Goal: Transaction & Acquisition: Purchase product/service

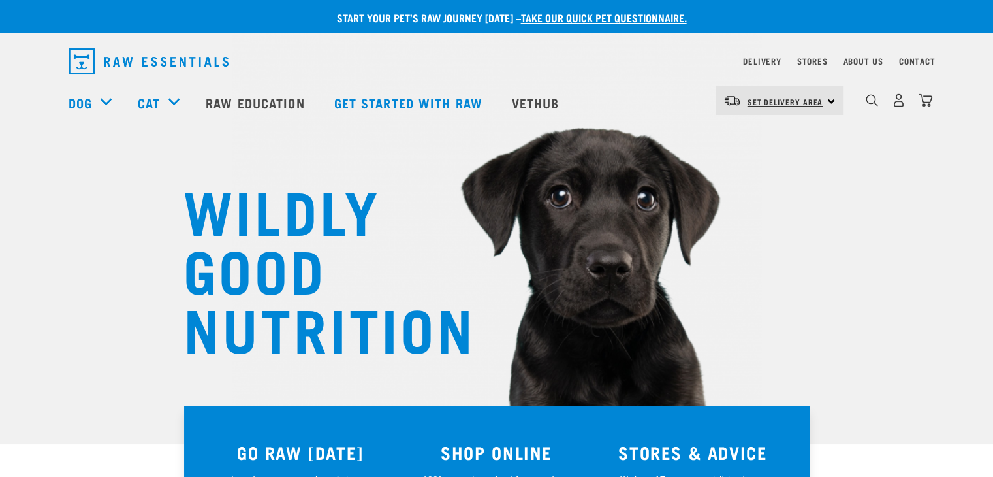
click at [808, 93] on link "Set Delivery Area" at bounding box center [786, 101] width 76 height 21
click at [784, 136] on link "[GEOGRAPHIC_DATA]" at bounding box center [778, 137] width 125 height 29
click at [895, 103] on img "dropdown navigation" at bounding box center [899, 100] width 14 height 14
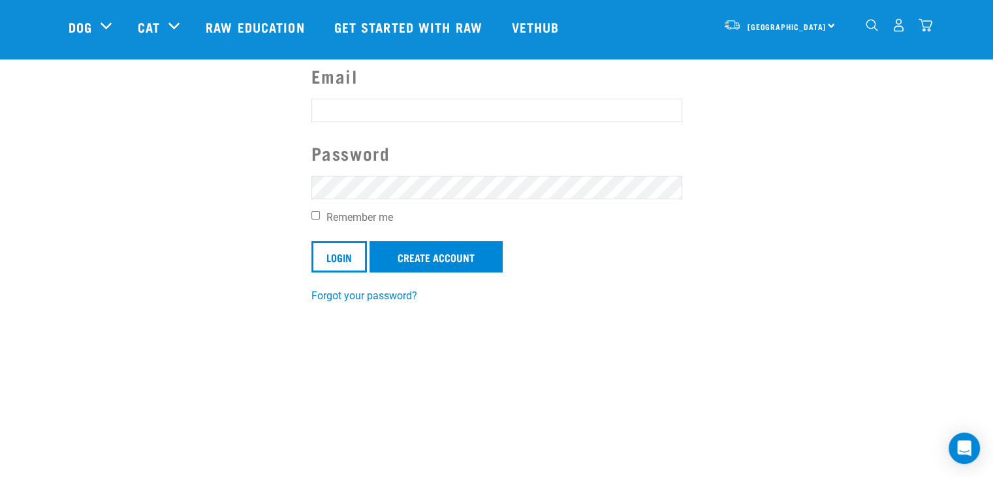
scroll to position [125, 0]
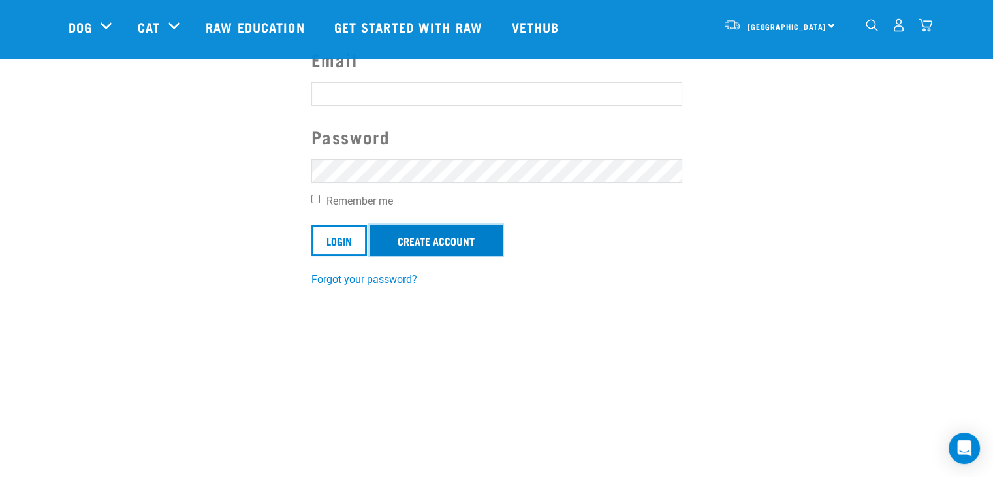
click at [417, 252] on link "Create Account" at bounding box center [436, 240] width 133 height 31
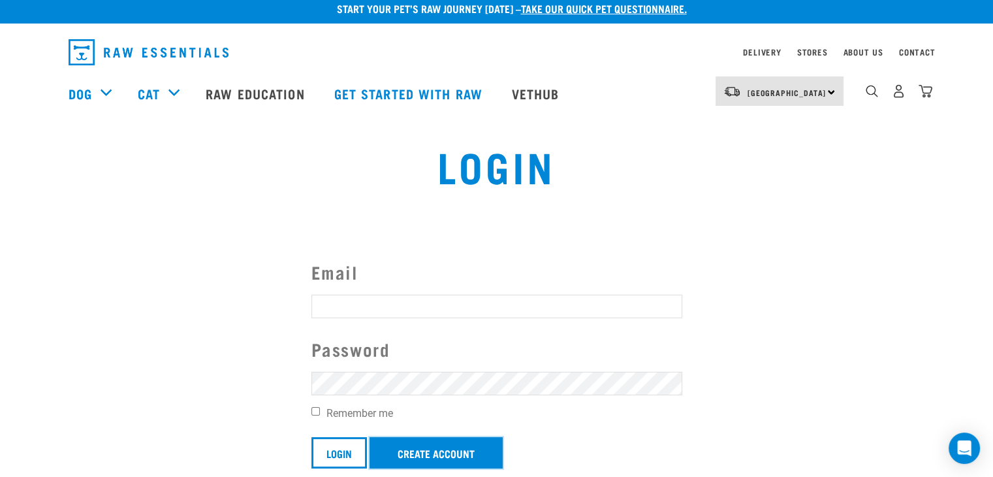
scroll to position [0, 0]
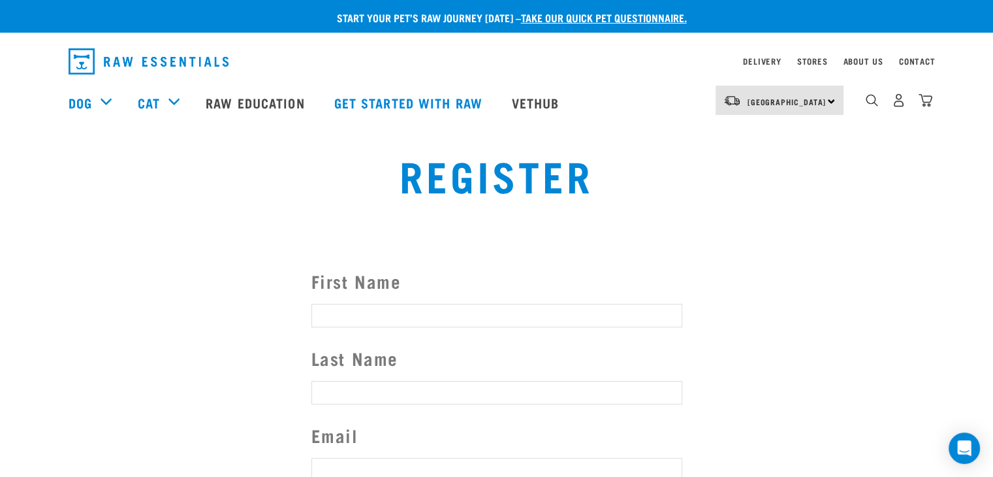
click at [420, 317] on input "First Name" at bounding box center [496, 316] width 371 height 24
click at [492, 323] on input "First Name" at bounding box center [496, 316] width 371 height 24
click at [596, 321] on input "First Name" at bounding box center [496, 316] width 371 height 24
type input "D"
click at [471, 315] on input "First Name" at bounding box center [496, 316] width 371 height 24
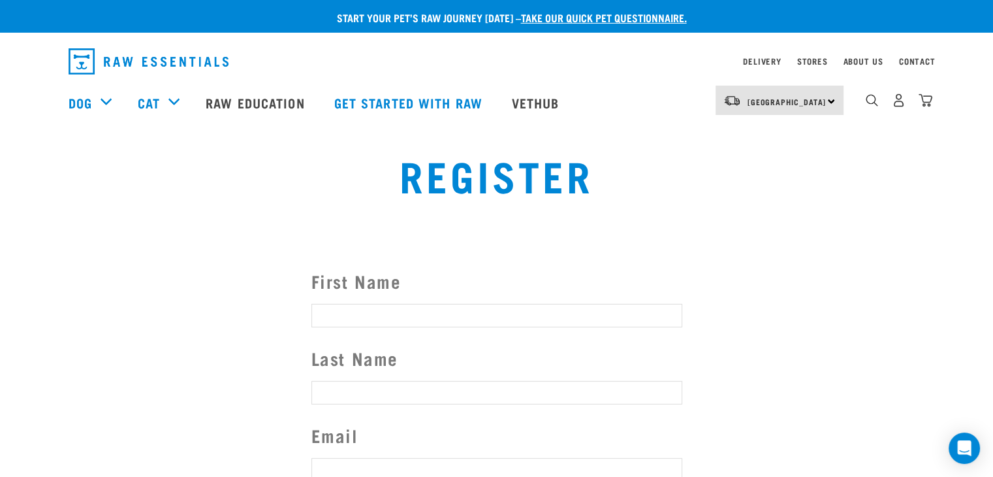
click at [362, 319] on input "First Name" at bounding box center [496, 316] width 371 height 24
type input "Rhea"
click at [345, 403] on input "Last Name" at bounding box center [496, 393] width 371 height 24
type input "Schmidt"
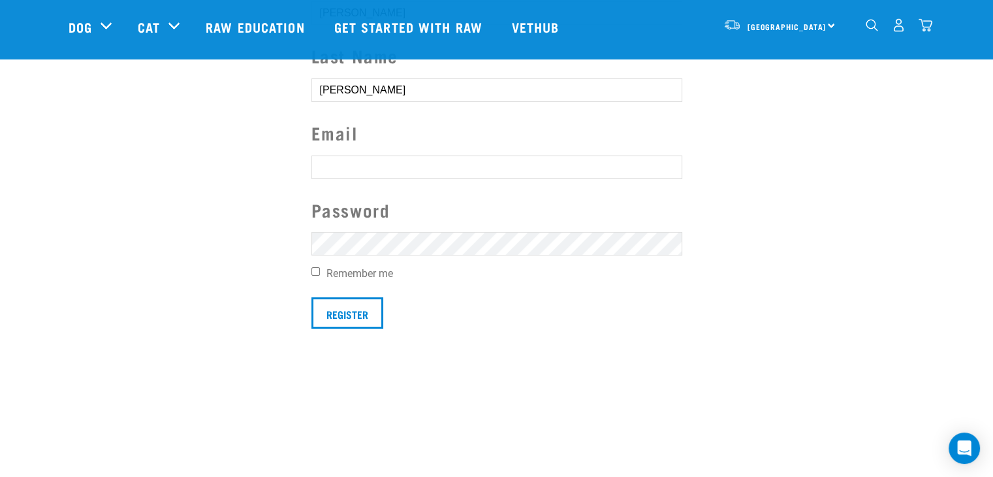
scroll to position [214, 0]
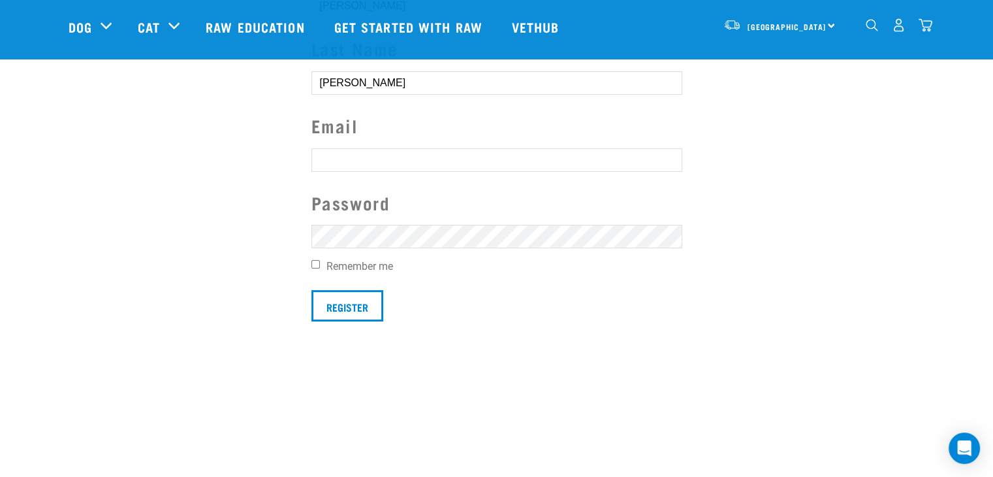
click at [419, 168] on input "text" at bounding box center [496, 160] width 371 height 24
type input "rsdive1@gmail.com"
click at [313, 268] on input "Remember me" at bounding box center [315, 264] width 8 height 8
checkbox input "true"
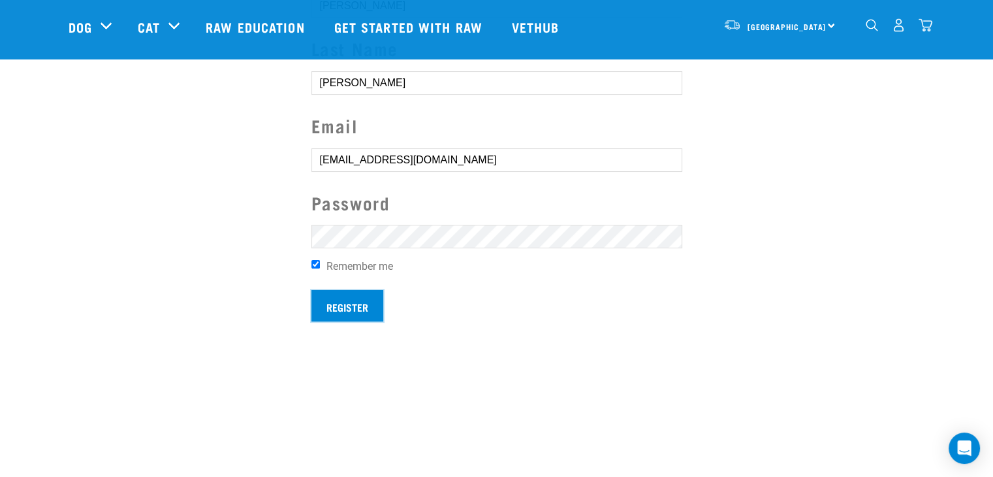
click at [332, 304] on input "Register" at bounding box center [347, 305] width 72 height 31
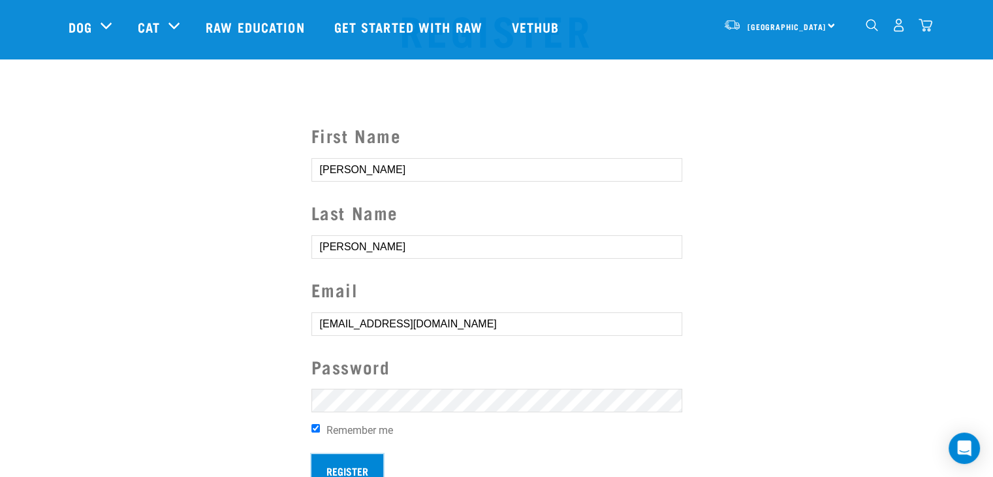
scroll to position [46, 0]
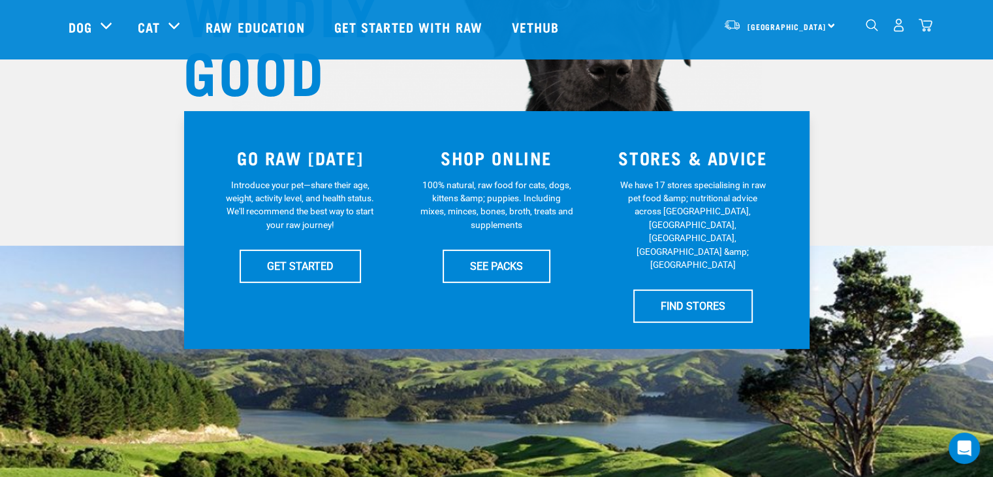
scroll to position [201, 0]
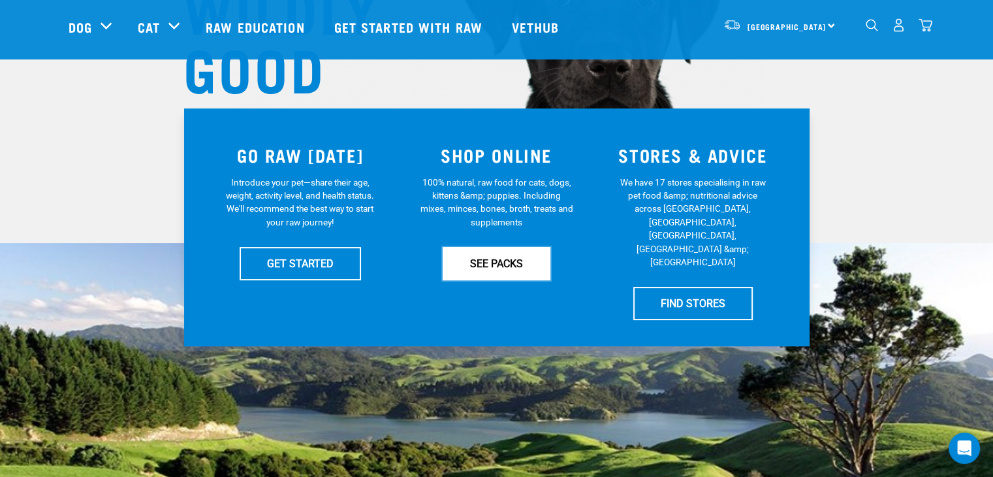
click at [460, 264] on link "SEE PACKS" at bounding box center [497, 263] width 108 height 33
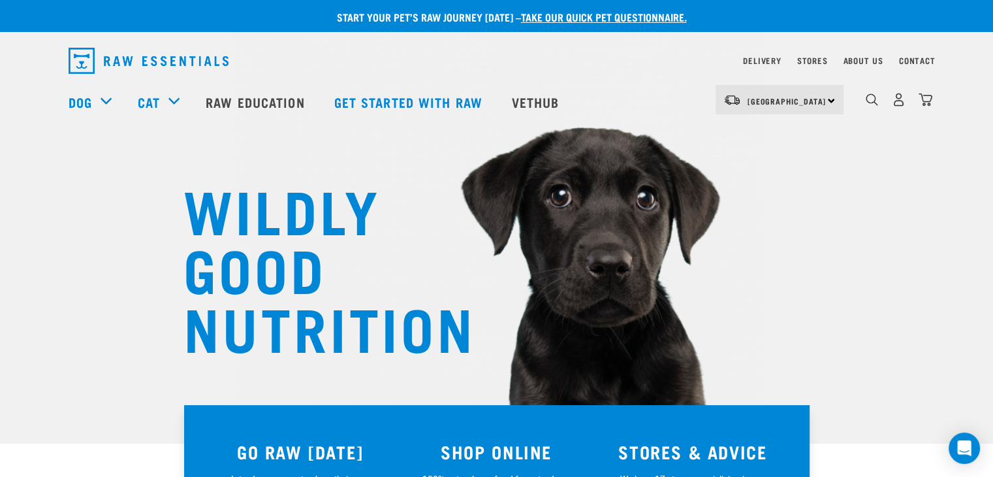
scroll to position [0, 0]
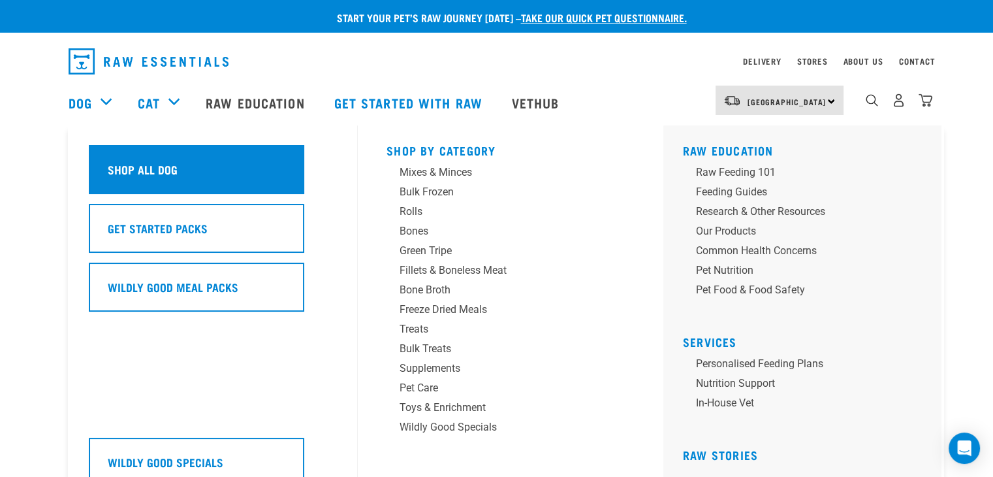
click at [146, 185] on div "Shop All Dog" at bounding box center [196, 169] width 215 height 49
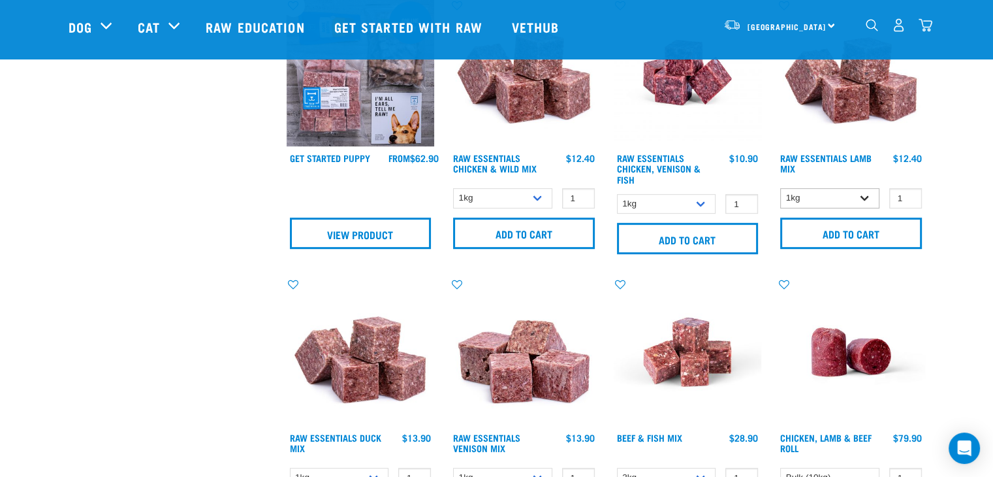
scroll to position [643, 0]
click at [842, 157] on link "Raw Essentials Lamb Mix" at bounding box center [825, 163] width 91 height 15
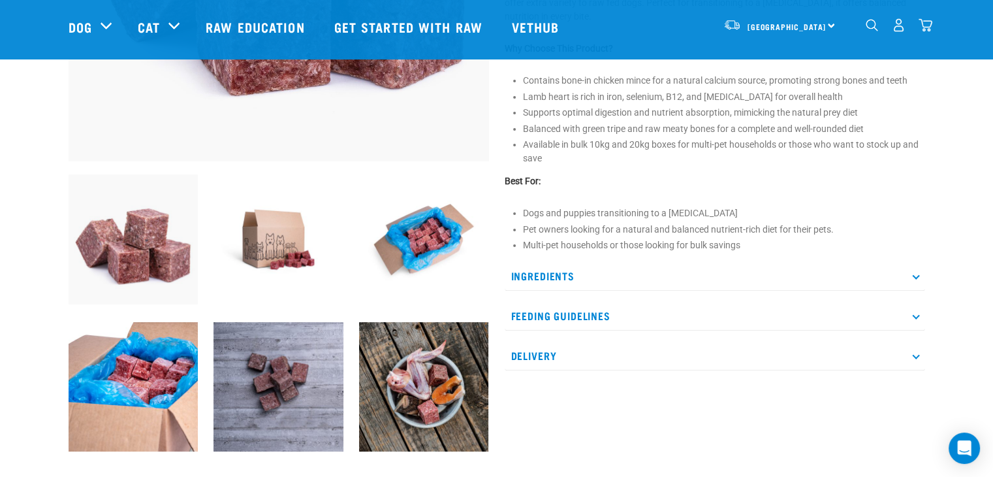
scroll to position [382, 0]
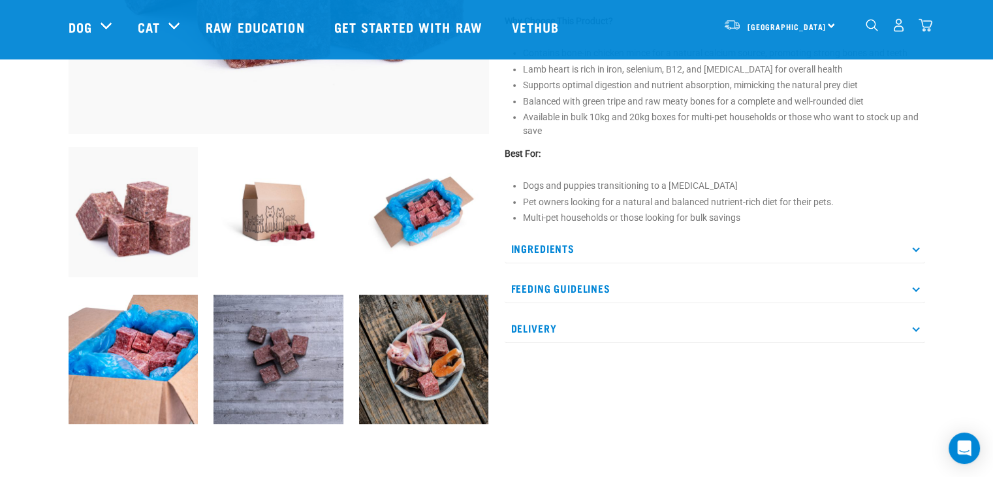
click at [637, 252] on p "Ingredients" at bounding box center [715, 248] width 421 height 29
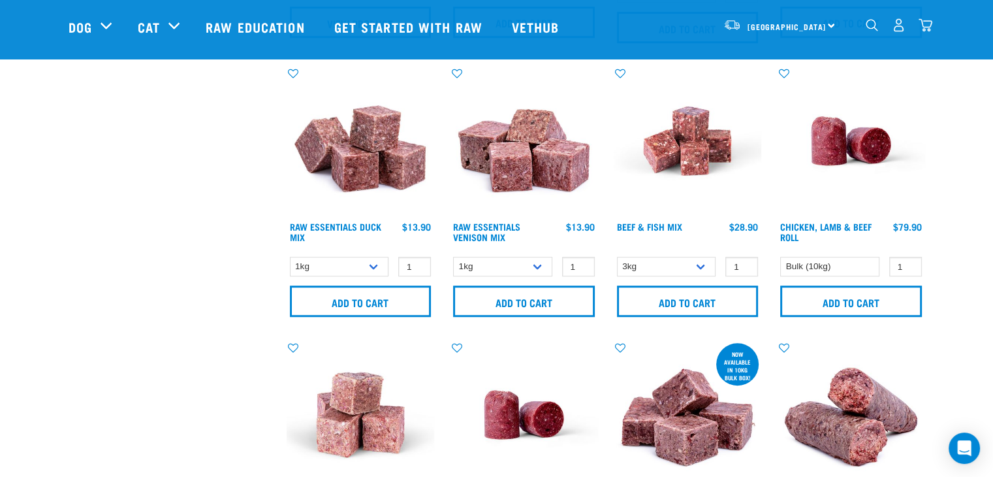
scroll to position [908, 0]
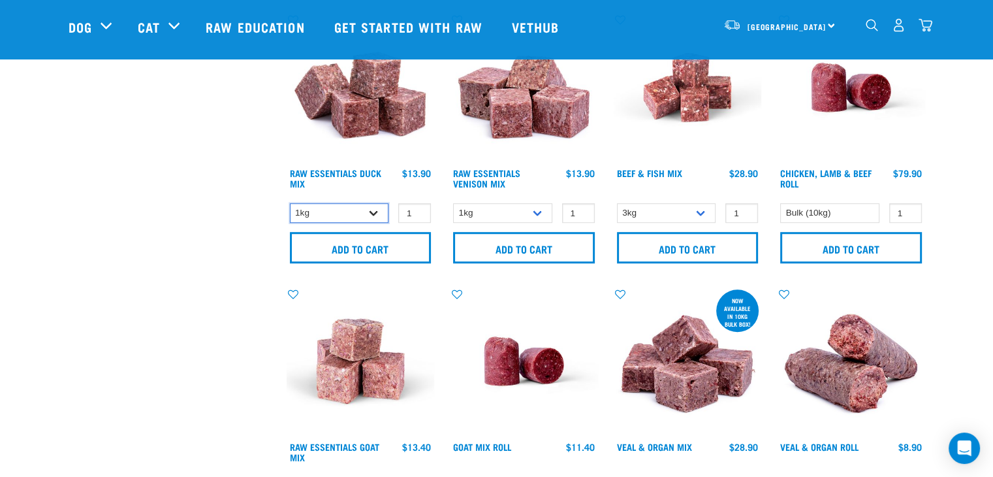
click at [332, 207] on select "1kg 3kg" at bounding box center [339, 213] width 99 height 20
select select "442098"
click at [290, 203] on select "1kg 3kg" at bounding box center [339, 213] width 99 height 20
click at [427, 210] on input "1" at bounding box center [414, 213] width 33 height 20
click at [420, 207] on input "2" at bounding box center [414, 213] width 33 height 20
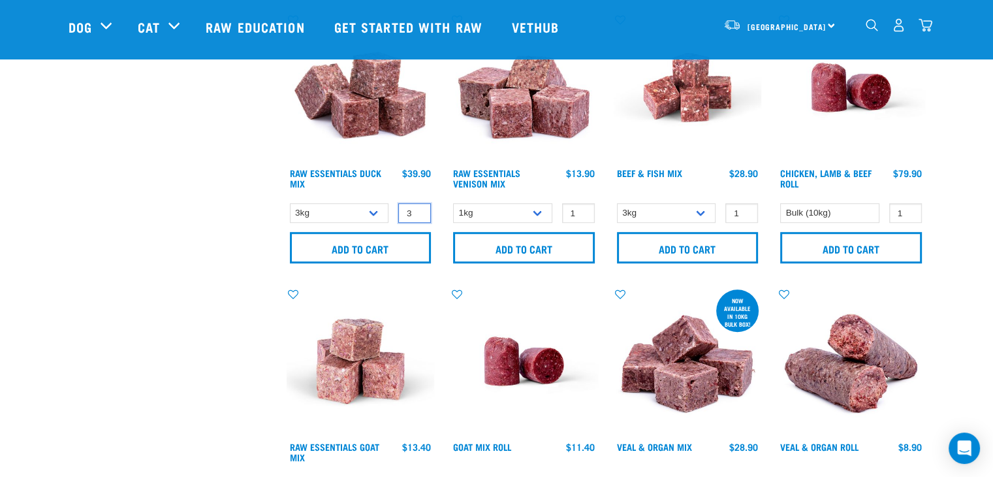
type input "3"
click at [420, 207] on input "3" at bounding box center [414, 213] width 33 height 20
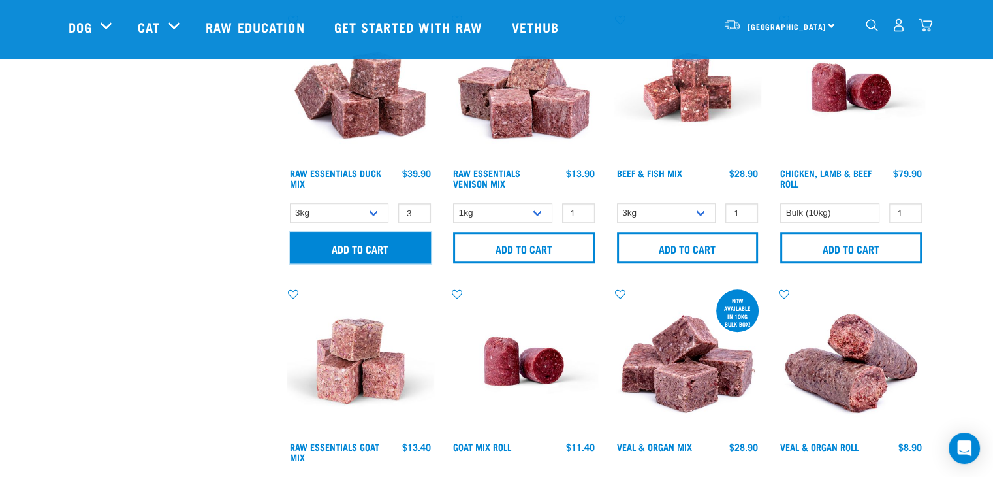
click at [398, 242] on input "Add to cart" at bounding box center [361, 247] width 142 height 31
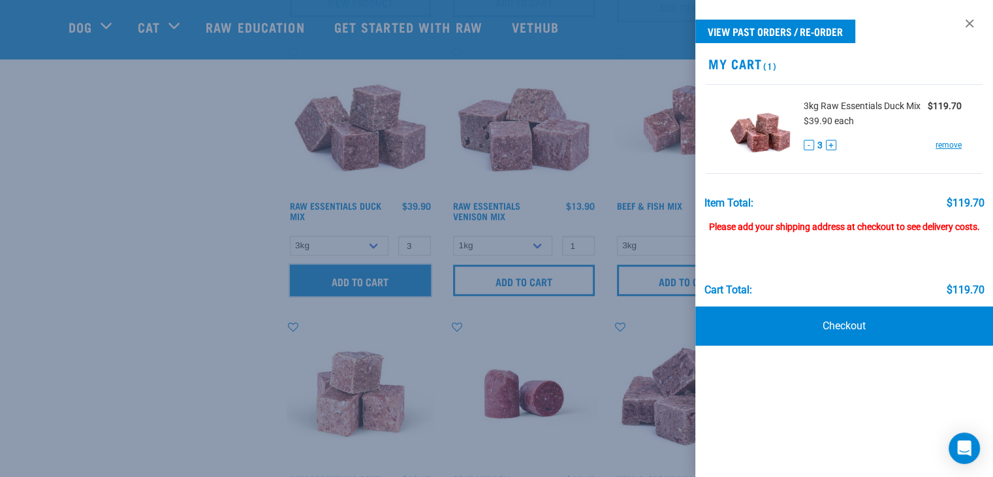
scroll to position [876, 0]
click at [968, 24] on link at bounding box center [969, 23] width 21 height 21
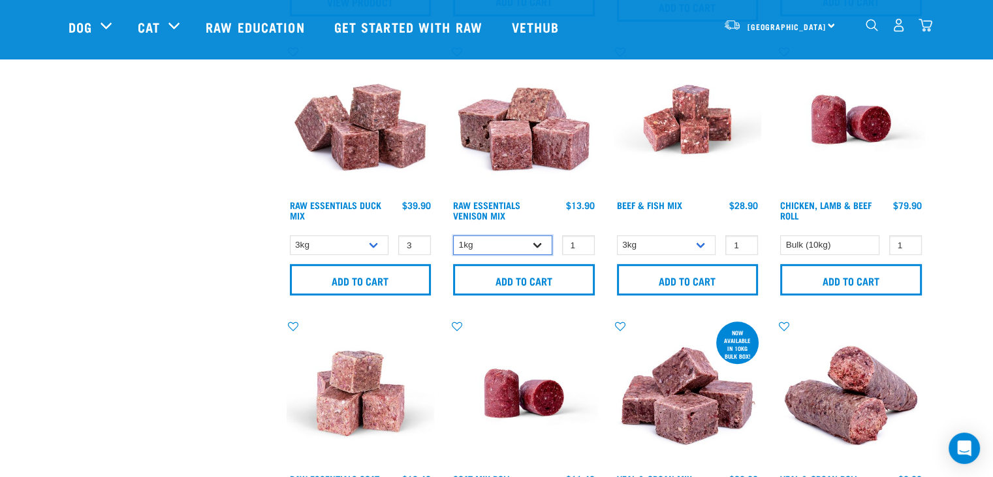
click at [513, 240] on select "1kg 3kg" at bounding box center [502, 245] width 99 height 20
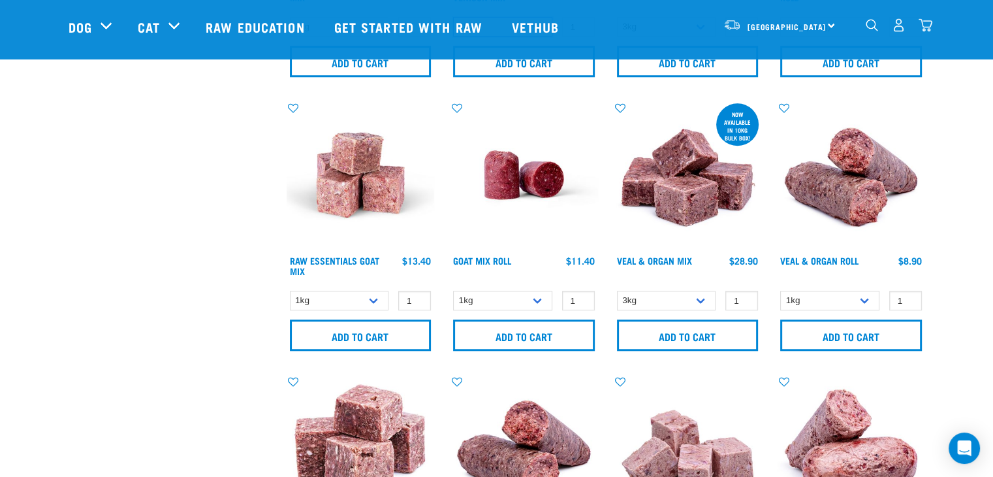
scroll to position [1094, 0]
click at [520, 295] on select "1kg Bulk (10kg)" at bounding box center [502, 300] width 99 height 20
click at [358, 293] on select "1kg 3kg Bulk (10kg)" at bounding box center [339, 300] width 99 height 20
select select "344957"
click at [290, 290] on select "1kg 3kg Bulk (10kg)" at bounding box center [339, 300] width 99 height 20
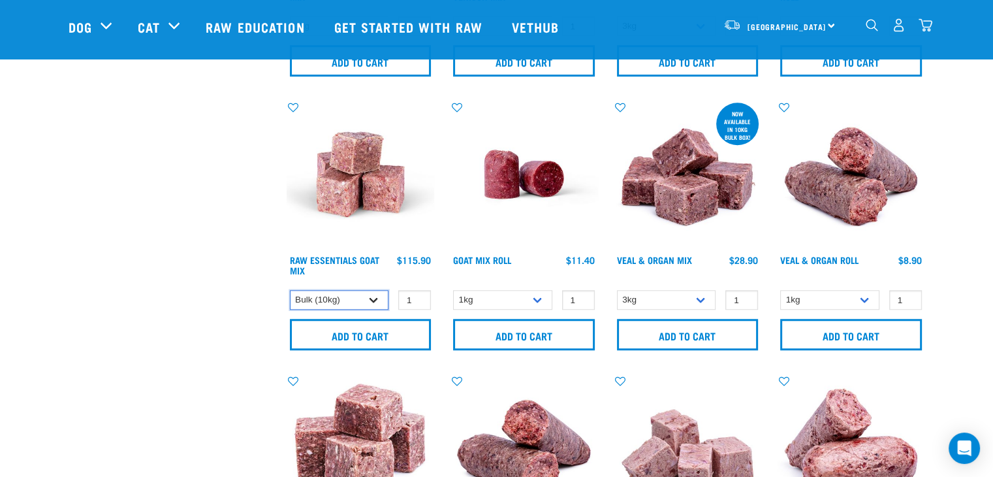
click at [352, 298] on select "1kg 3kg Bulk (10kg)" at bounding box center [339, 300] width 99 height 20
click at [157, 338] on div "× Filter products Pet Type Dog Cat Experience New Raw Feeder Experienced Raw Fe…" at bounding box center [170, 277] width 218 height 2653
click at [496, 294] on select "1kg Bulk (10kg)" at bounding box center [502, 300] width 99 height 20
select select "443209"
click at [453, 290] on select "1kg Bulk (10kg)" at bounding box center [502, 300] width 99 height 20
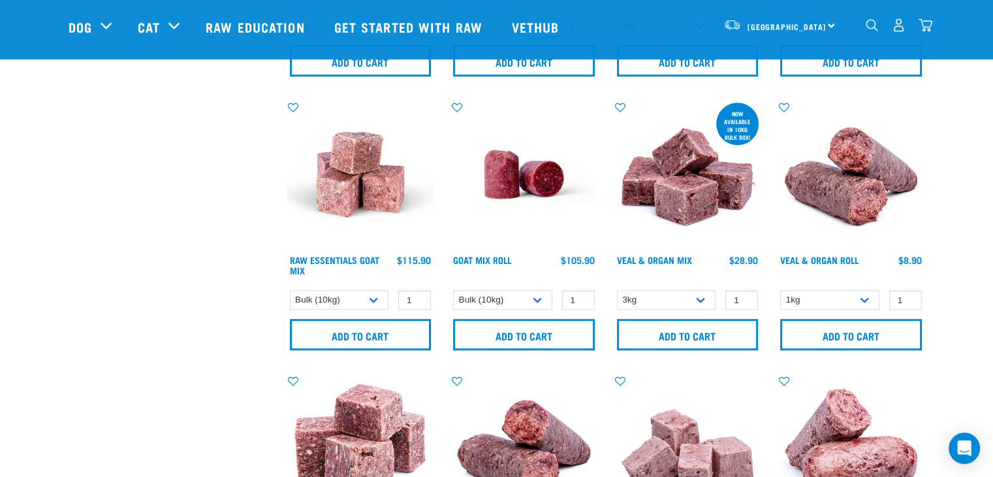
click at [131, 296] on div "× Filter products Pet Type Dog Cat Experience New Raw Feeder Experienced Raw Fe…" at bounding box center [170, 277] width 218 height 2653
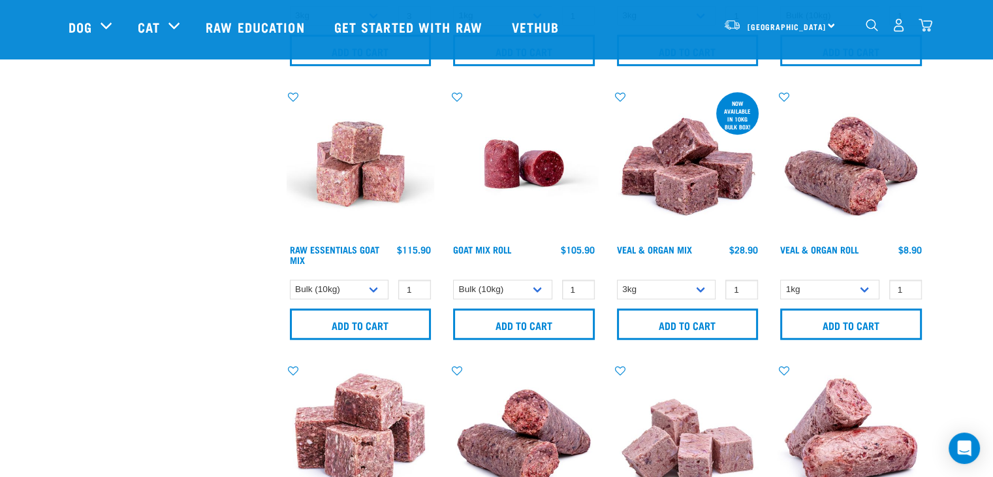
scroll to position [1102, 0]
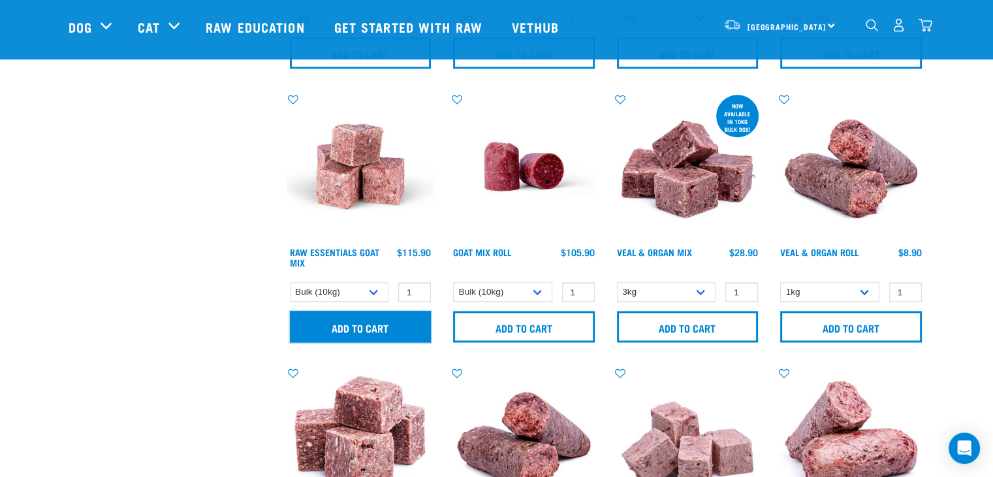
click at [357, 319] on input "Add to cart" at bounding box center [361, 326] width 142 height 31
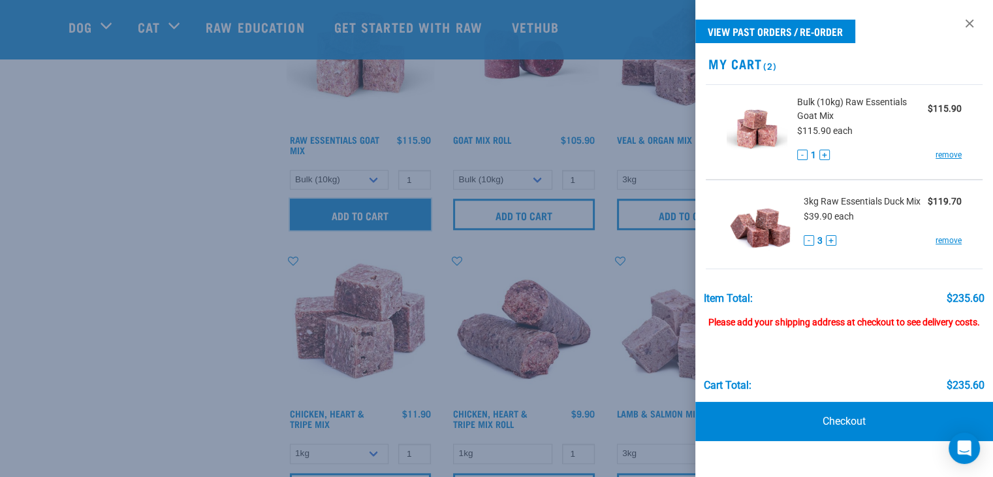
scroll to position [1216, 0]
click at [974, 19] on link at bounding box center [969, 23] width 21 height 21
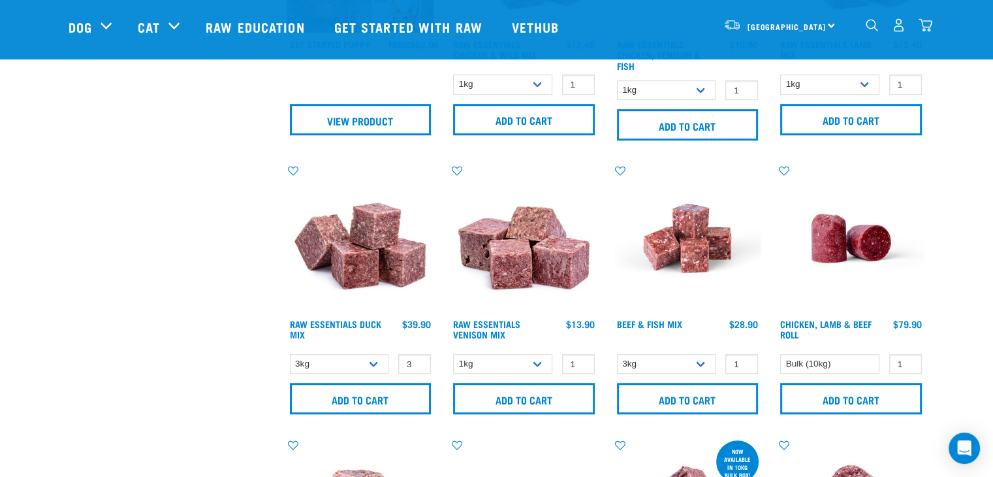
scroll to position [752, 0]
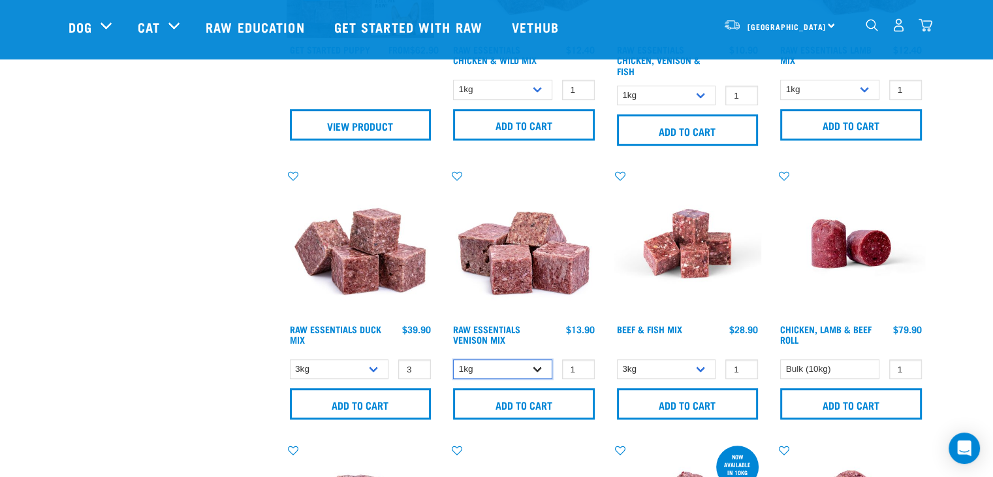
click at [498, 362] on select "1kg 3kg" at bounding box center [502, 369] width 99 height 20
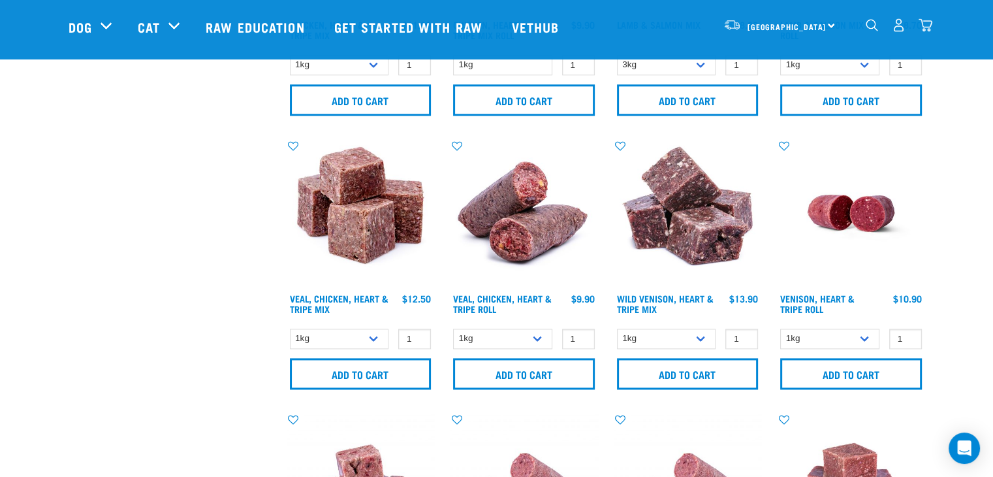
scroll to position [1612, 0]
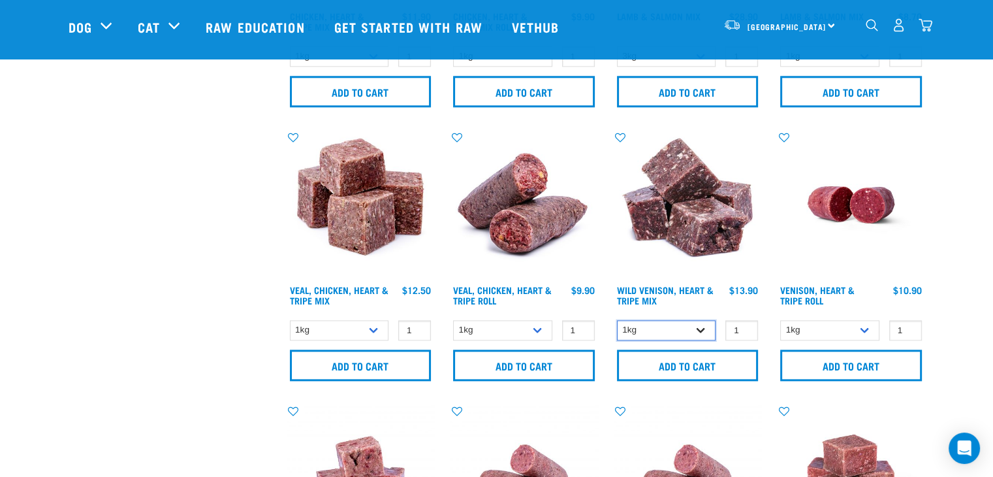
click at [675, 330] on select "1kg 3kg" at bounding box center [666, 330] width 99 height 20
click at [815, 320] on select "1kg Bulk (10kg)" at bounding box center [829, 330] width 99 height 20
select select "418565"
click at [780, 320] on select "1kg Bulk (10kg)" at bounding box center [829, 330] width 99 height 20
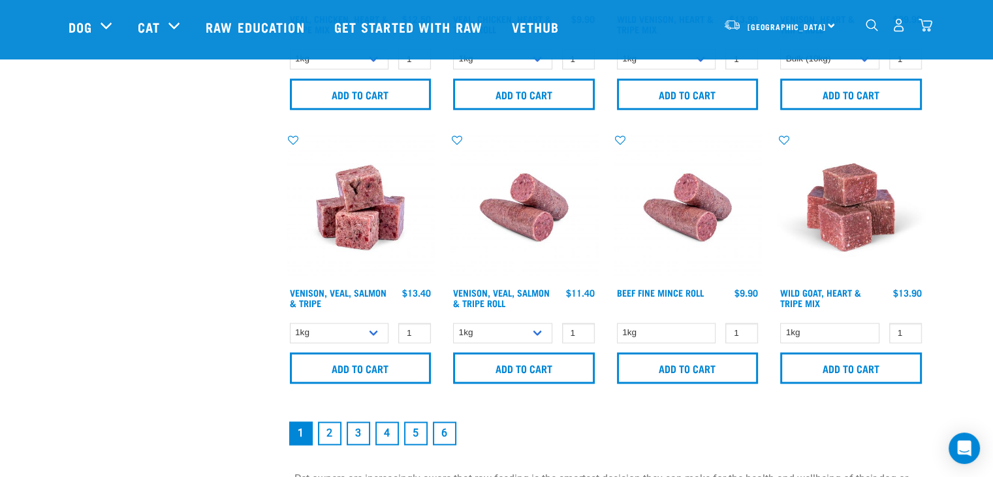
scroll to position [1915, 0]
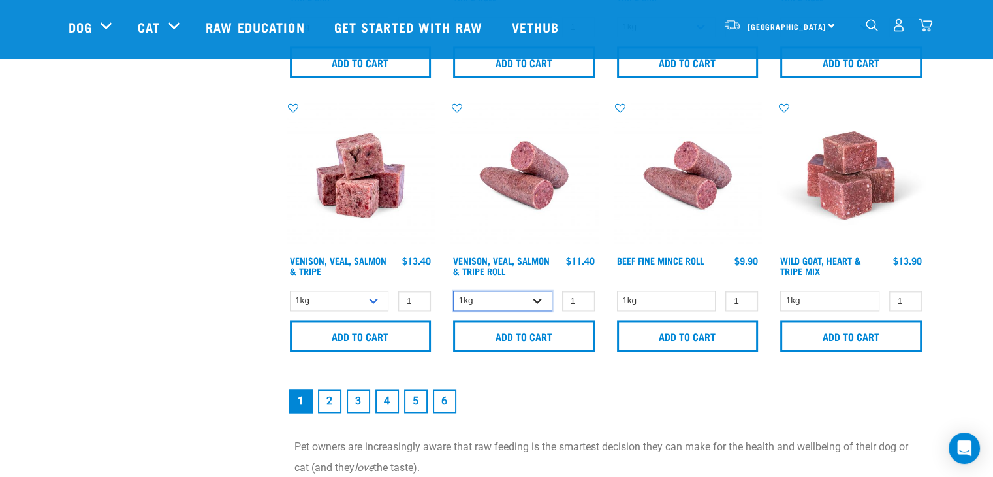
click at [504, 296] on select "1kg Bulk (10kg)" at bounding box center [502, 301] width 99 height 20
select select "336057"
click at [453, 291] on select "1kg Bulk (10kg)" at bounding box center [502, 301] width 99 height 20
click at [374, 296] on select "1kg 3kg" at bounding box center [339, 301] width 99 height 20
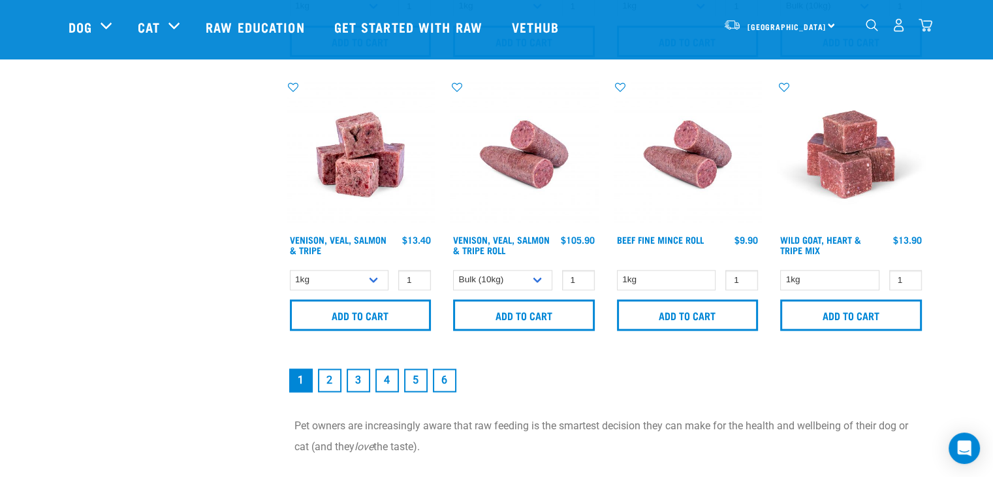
scroll to position [1935, 0]
click at [833, 287] on div "1kg 1 0 100 0 100" at bounding box center [851, 279] width 148 height 23
click at [833, 271] on select "1kg" at bounding box center [829, 280] width 99 height 20
click at [340, 374] on link "2" at bounding box center [330, 380] width 24 height 24
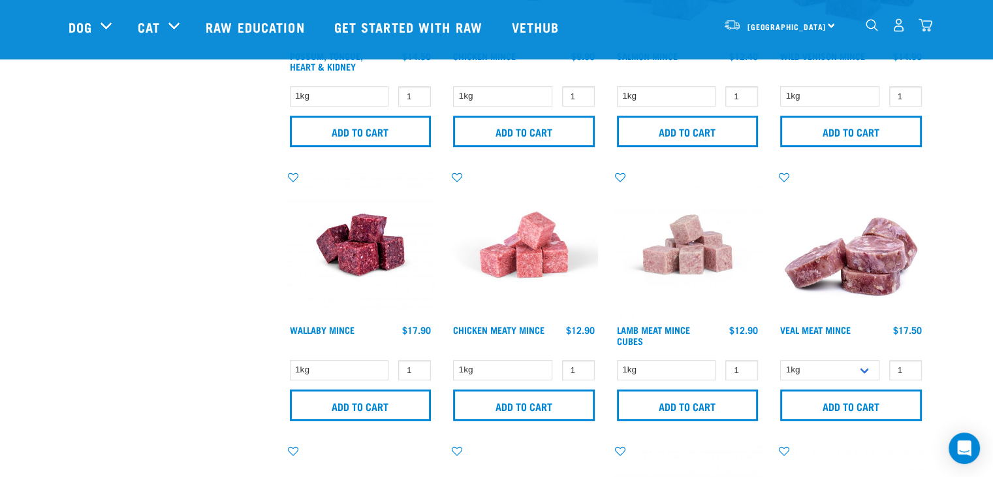
scroll to position [769, 0]
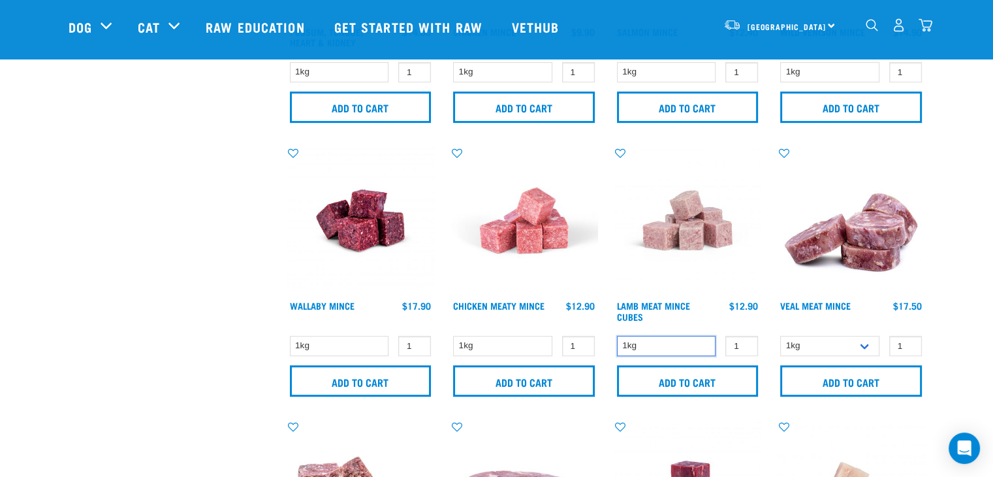
click at [676, 345] on select "1kg" at bounding box center [666, 346] width 99 height 20
click at [153, 334] on div "× Filter products Pet Type Dog Cat Experience New Raw Feeder Experienced Raw Fe…" at bounding box center [170, 419] width 218 height 2286
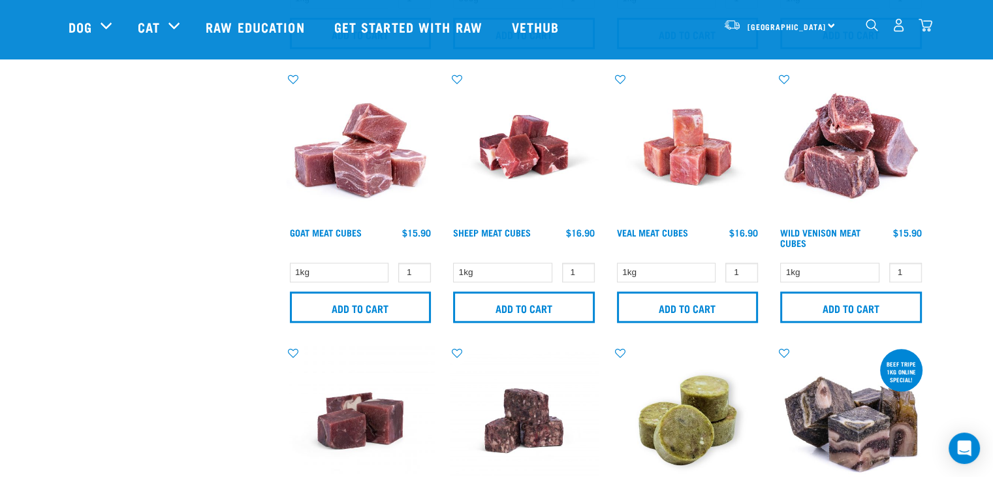
scroll to position [1395, 0]
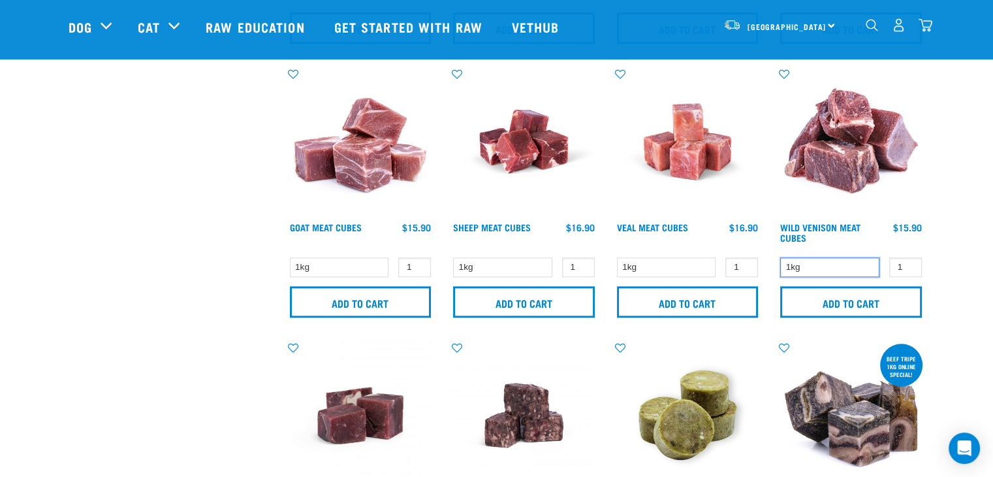
click at [818, 259] on select "1kg" at bounding box center [829, 267] width 99 height 20
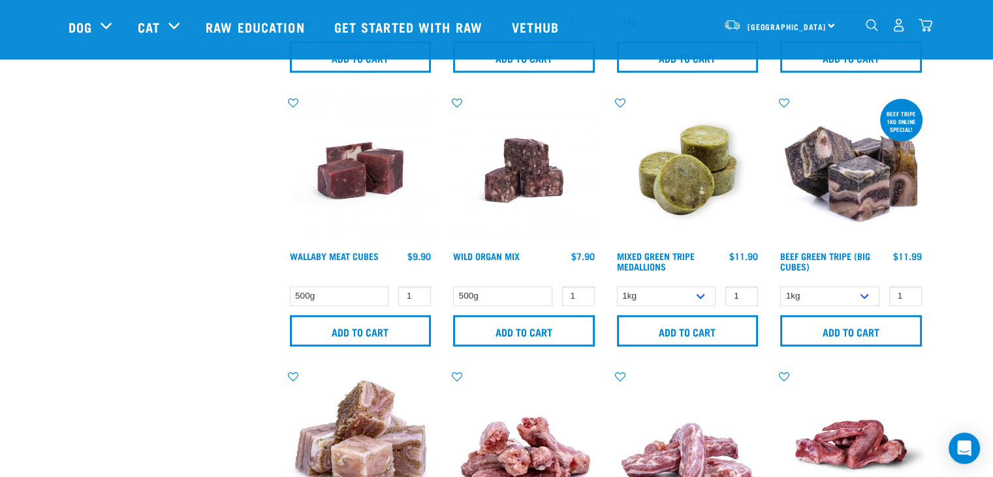
scroll to position [1640, 0]
click at [676, 291] on select "1kg 3kg" at bounding box center [666, 295] width 99 height 20
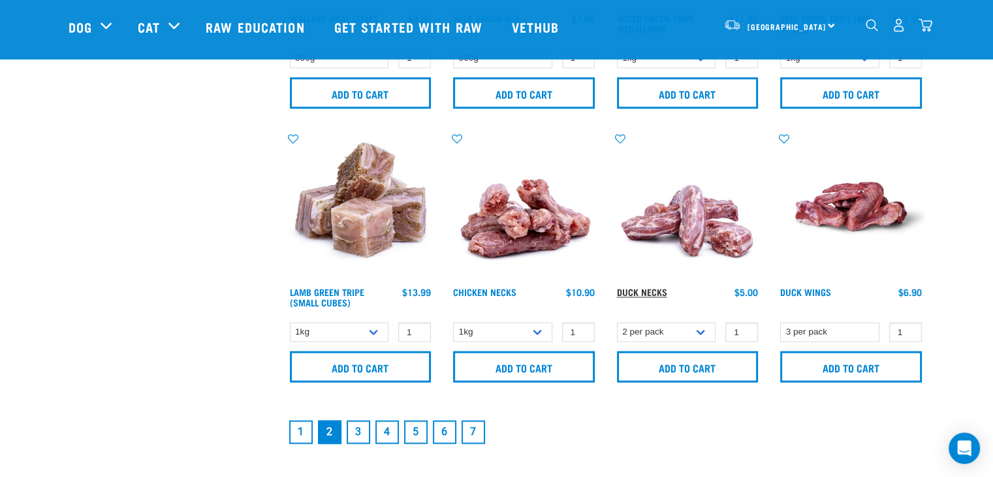
scroll to position [1878, 0]
click at [640, 327] on select "2 per pack 6 per pack" at bounding box center [666, 331] width 99 height 20
select select "810"
click at [617, 321] on select "2 per pack 6 per pack" at bounding box center [666, 331] width 99 height 20
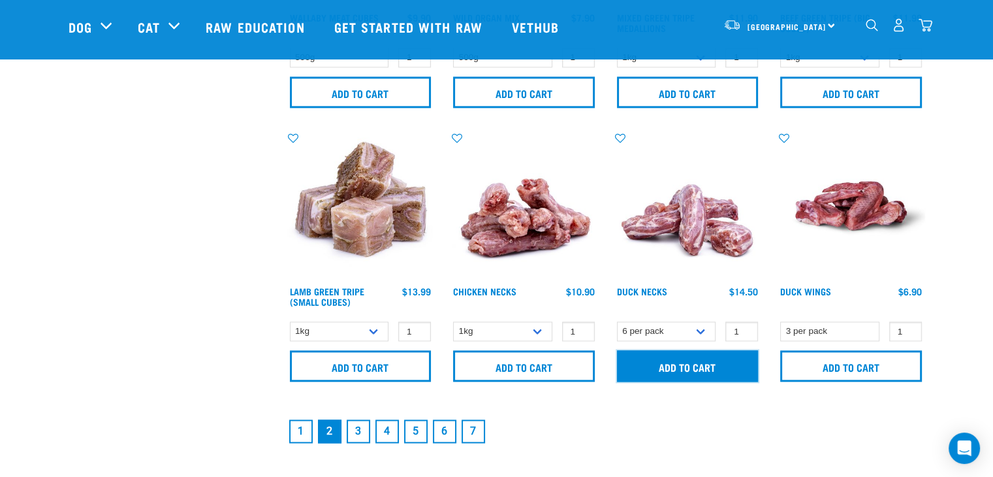
click at [699, 355] on input "Add to cart" at bounding box center [688, 365] width 142 height 31
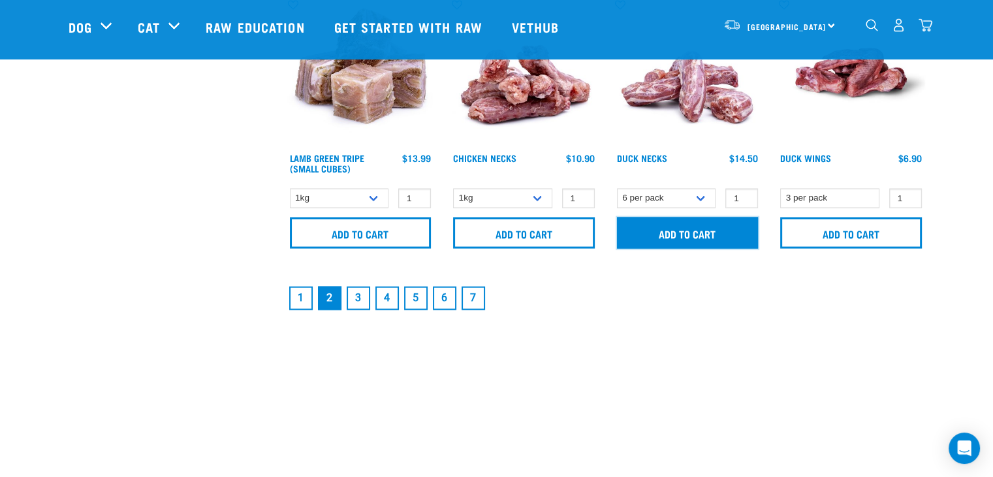
scroll to position [2014, 0]
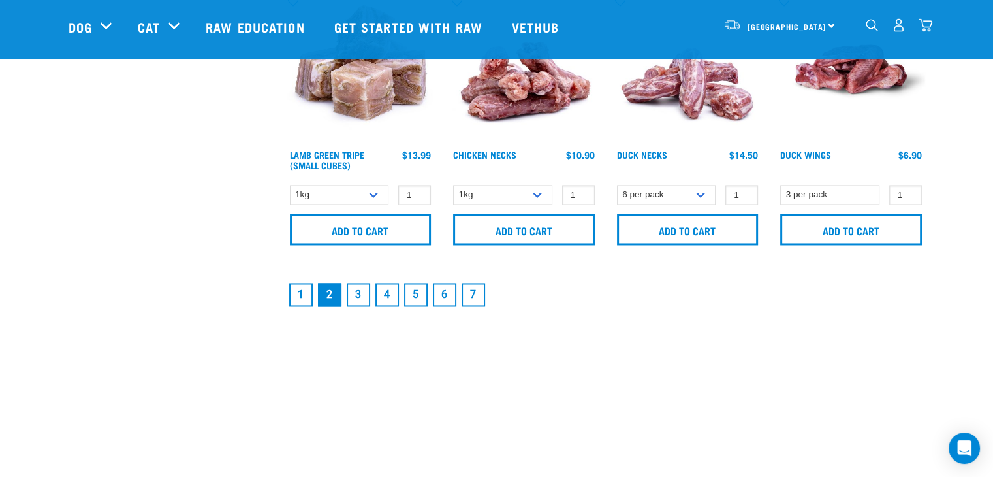
click at [358, 294] on link "3" at bounding box center [359, 295] width 24 height 24
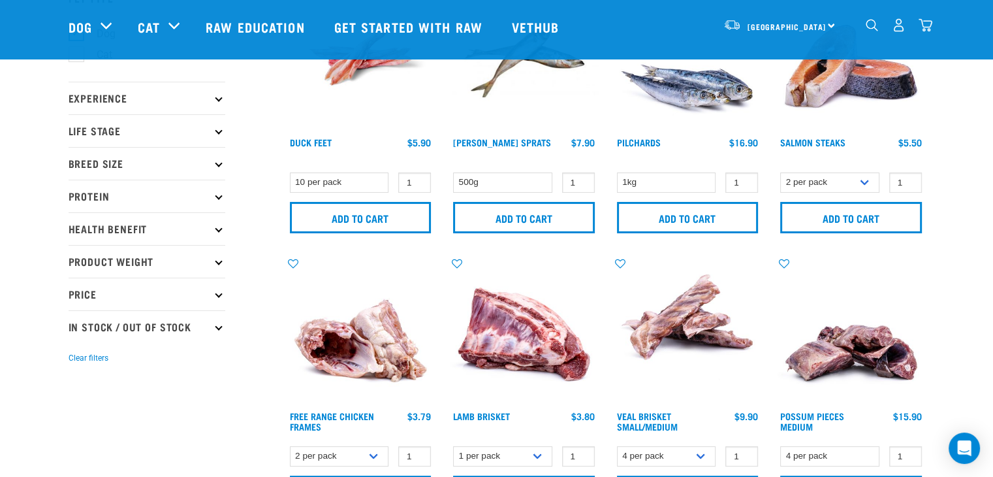
scroll to position [113, 0]
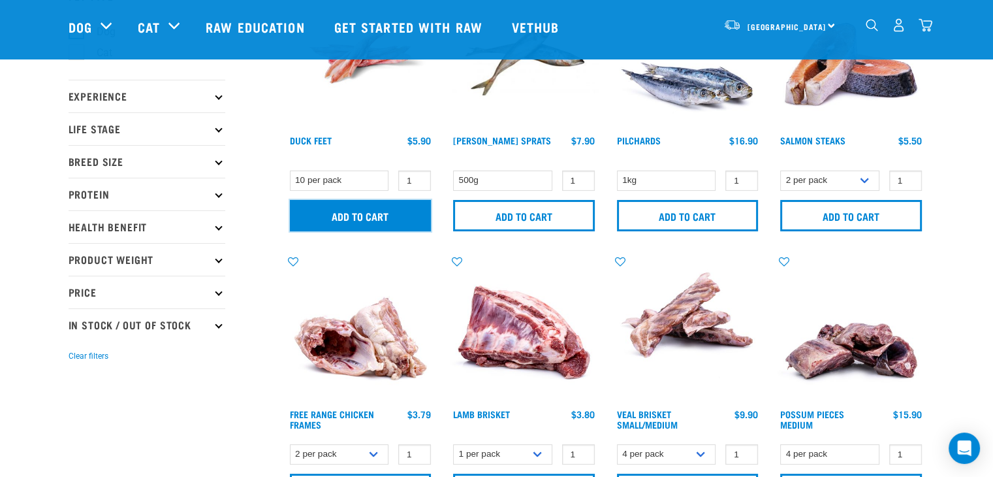
click at [381, 208] on input "Add to cart" at bounding box center [361, 215] width 142 height 31
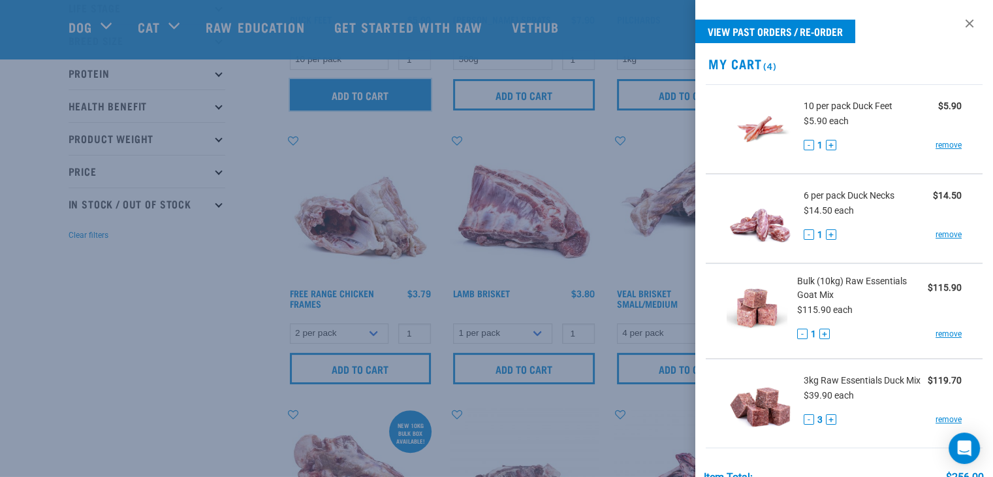
scroll to position [238, 0]
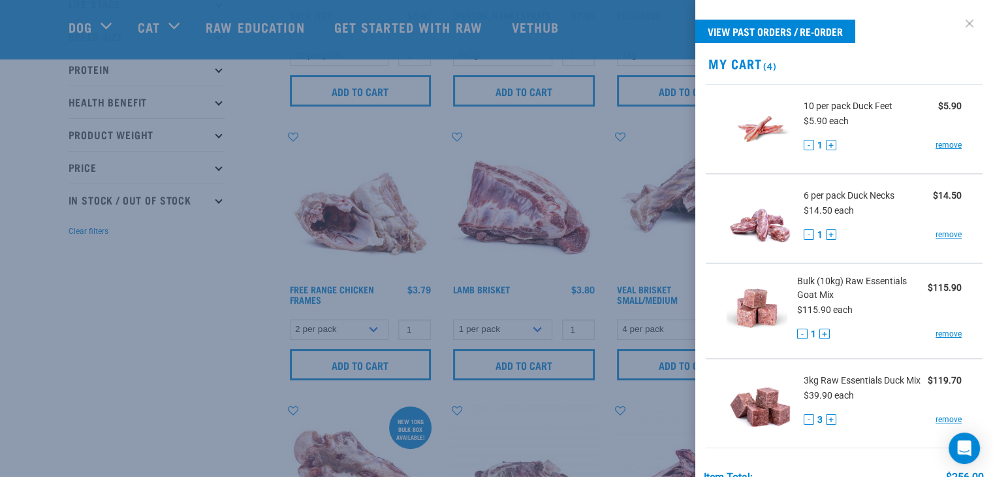
click at [960, 25] on link at bounding box center [969, 23] width 21 height 21
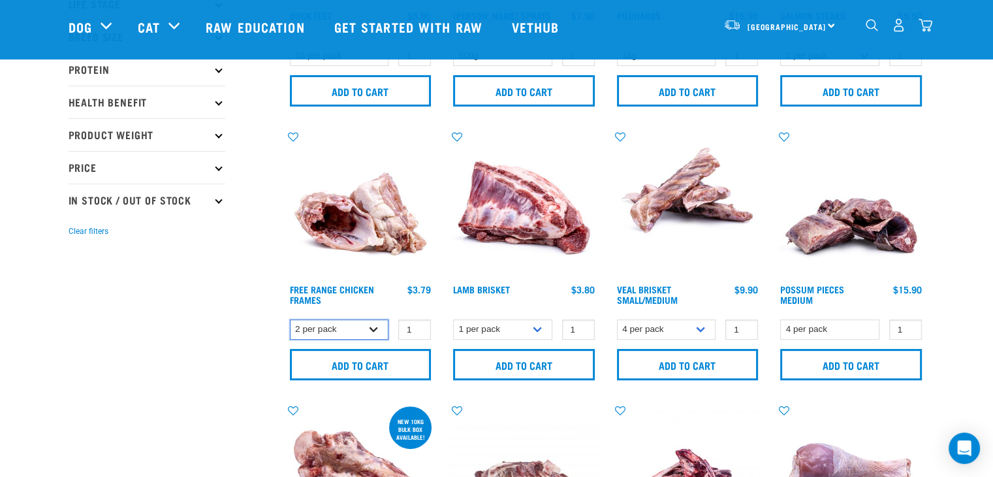
click at [376, 330] on select "2 per pack Bulk (14 pack)" at bounding box center [339, 329] width 99 height 20
click at [290, 319] on select "2 per pack Bulk (14 pack)" at bounding box center [339, 329] width 99 height 20
click at [348, 334] on select "2 per pack Bulk (14 pack)" at bounding box center [339, 329] width 99 height 20
select select "803"
click at [290, 319] on select "2 per pack Bulk (14 pack)" at bounding box center [339, 329] width 99 height 20
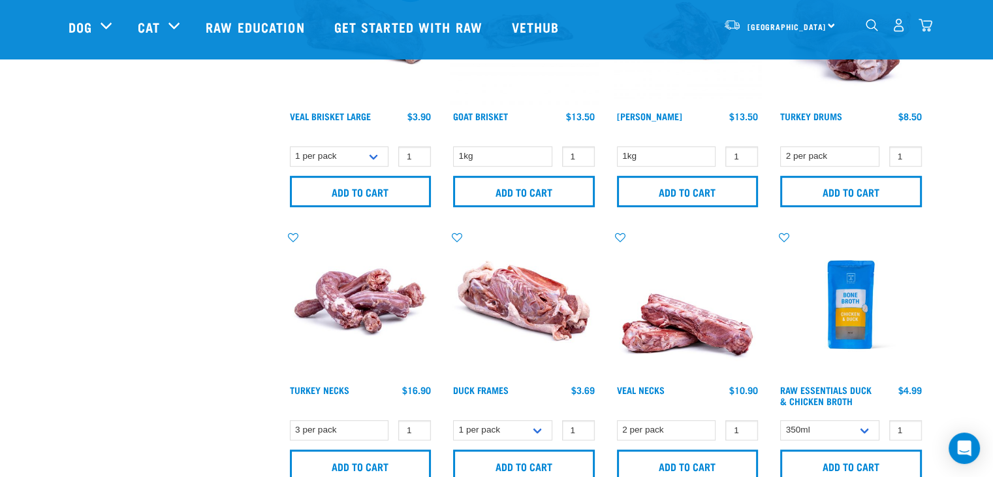
scroll to position [687, 0]
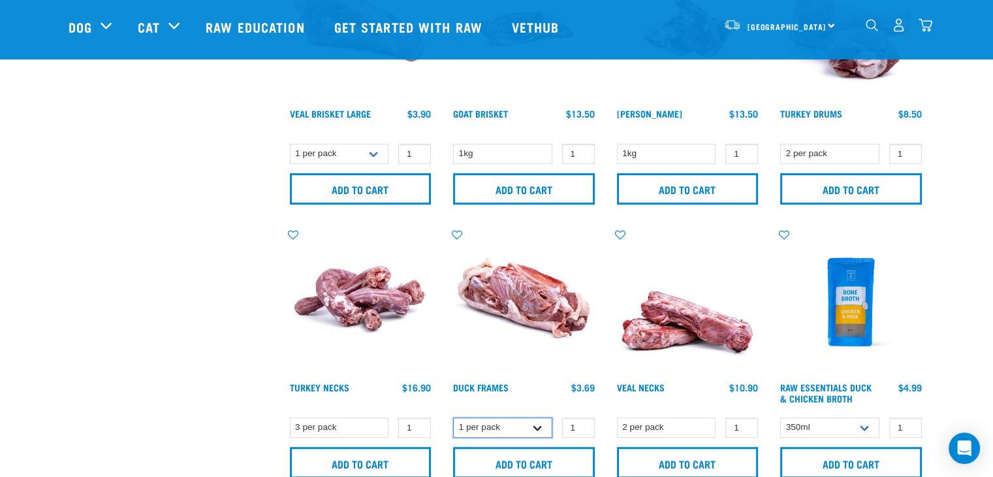
click at [532, 432] on select "1 per pack Bulk (15 pack)" at bounding box center [502, 427] width 99 height 20
click at [453, 417] on select "1 per pack Bulk (15 pack)" at bounding box center [502, 427] width 99 height 20
click at [526, 430] on select "1 per pack Bulk (15 pack)" at bounding box center [502, 427] width 99 height 20
select select "807"
click at [453, 417] on select "1 per pack Bulk (15 pack)" at bounding box center [502, 427] width 99 height 20
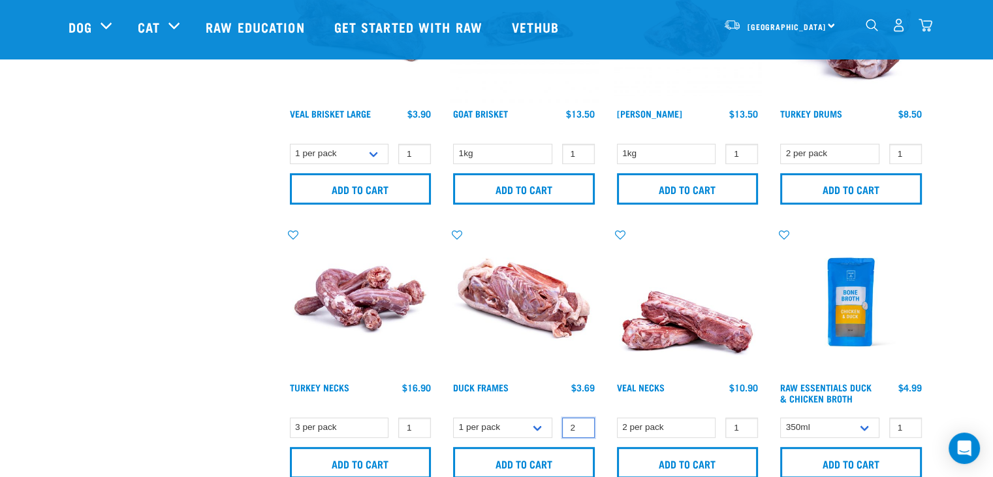
click at [582, 422] on input "2" at bounding box center [578, 427] width 33 height 20
type input "3"
click at [582, 422] on input "3" at bounding box center [578, 427] width 33 height 20
click at [543, 455] on input "Add to cart" at bounding box center [524, 462] width 142 height 31
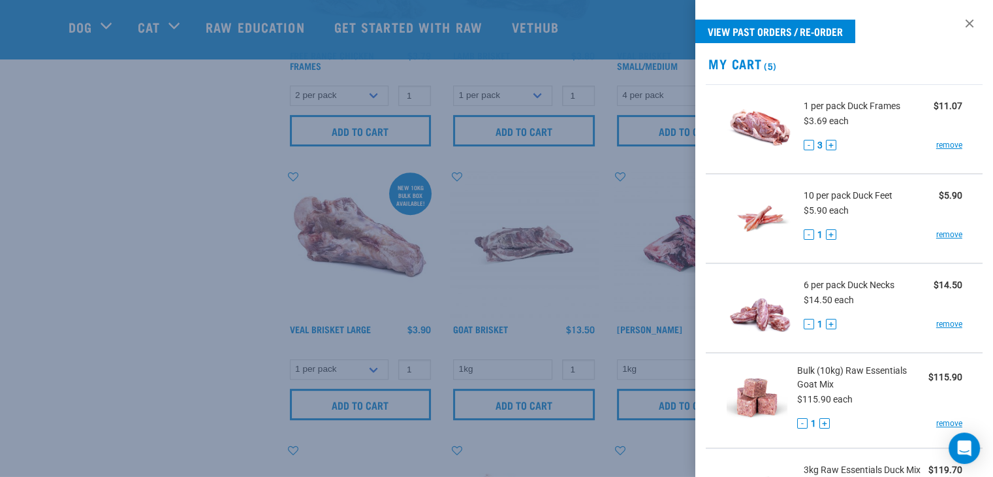
scroll to position [440, 0]
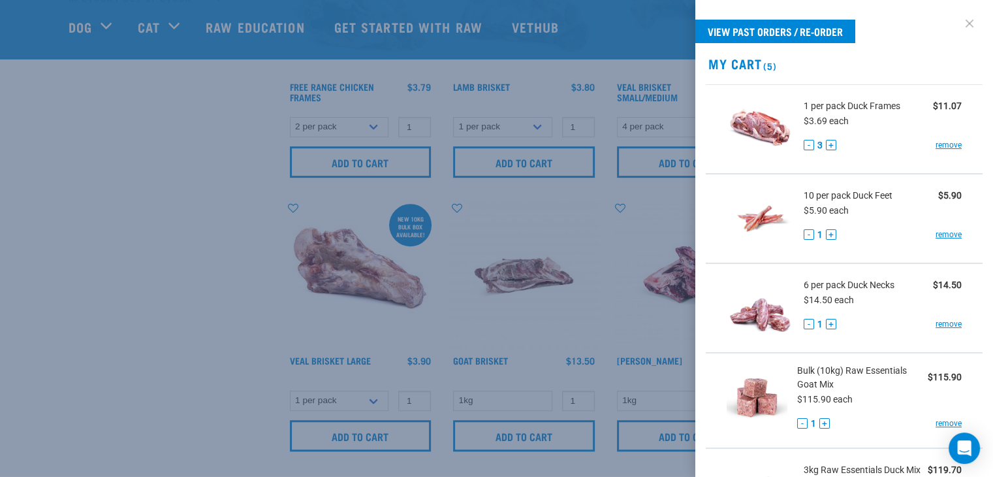
click at [959, 18] on link at bounding box center [969, 23] width 21 height 21
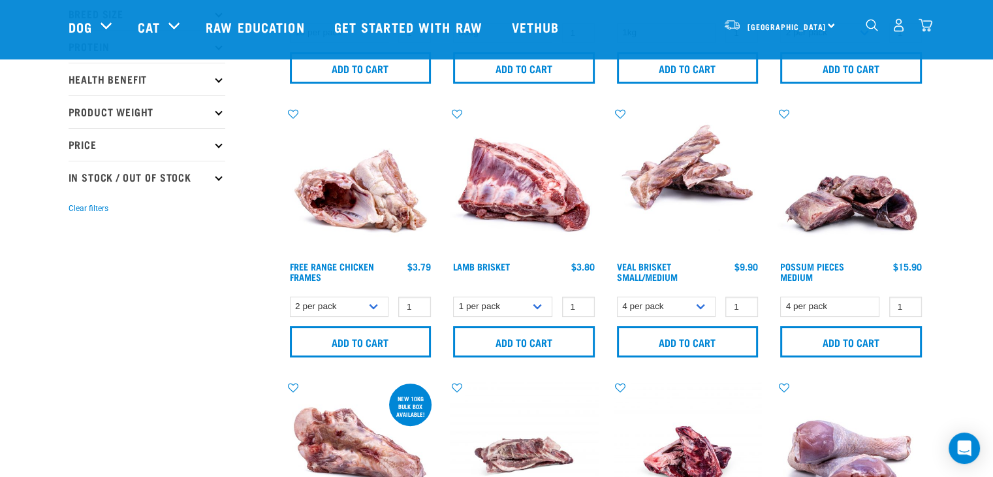
scroll to position [260, 0]
click at [535, 308] on select "1 per pack 4 per pack" at bounding box center [502, 307] width 99 height 20
select select "813"
click at [453, 297] on select "1 per pack 4 per pack" at bounding box center [502, 307] width 99 height 20
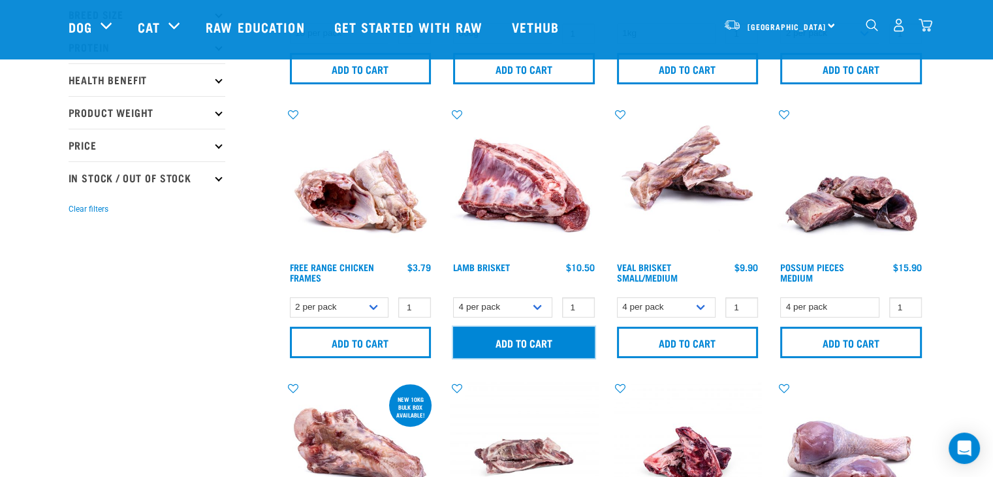
click at [516, 338] on input "Add to cart" at bounding box center [524, 341] width 142 height 31
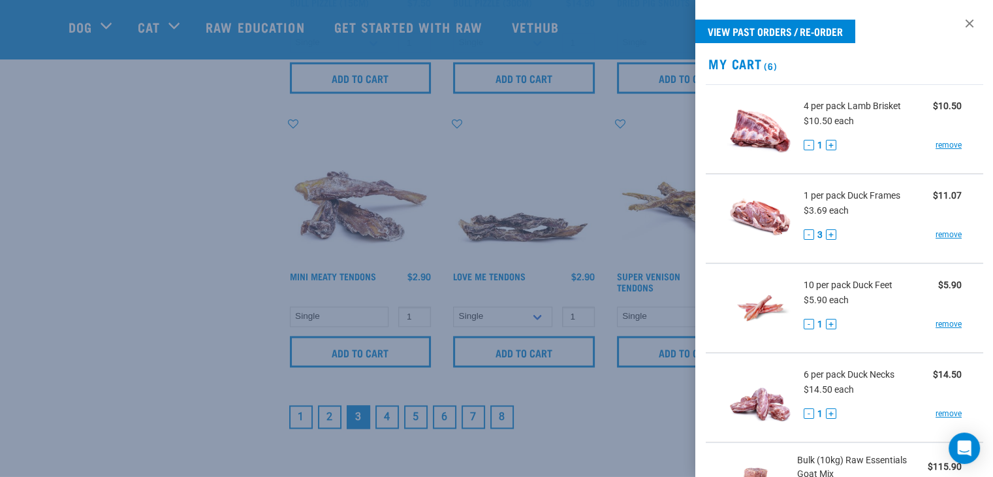
scroll to position [1947, 0]
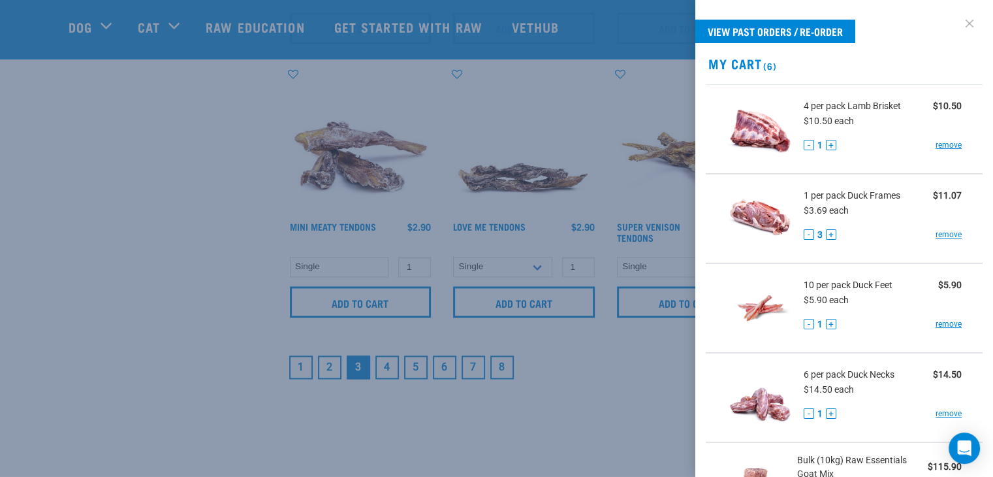
click at [961, 16] on link at bounding box center [969, 23] width 21 height 21
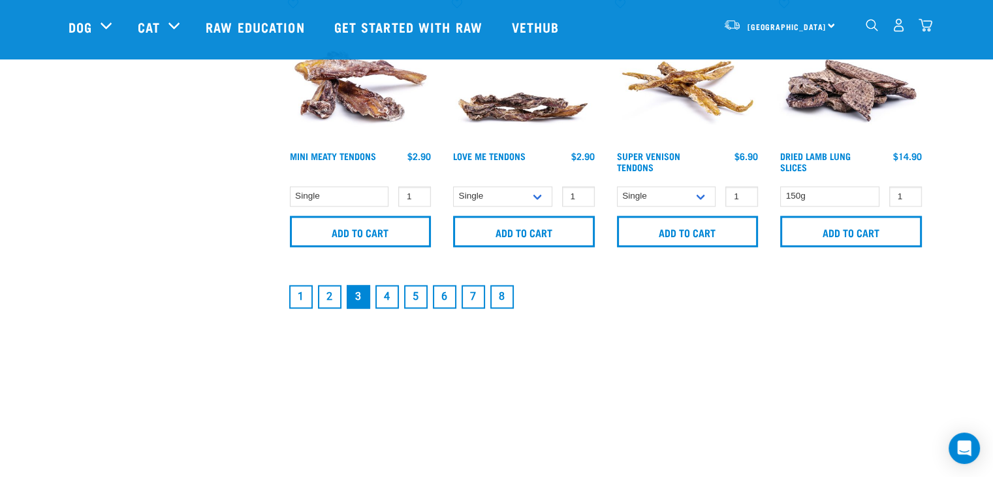
scroll to position [2037, 0]
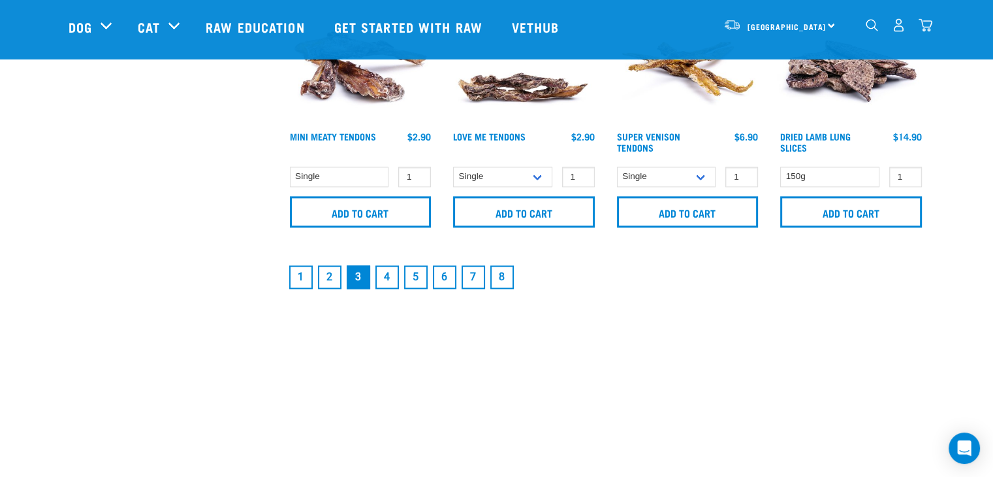
click at [381, 267] on link "4" at bounding box center [387, 277] width 24 height 24
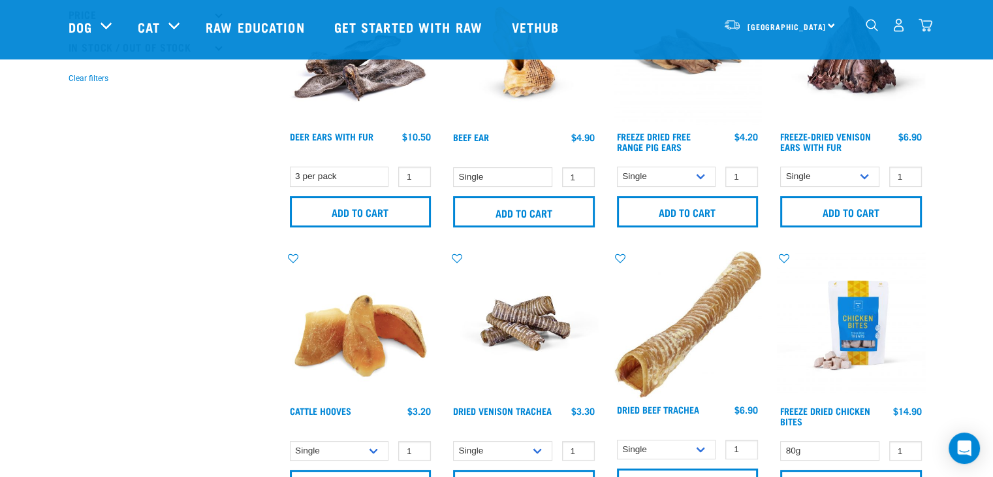
scroll to position [481, 0]
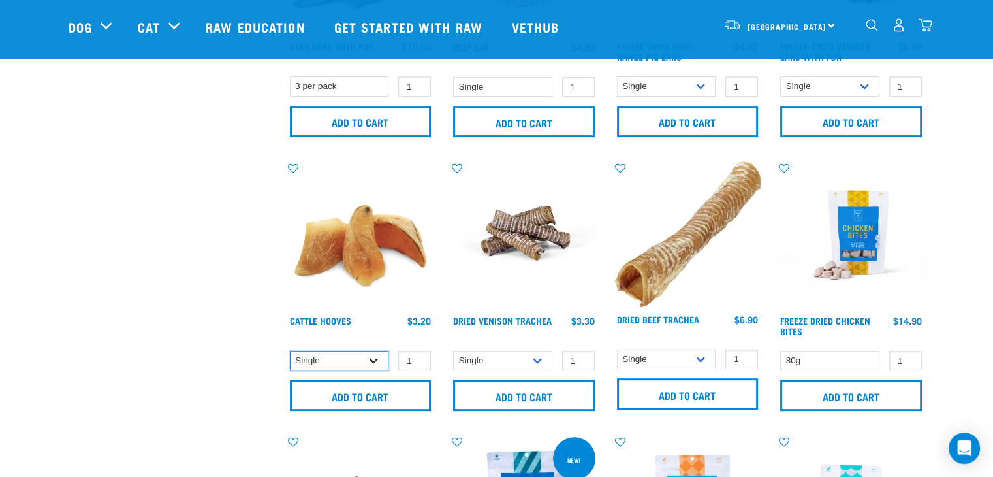
click at [364, 353] on select "Single 10 per pack Bulk (30 pack)" at bounding box center [339, 361] width 99 height 20
click at [290, 351] on select "Single 10 per pack Bulk (30 pack)" at bounding box center [339, 361] width 99 height 20
click at [358, 353] on select "Single 10 per pack Bulk (30 pack)" at bounding box center [339, 361] width 99 height 20
select select "691"
click at [290, 351] on select "Single 10 per pack Bulk (30 pack)" at bounding box center [339, 361] width 99 height 20
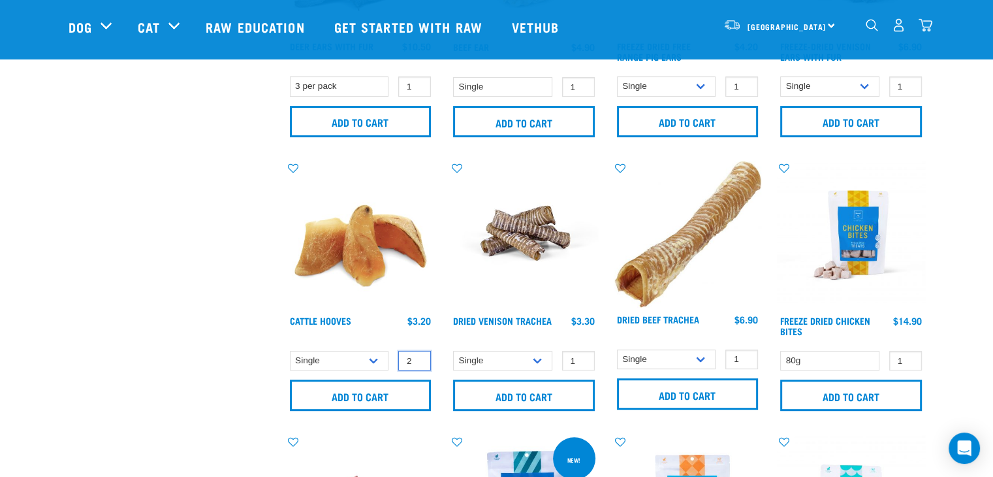
type input "2"
click at [418, 354] on input "2" at bounding box center [414, 361] width 33 height 20
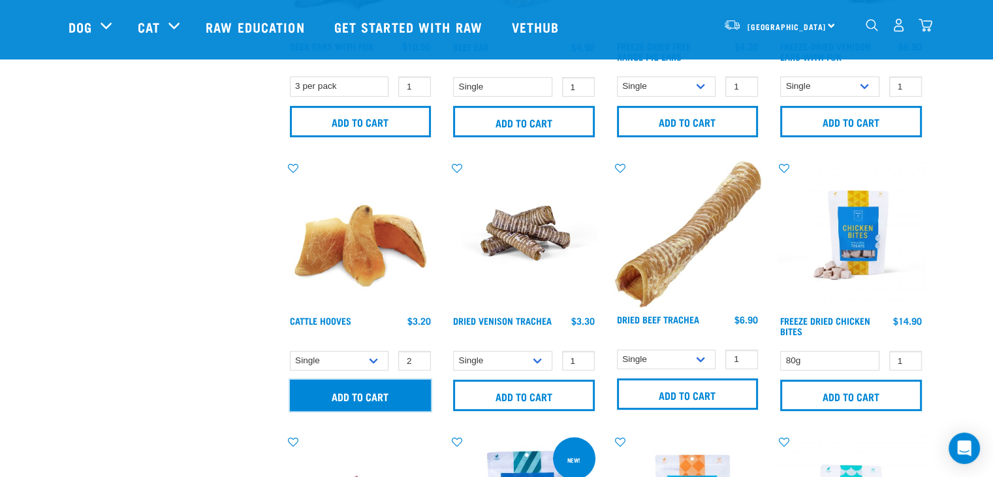
click at [390, 386] on input "Add to cart" at bounding box center [361, 394] width 142 height 31
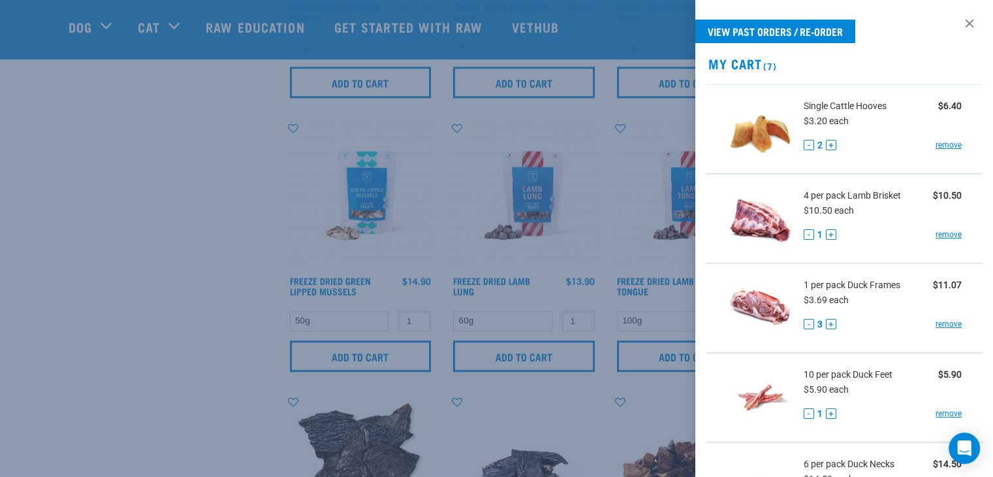
scroll to position [1082, 0]
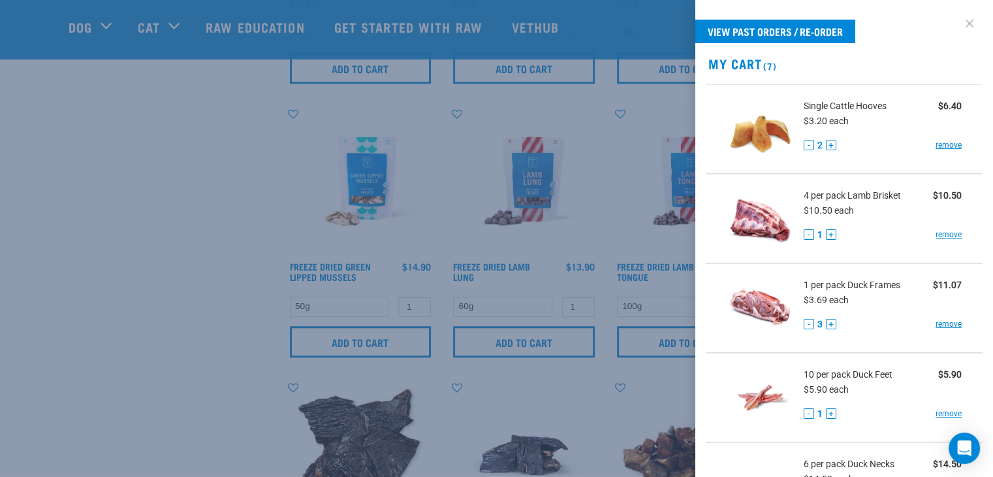
click at [959, 19] on link at bounding box center [969, 23] width 21 height 21
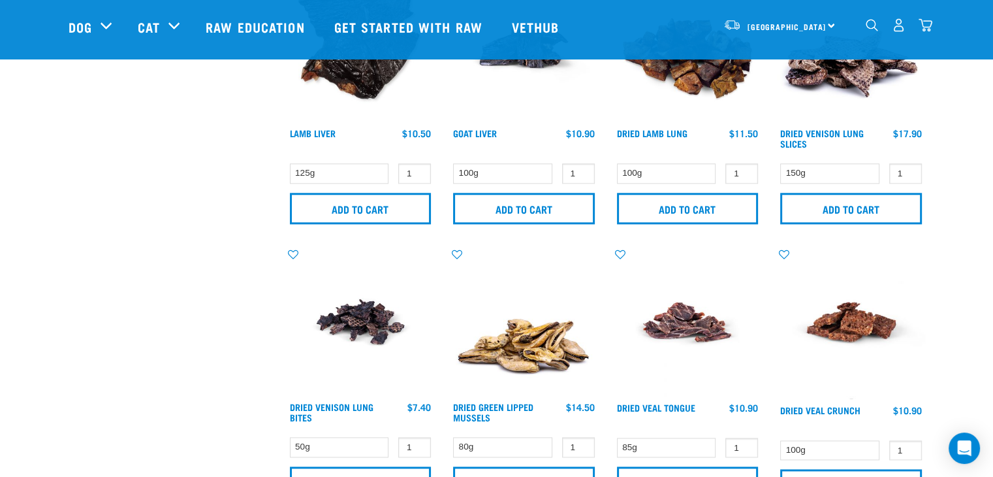
scroll to position [1393, 0]
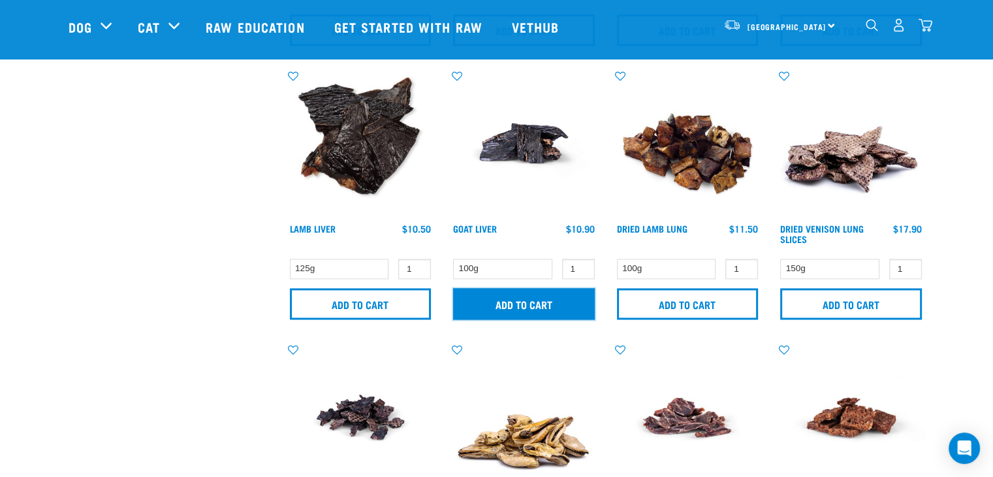
click at [508, 304] on input "Add to cart" at bounding box center [524, 303] width 142 height 31
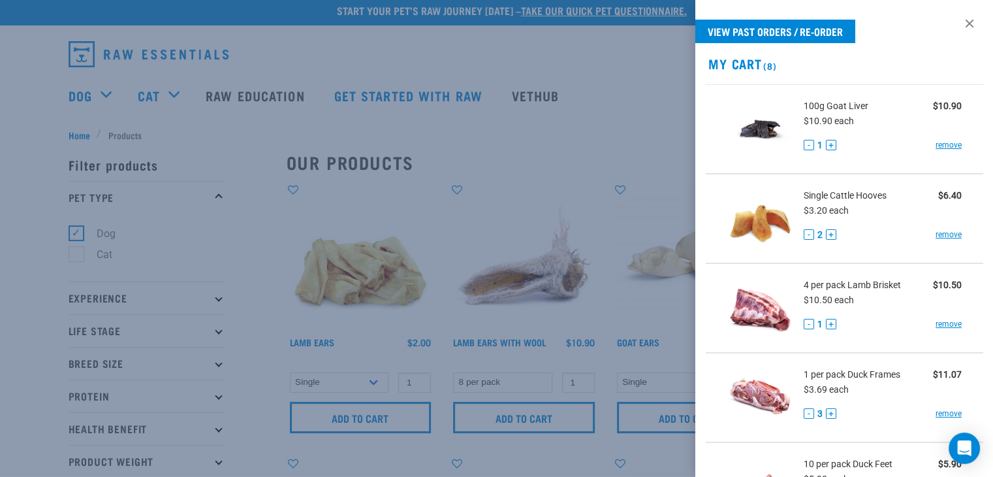
scroll to position [0, 0]
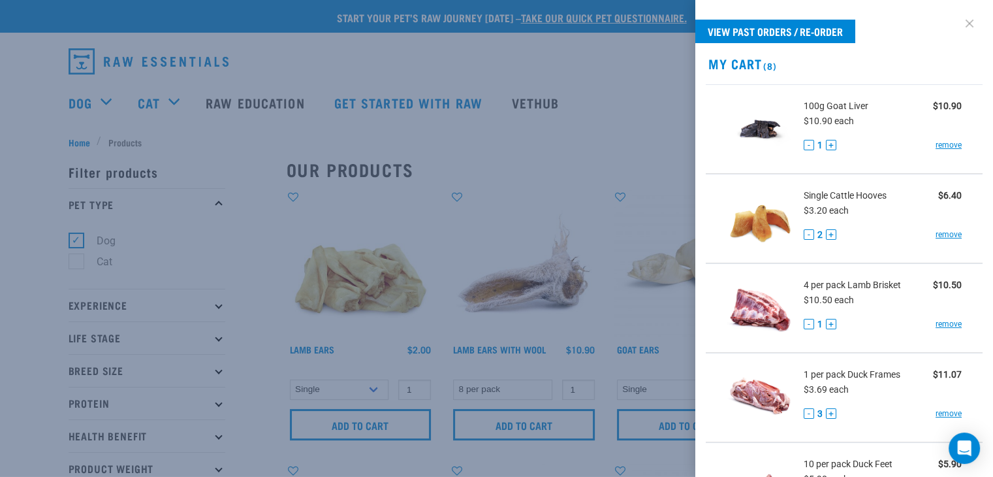
click at [959, 16] on link at bounding box center [969, 23] width 21 height 21
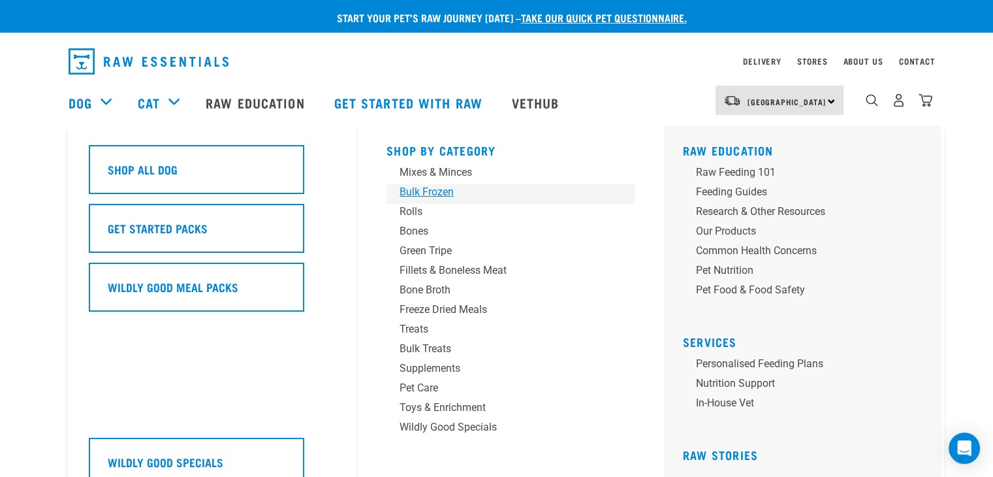
click at [435, 190] on div "Bulk Frozen" at bounding box center [502, 192] width 204 height 16
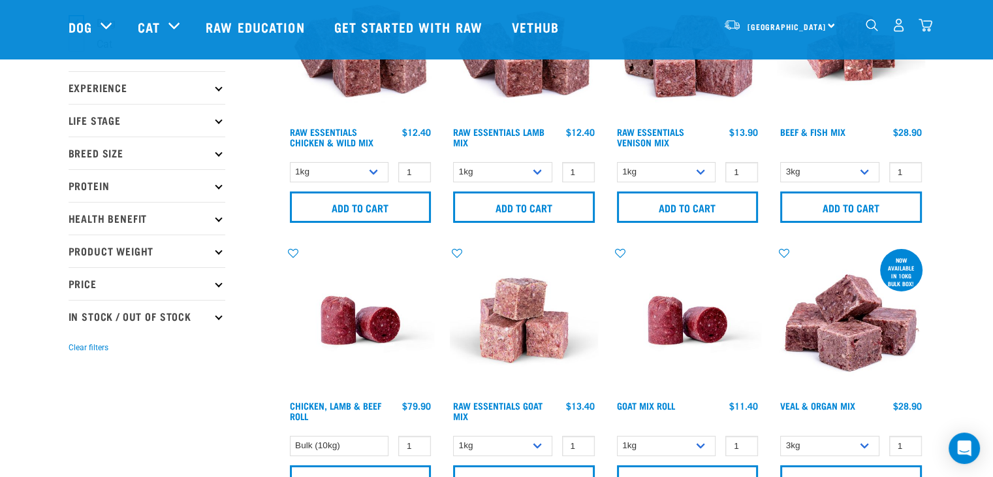
scroll to position [136, 0]
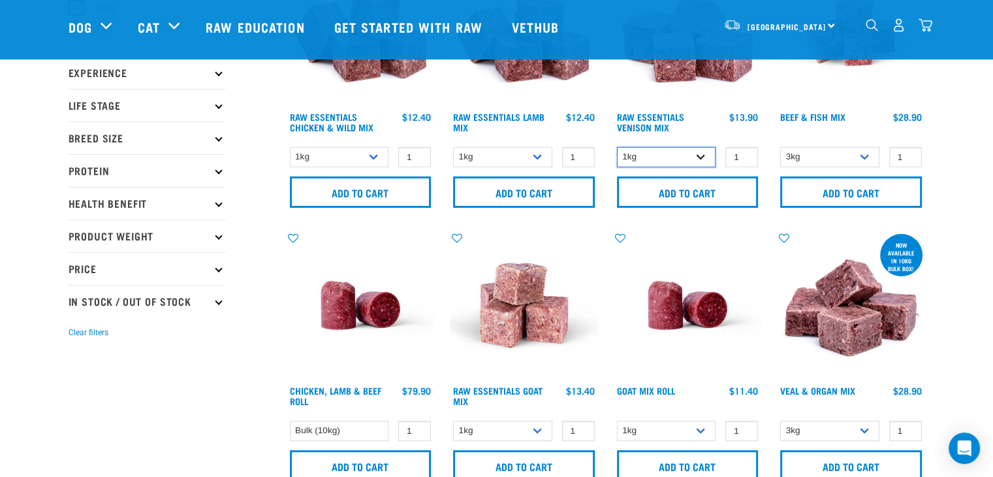
click at [699, 147] on select "1kg 3kg" at bounding box center [666, 157] width 99 height 20
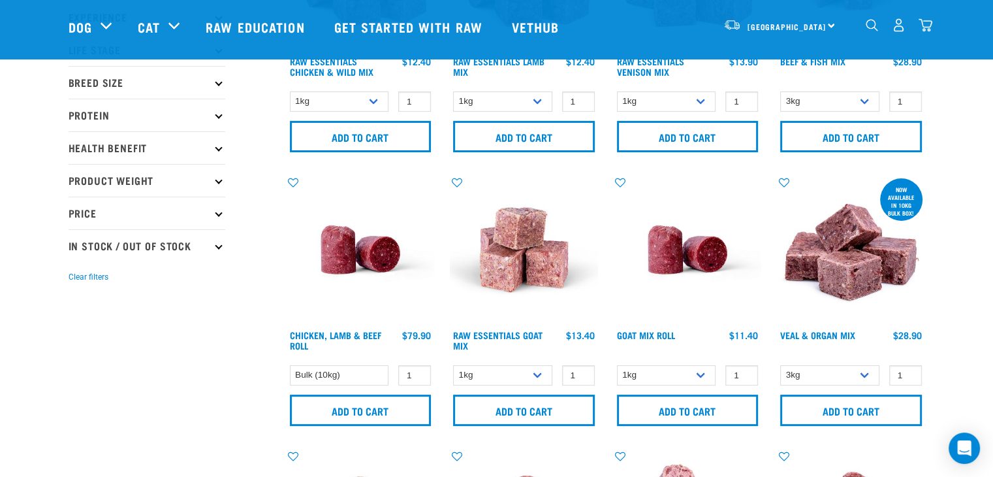
scroll to position [193, 0]
click at [517, 366] on select "1kg 3kg Bulk (10kg)" at bounding box center [502, 374] width 99 height 20
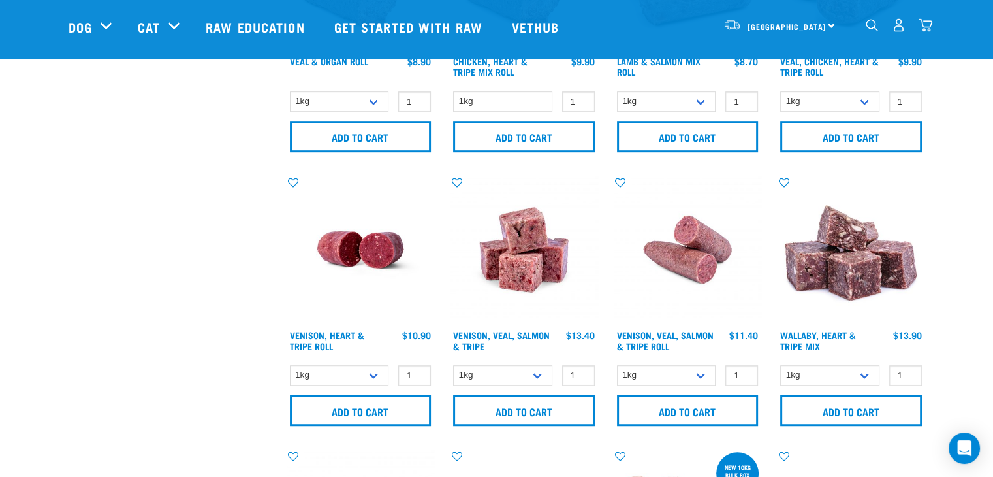
scroll to position [740, 0]
click at [348, 368] on select "1kg Bulk (10kg)" at bounding box center [339, 374] width 99 height 20
click at [290, 364] on select "1kg Bulk (10kg)" at bounding box center [339, 374] width 99 height 20
click at [362, 372] on select "1kg Bulk (10kg)" at bounding box center [339, 374] width 99 height 20
select select "418564"
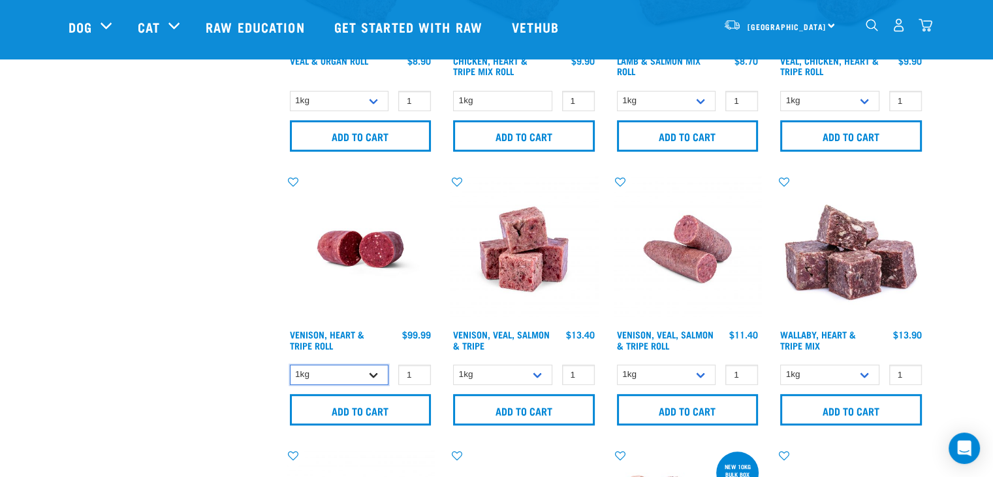
click at [290, 364] on select "1kg Bulk (10kg)" at bounding box center [339, 374] width 99 height 20
click at [428, 370] on input "1" at bounding box center [414, 374] width 33 height 20
click at [419, 368] on input "2" at bounding box center [414, 374] width 33 height 20
click at [419, 368] on input "3" at bounding box center [414, 374] width 33 height 20
click at [419, 368] on input "4" at bounding box center [414, 374] width 33 height 20
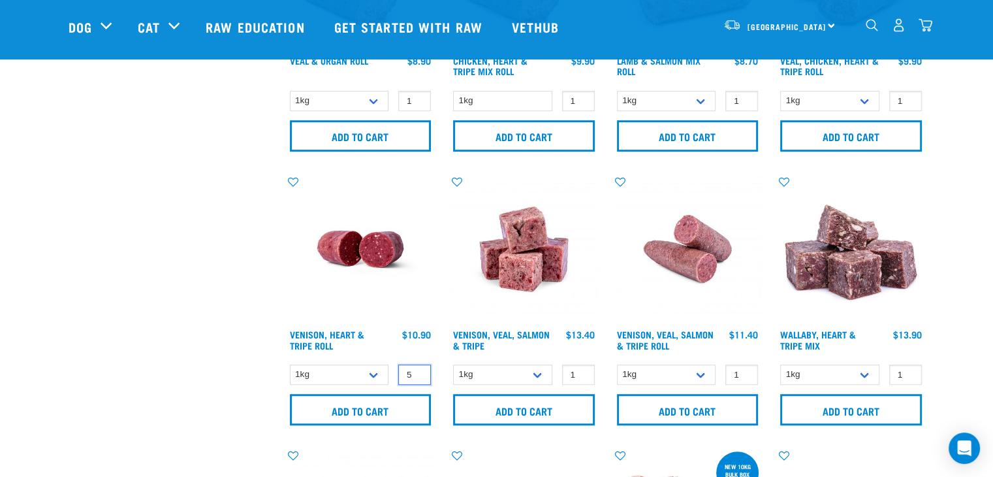
click at [419, 368] on input "5" at bounding box center [414, 374] width 33 height 20
type input "6"
click at [419, 368] on input "6" at bounding box center [414, 374] width 33 height 20
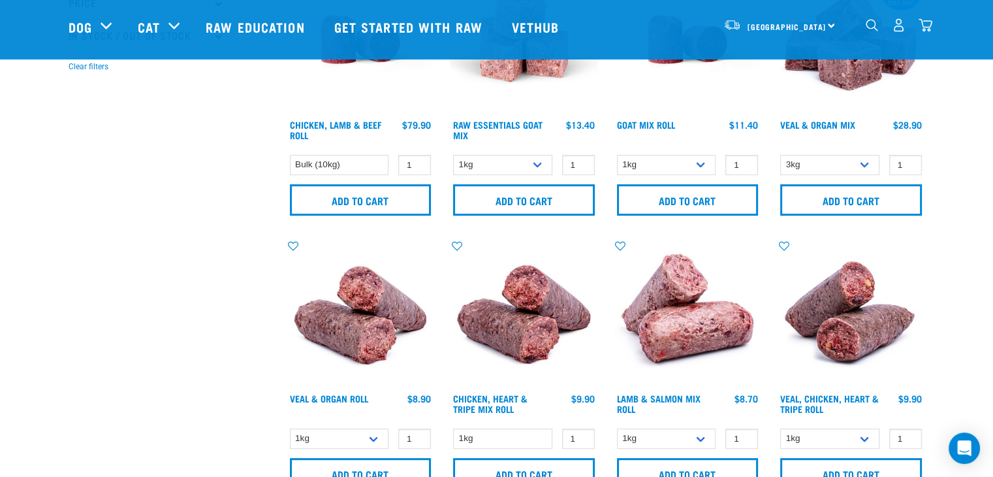
scroll to position [402, 0]
click at [673, 157] on select "1kg Bulk (10kg)" at bounding box center [666, 165] width 99 height 20
click at [744, 157] on input "1" at bounding box center [741, 165] width 33 height 20
click at [746, 159] on input "2" at bounding box center [741, 165] width 33 height 20
click at [746, 159] on input "3" at bounding box center [741, 165] width 33 height 20
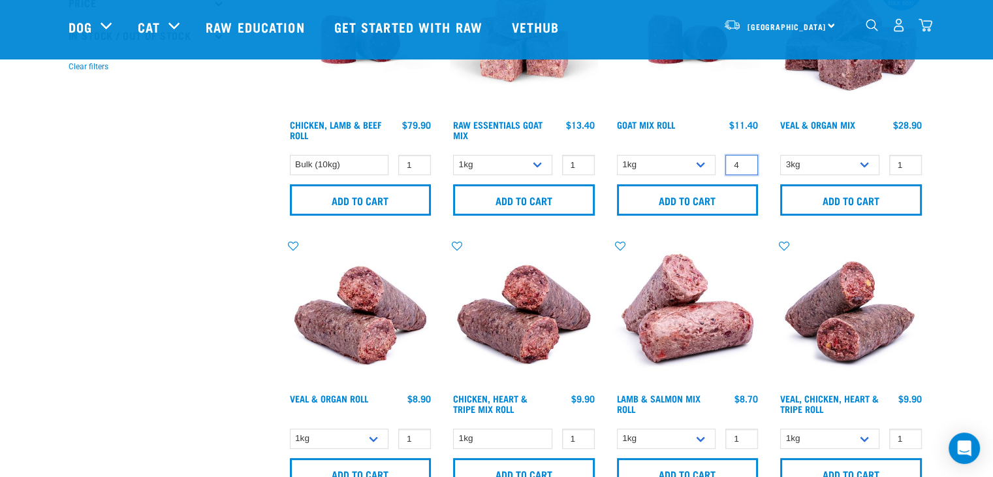
click at [746, 159] on input "4" at bounding box center [741, 165] width 33 height 20
click at [746, 159] on input "5" at bounding box center [741, 165] width 33 height 20
type input "6"
click at [746, 159] on input "6" at bounding box center [741, 165] width 33 height 20
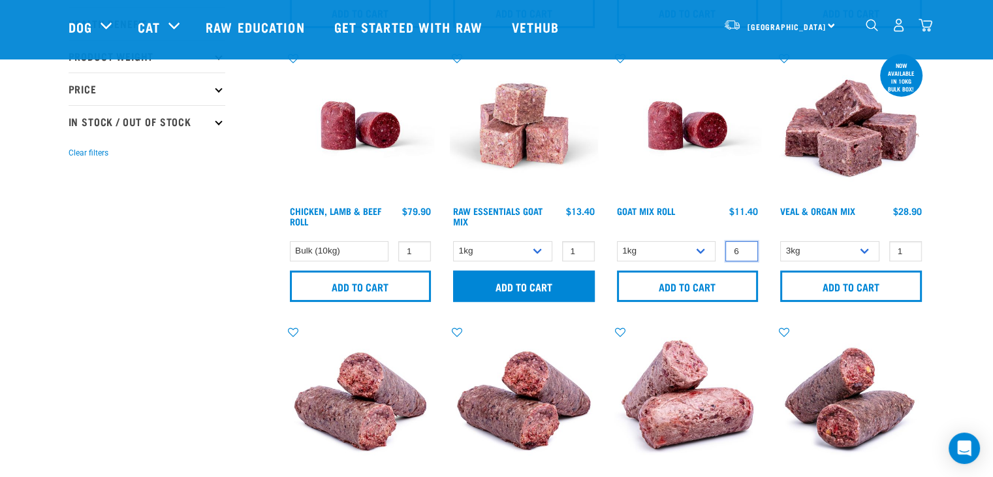
scroll to position [316, 0]
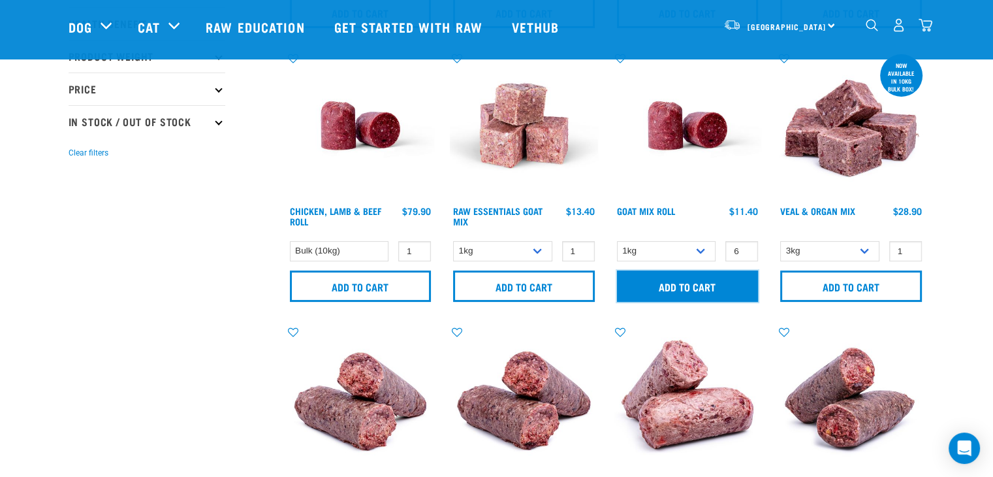
click at [686, 282] on input "Add to cart" at bounding box center [688, 285] width 142 height 31
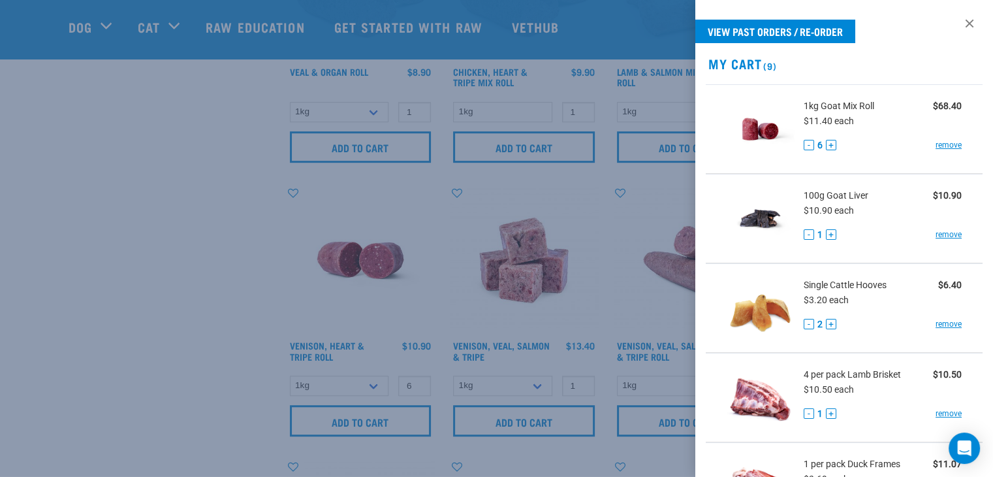
scroll to position [740, 0]
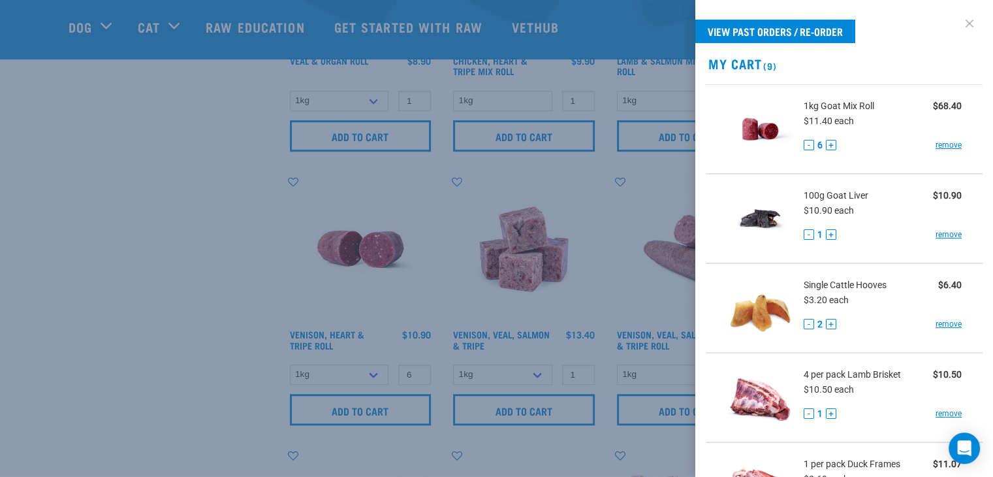
click at [959, 24] on link at bounding box center [969, 23] width 21 height 21
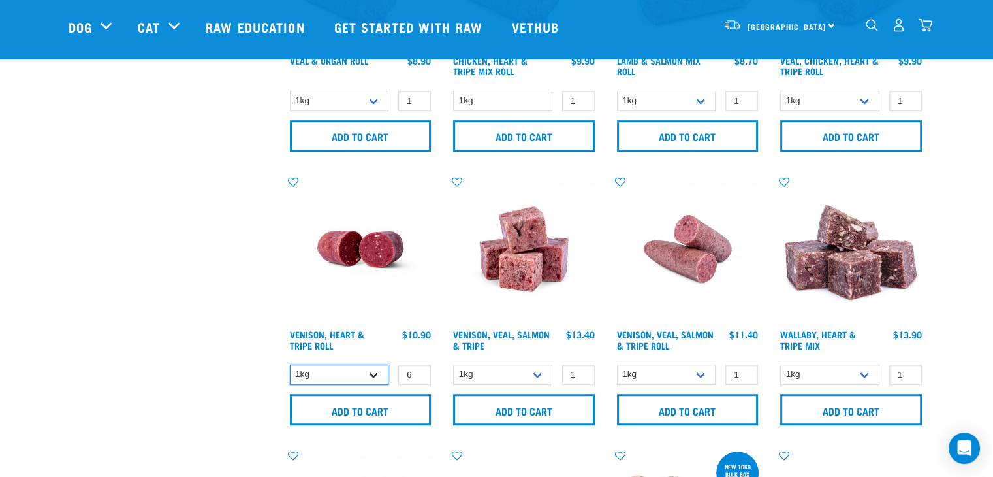
click at [347, 375] on select "1kg Bulk (10kg)" at bounding box center [339, 374] width 99 height 20
click at [290, 364] on select "1kg Bulk (10kg)" at bounding box center [339, 374] width 99 height 20
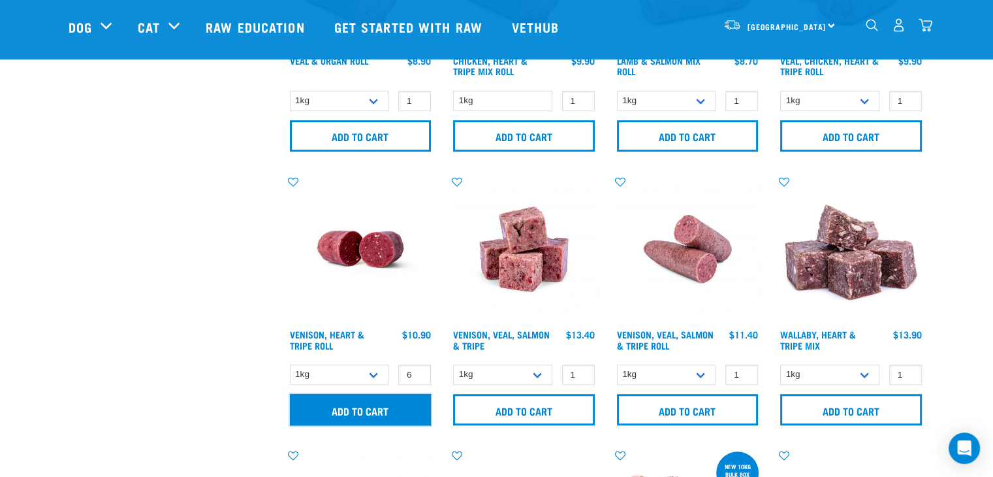
click at [349, 412] on input "Add to cart" at bounding box center [361, 409] width 142 height 31
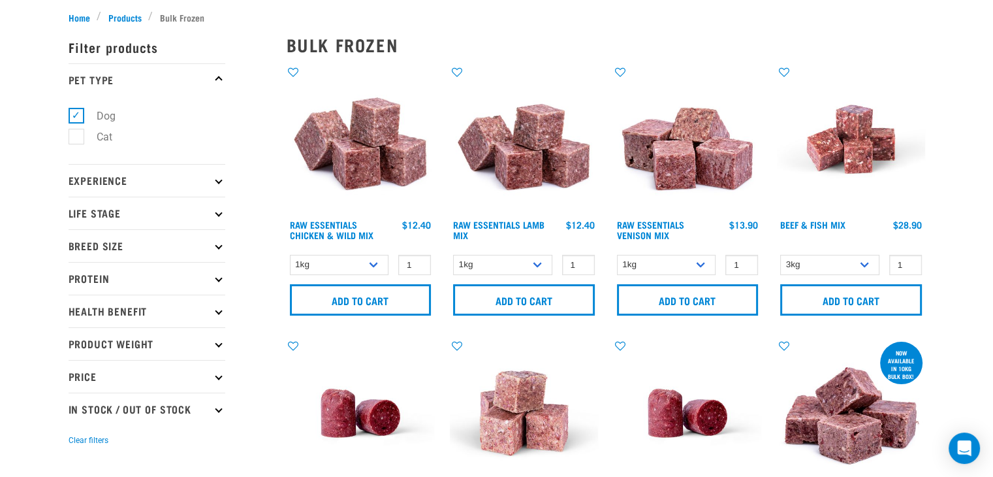
scroll to position [0, 0]
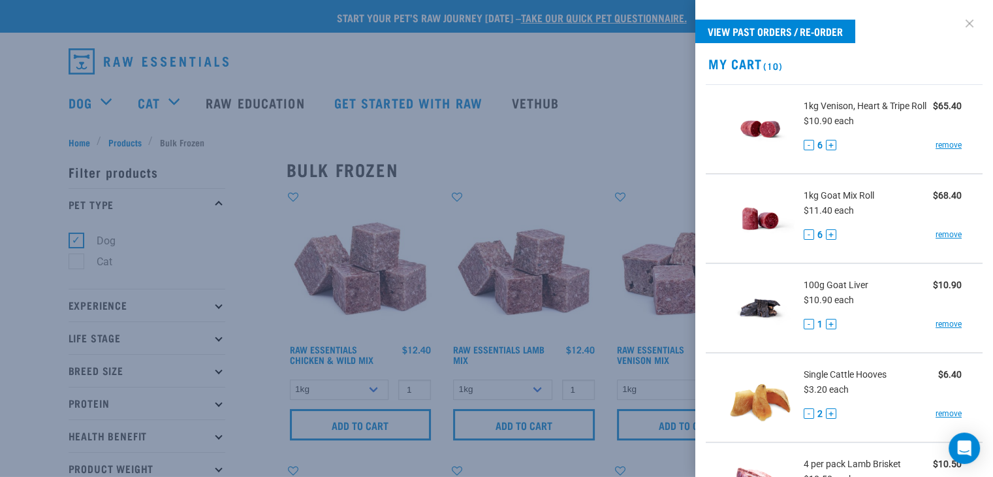
click at [959, 25] on link at bounding box center [969, 23] width 21 height 21
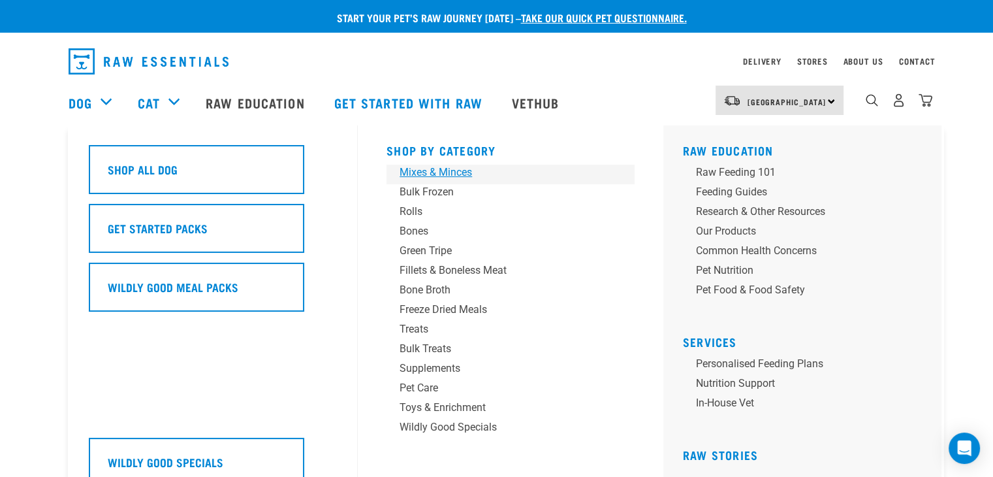
click at [440, 173] on div "Mixes & Minces" at bounding box center [502, 173] width 204 height 16
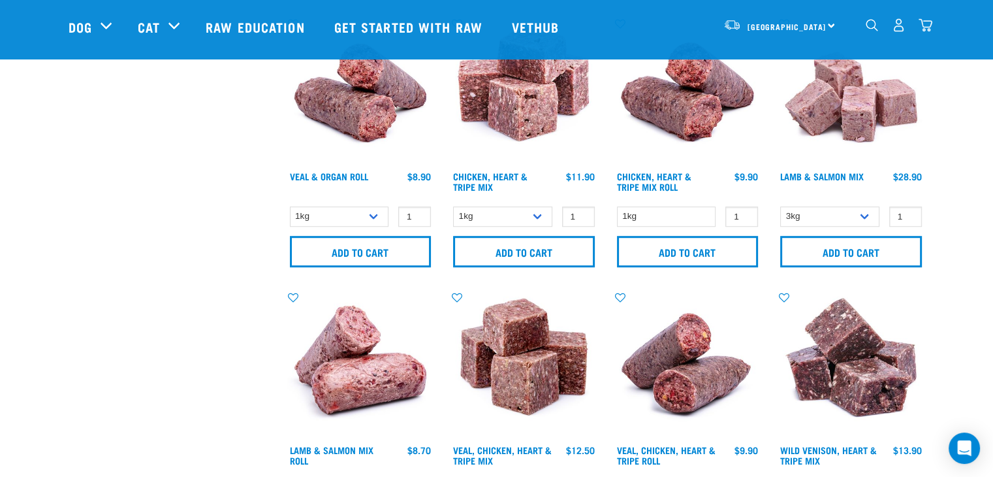
scroll to position [913, 0]
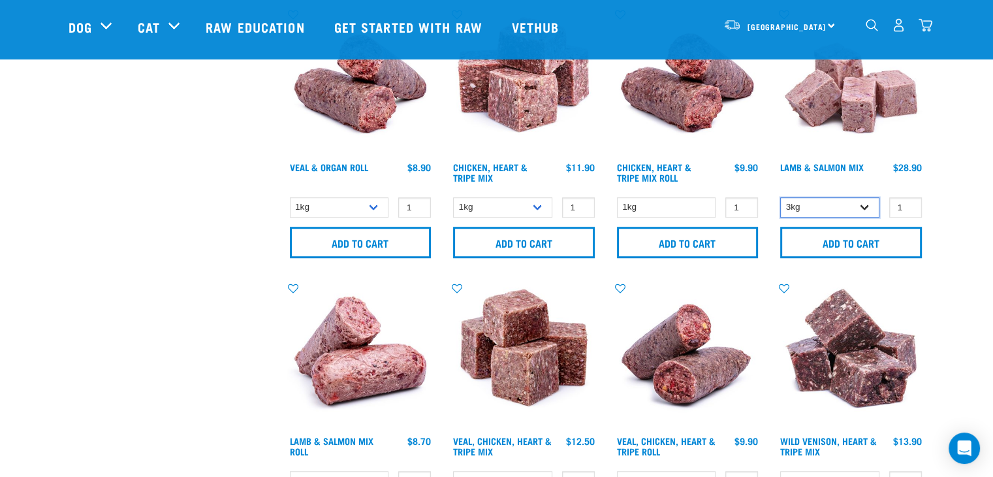
click at [838, 197] on select "3kg Bulk (10kg)" at bounding box center [829, 207] width 99 height 20
click at [780, 197] on select "3kg Bulk (10kg)" at bounding box center [829, 207] width 99 height 20
click at [840, 204] on select "3kg Bulk (10kg)" at bounding box center [829, 207] width 99 height 20
select select "258"
click at [780, 197] on select "3kg Bulk (10kg)" at bounding box center [829, 207] width 99 height 20
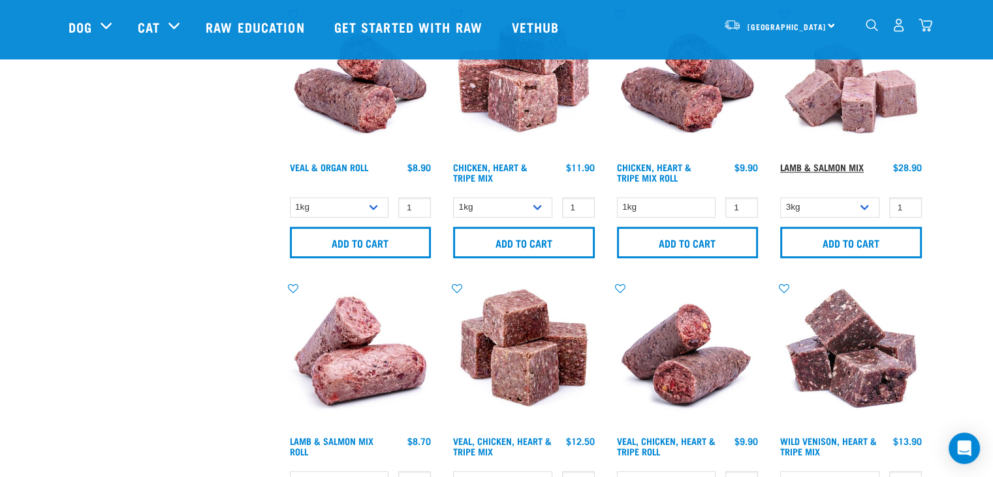
click at [825, 165] on link "Lamb & Salmon Mix" at bounding box center [822, 167] width 84 height 5
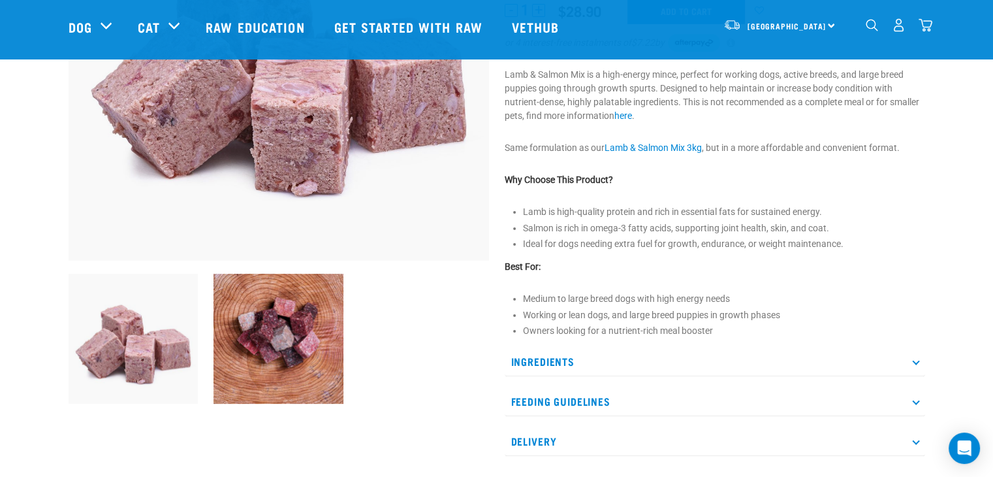
scroll to position [260, 0]
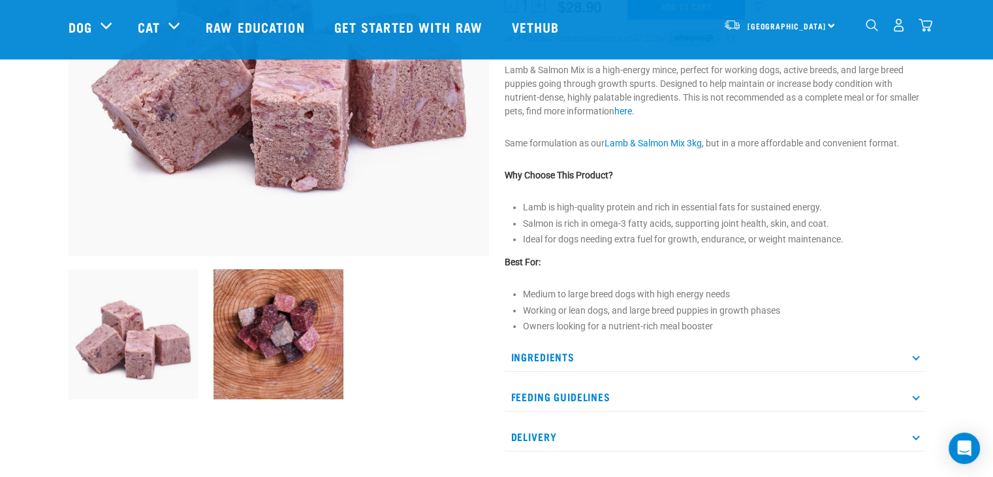
click at [606, 361] on p "Ingredients" at bounding box center [715, 356] width 421 height 29
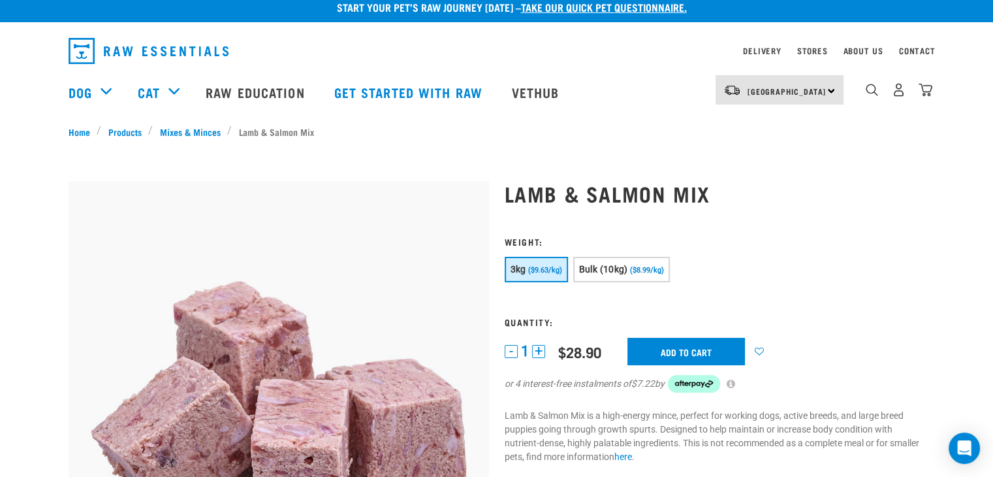
scroll to position [0, 0]
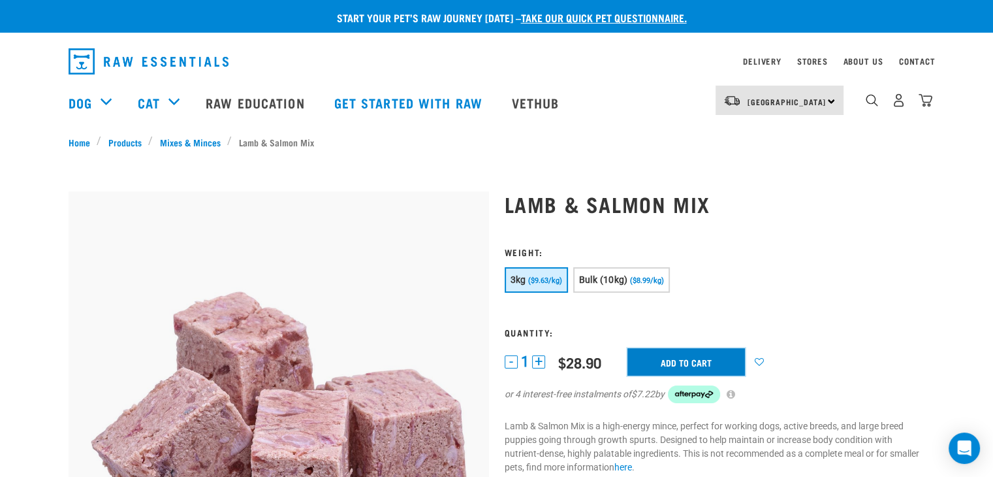
click at [665, 358] on input "Add to cart" at bounding box center [687, 361] width 118 height 27
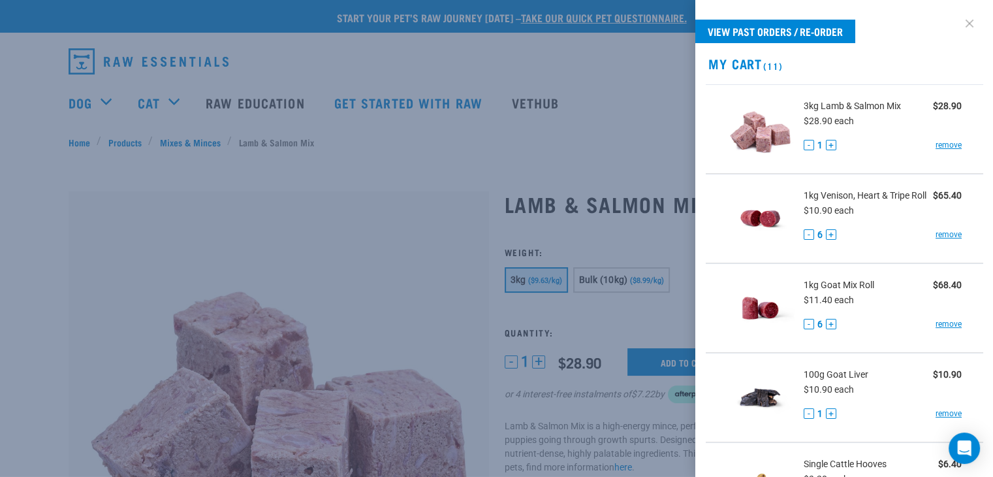
click at [959, 24] on link at bounding box center [969, 23] width 21 height 21
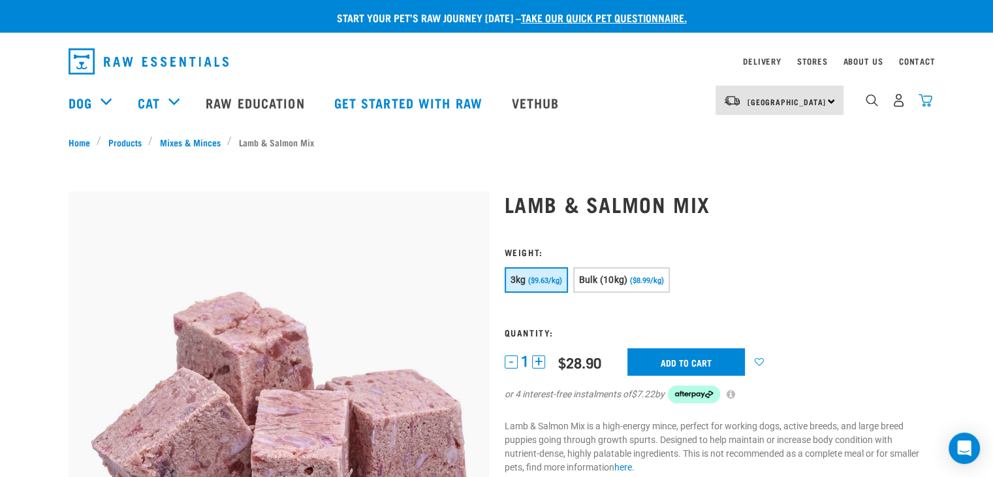
click at [925, 99] on img "dropdown navigation" at bounding box center [926, 100] width 14 height 14
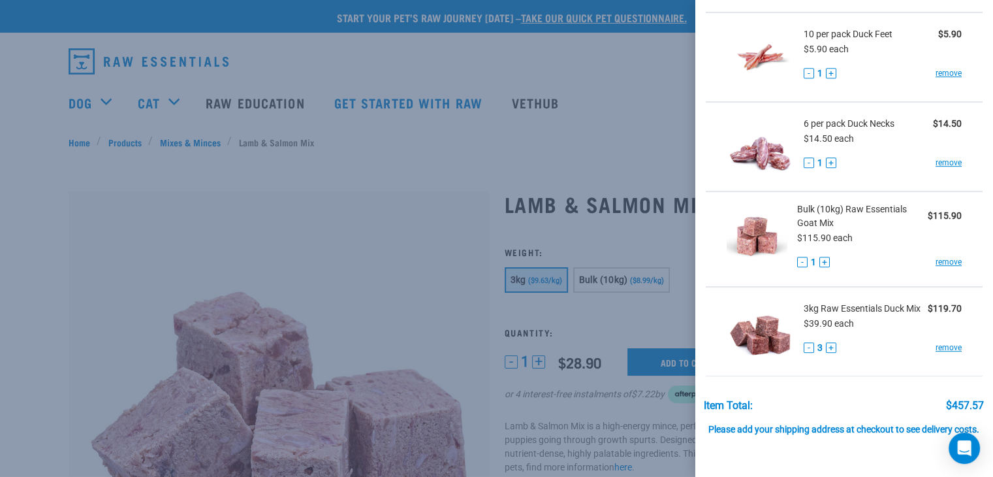
scroll to position [804, 0]
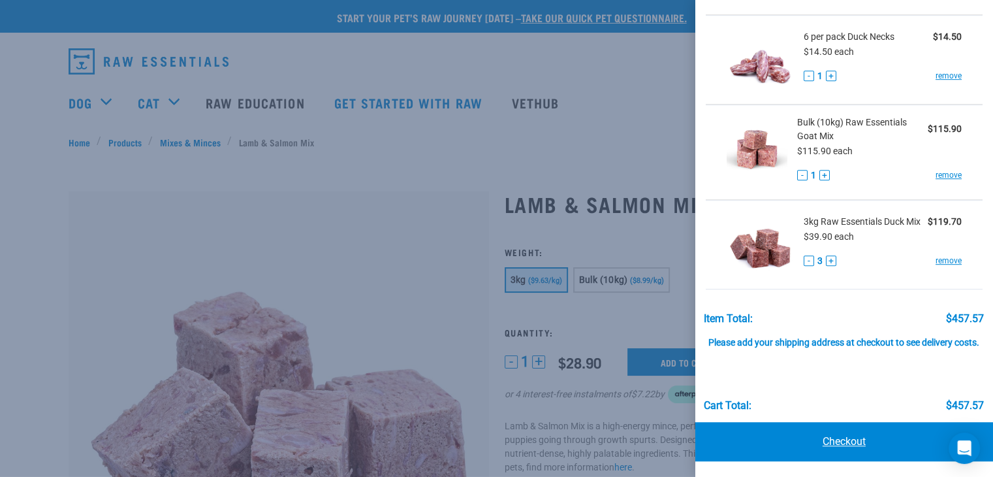
click at [888, 452] on link "Checkout" at bounding box center [844, 441] width 298 height 39
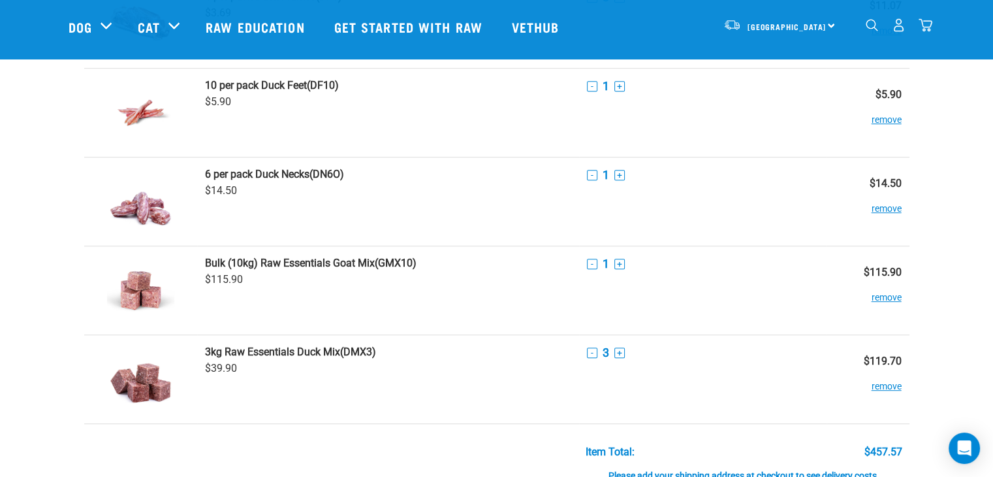
scroll to position [666, 0]
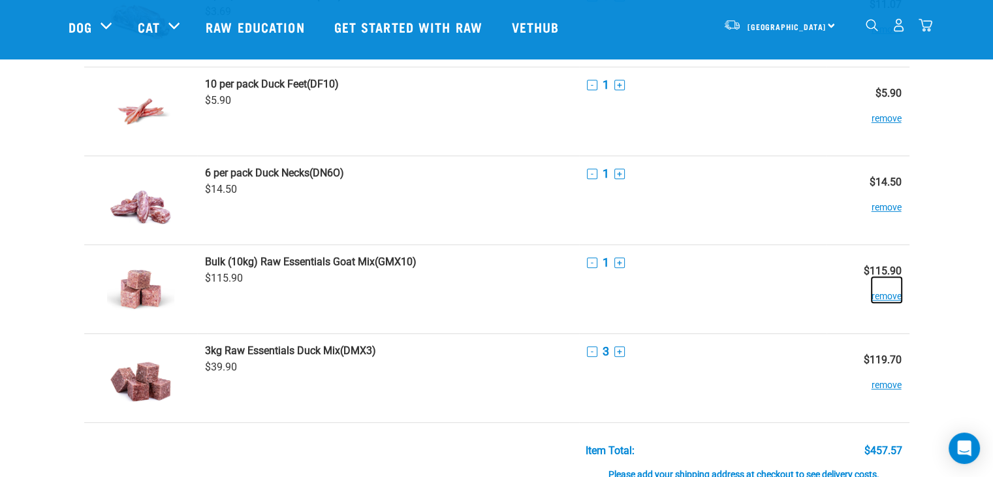
click at [896, 298] on button "remove" at bounding box center [887, 289] width 30 height 25
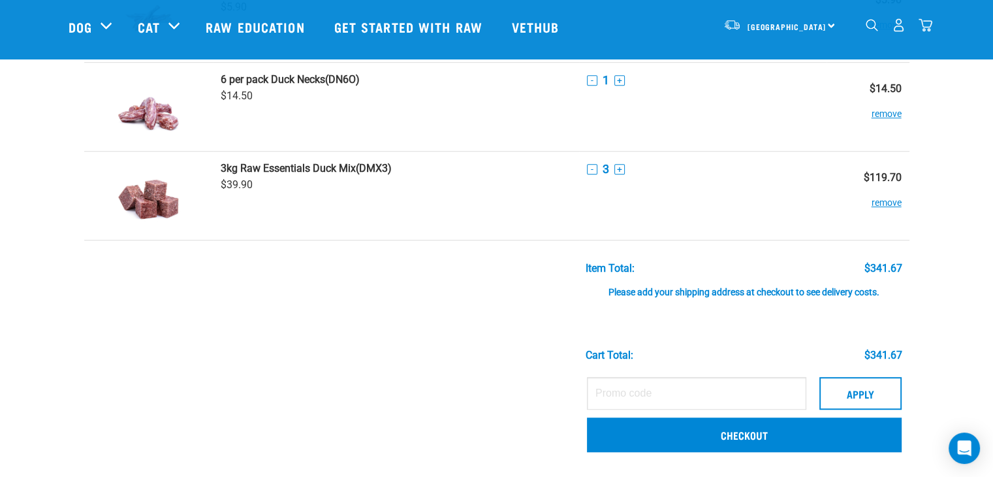
scroll to position [777, 0]
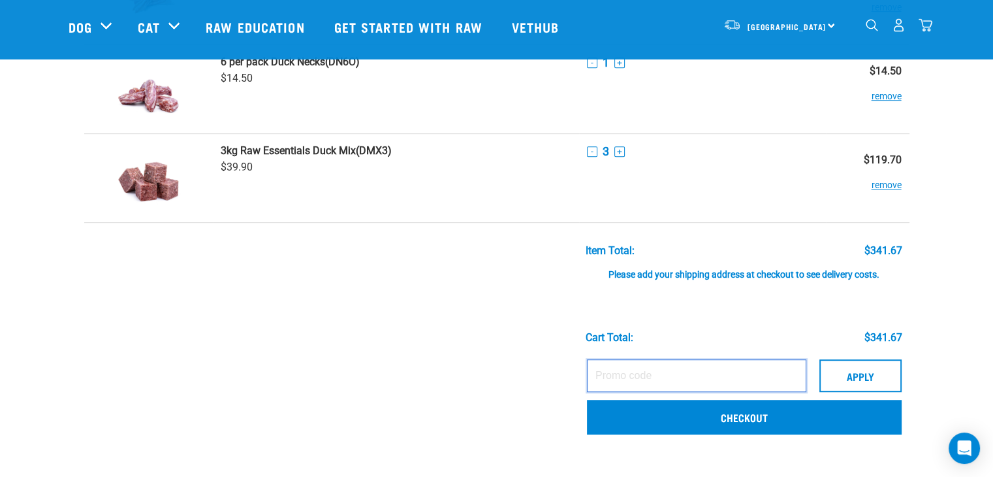
click at [663, 379] on input "text" at bounding box center [696, 375] width 219 height 33
type input "2121"
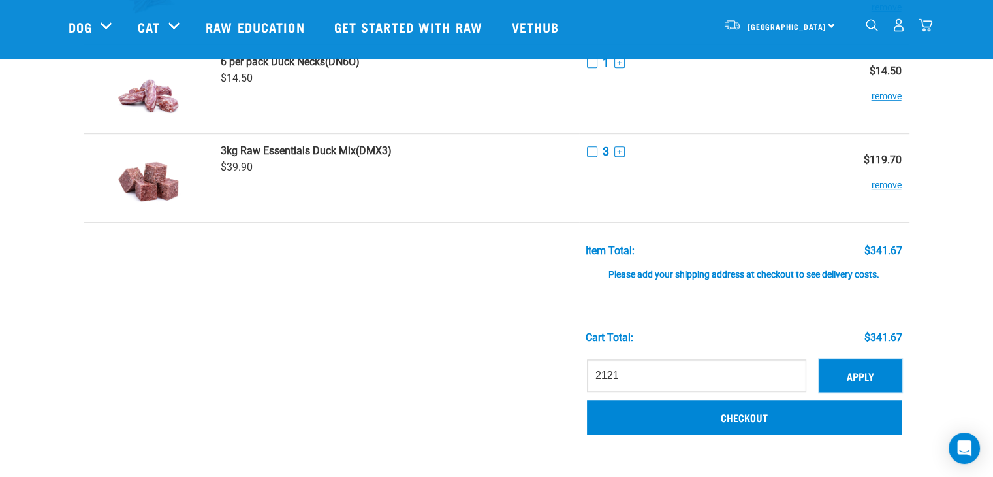
click at [820, 370] on button "Apply" at bounding box center [860, 375] width 82 height 33
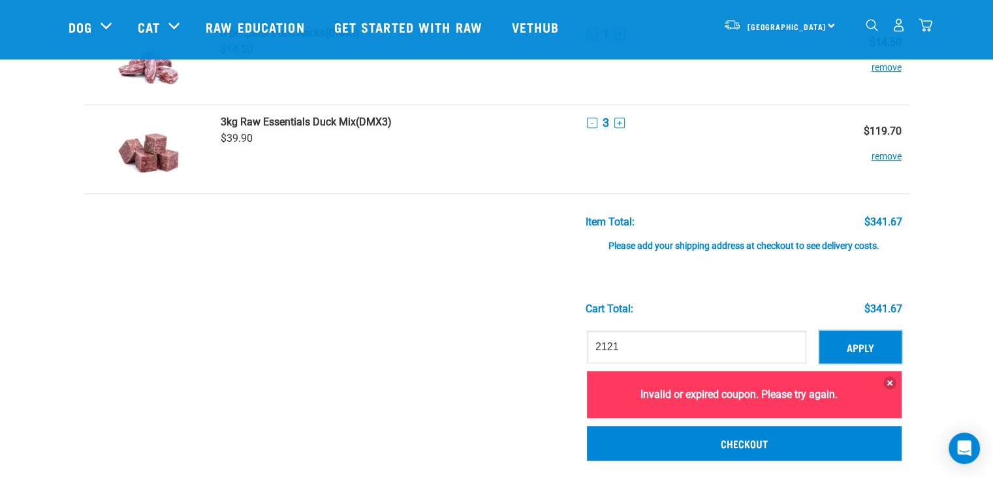
scroll to position [817, 0]
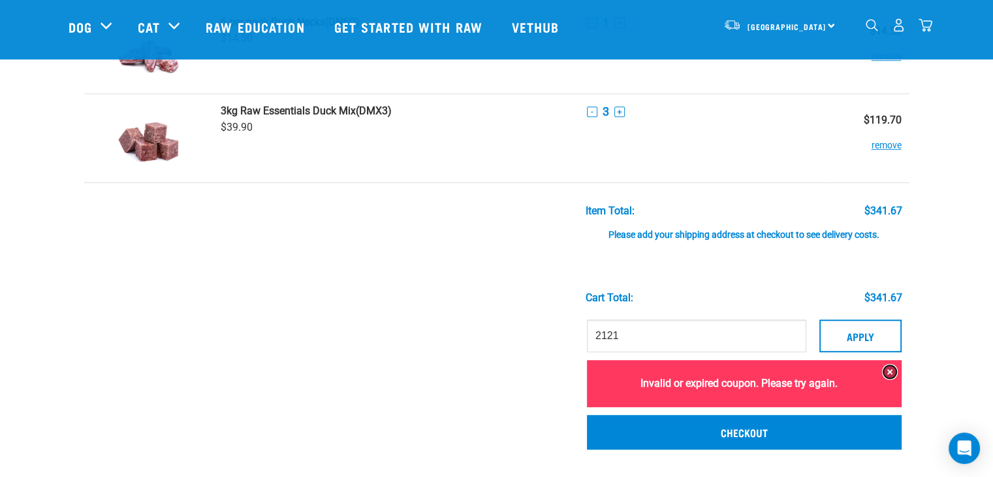
click at [884, 372] on button at bounding box center [889, 371] width 13 height 13
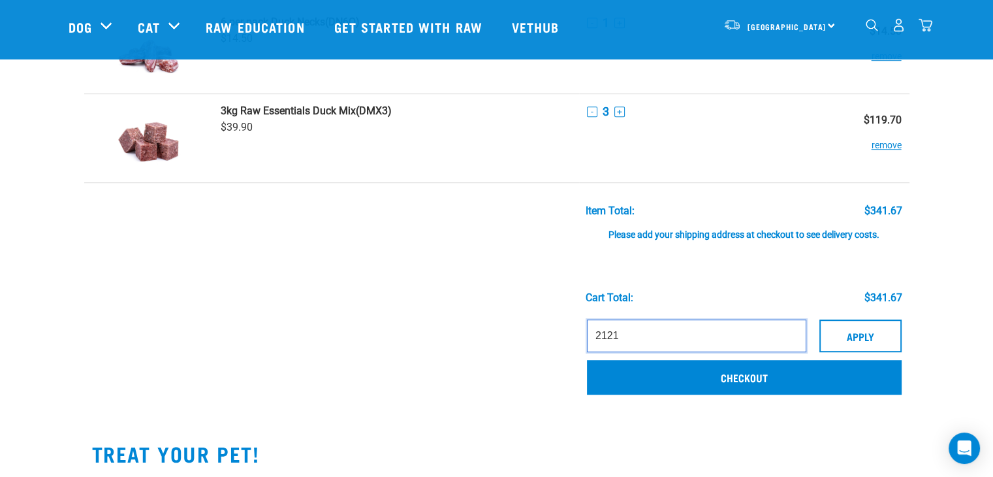
click at [684, 330] on input "2121" at bounding box center [696, 335] width 219 height 33
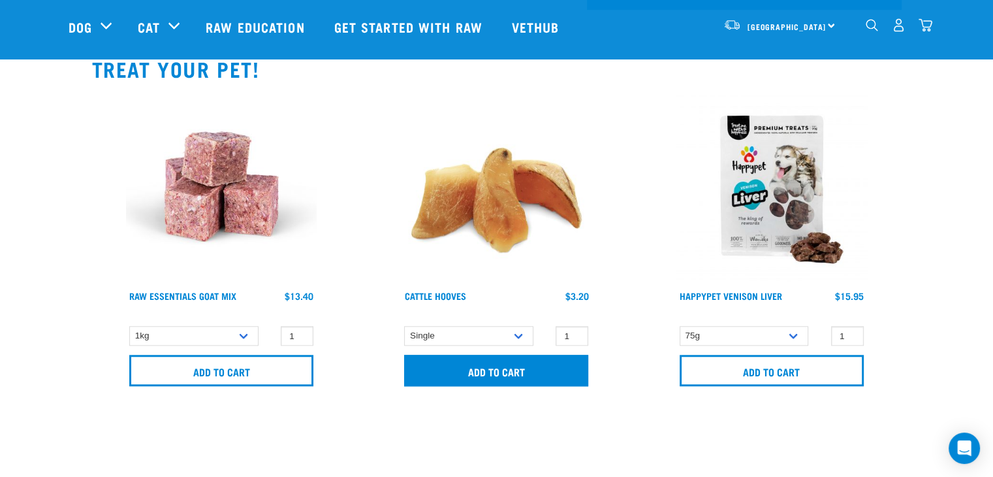
scroll to position [1201, 0]
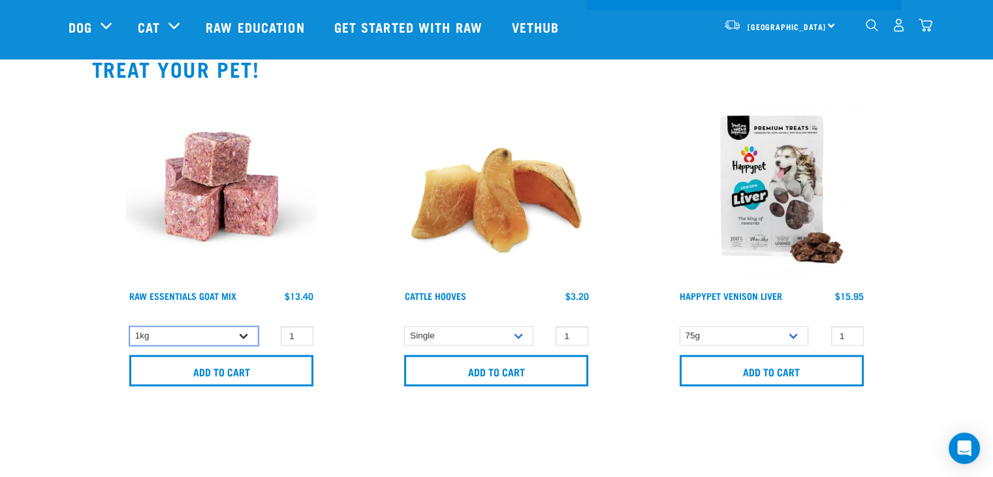
click at [221, 331] on select "1kg 3kg Bulk (10kg)" at bounding box center [193, 336] width 129 height 20
click at [244, 326] on select "1kg 3kg Bulk (10kg)" at bounding box center [193, 336] width 129 height 20
select select "337219"
click at [129, 326] on select "1kg 3kg Bulk (10kg)" at bounding box center [193, 336] width 129 height 20
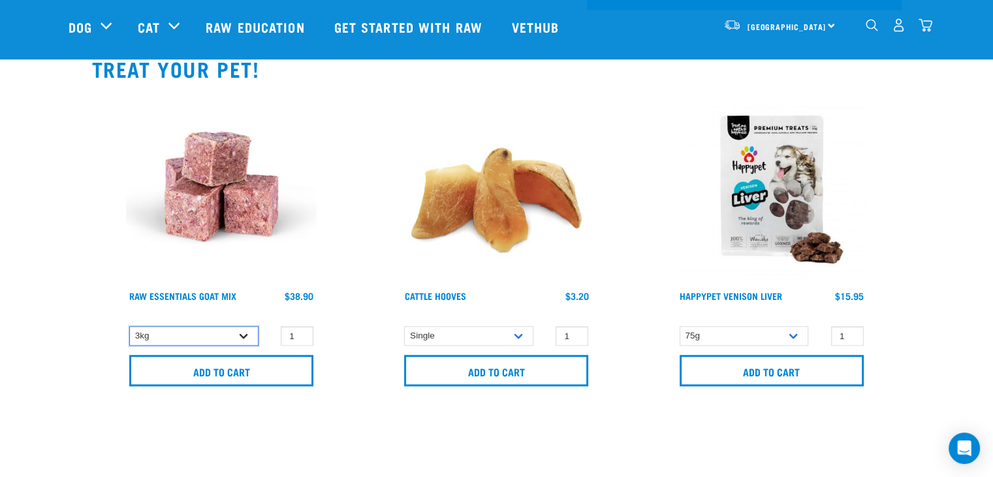
click at [249, 326] on select "1kg 3kg Bulk (10kg)" at bounding box center [193, 336] width 129 height 20
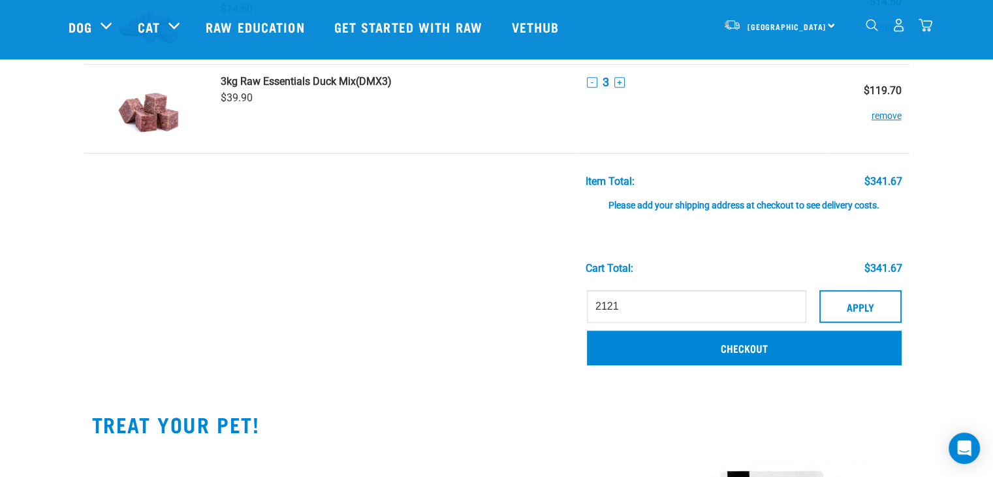
scroll to position [847, 0]
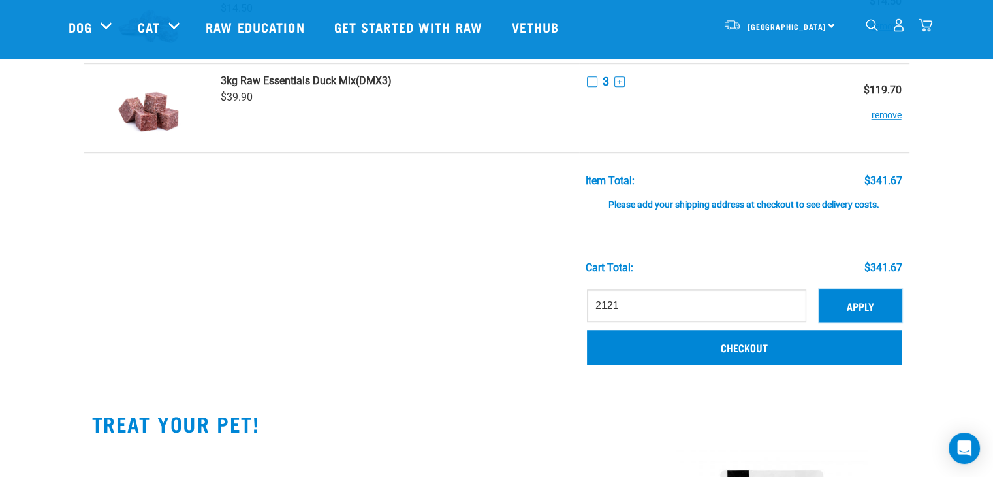
click at [841, 311] on button "Apply" at bounding box center [860, 305] width 82 height 33
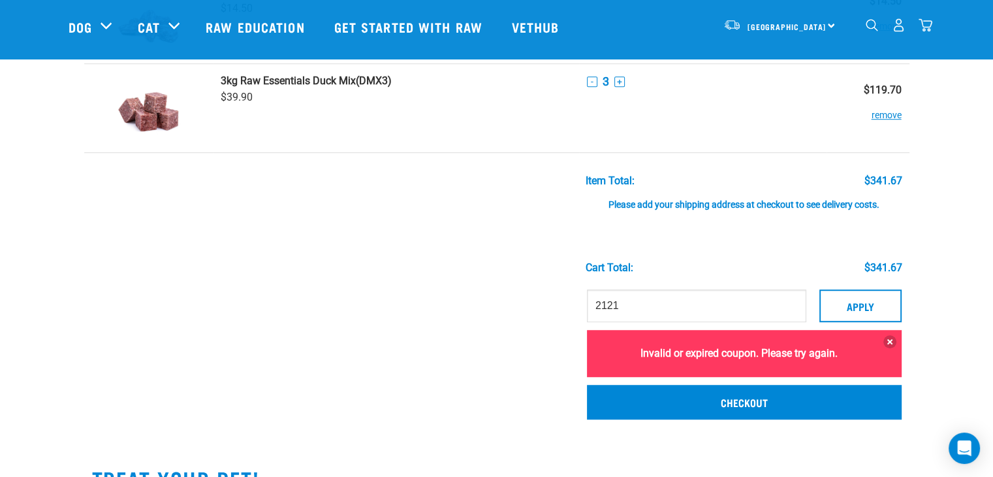
click at [768, 345] on div "Invalid or expired coupon. Please try again." at bounding box center [744, 353] width 315 height 47
click at [890, 338] on button at bounding box center [889, 341] width 13 height 13
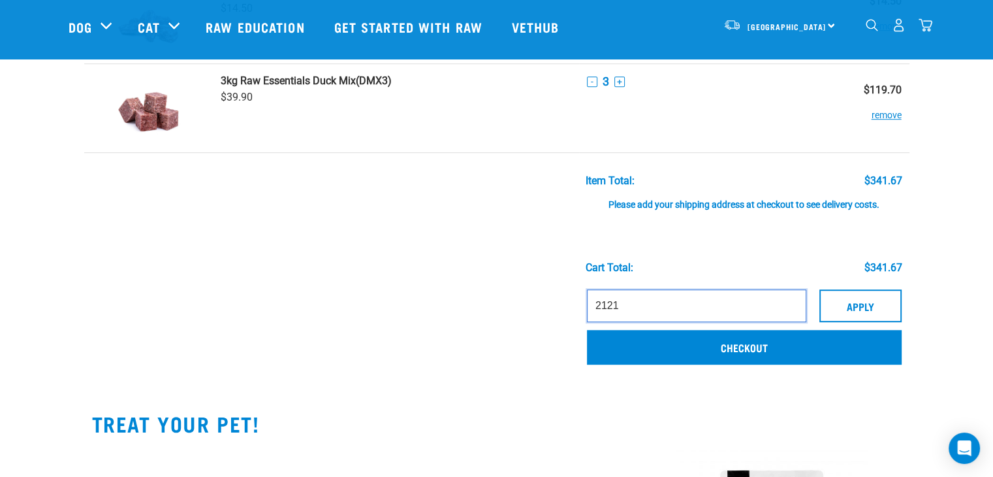
click at [702, 302] on input "2121" at bounding box center [696, 305] width 219 height 33
type input "2"
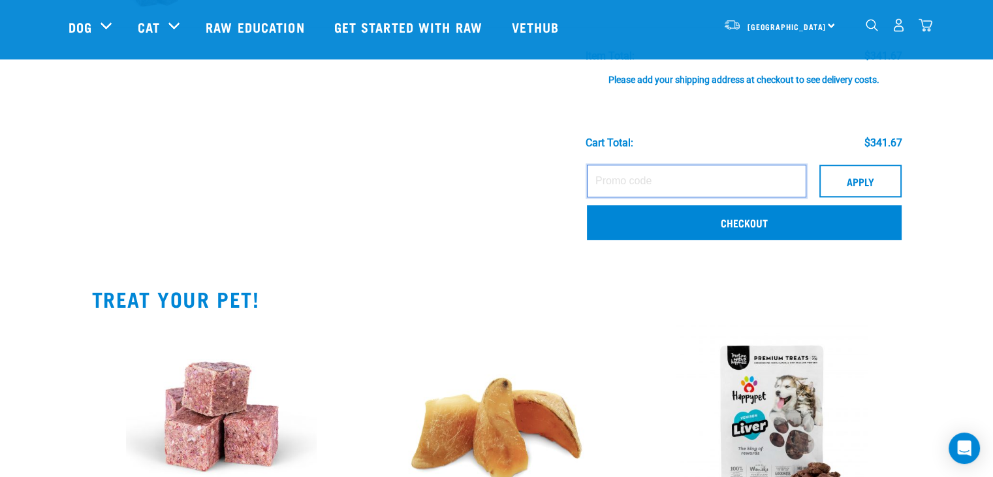
scroll to position [982, 0]
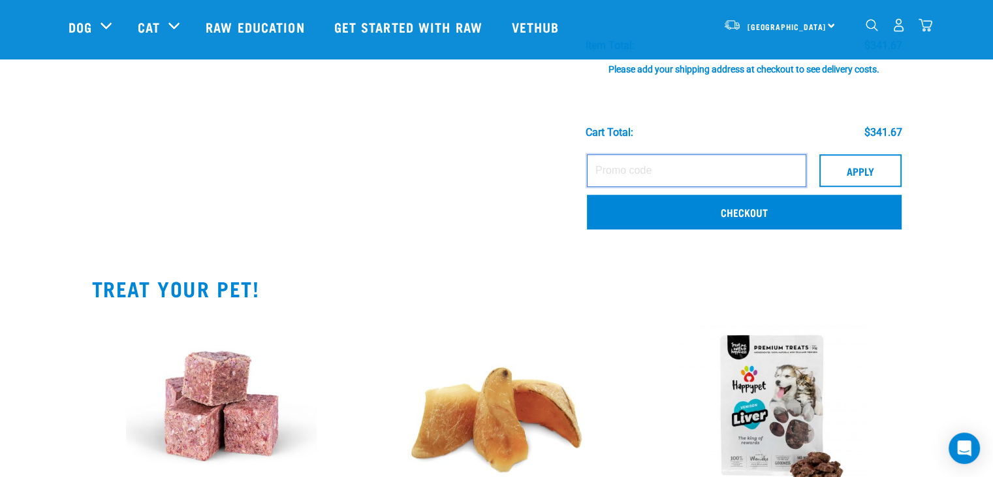
click at [663, 168] on input "text" at bounding box center [696, 170] width 219 height 33
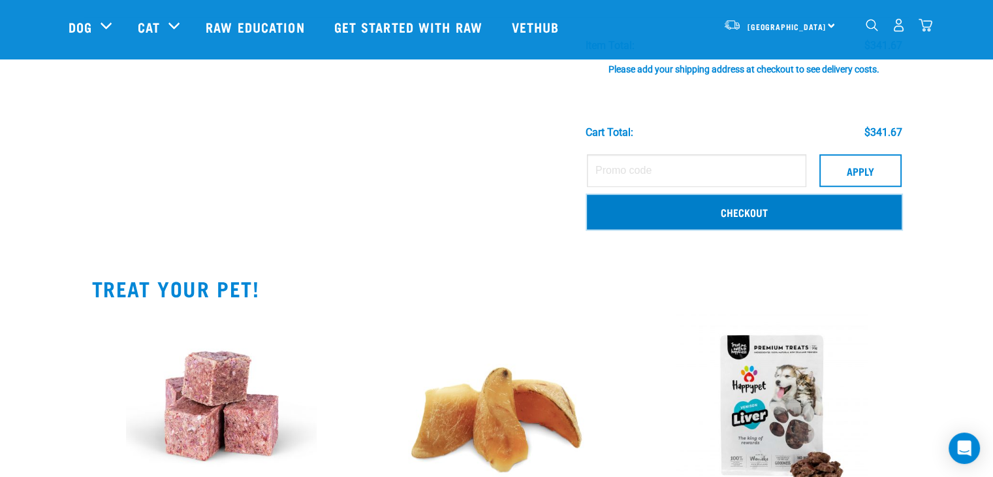
click at [696, 213] on link "Checkout" at bounding box center [744, 212] width 315 height 34
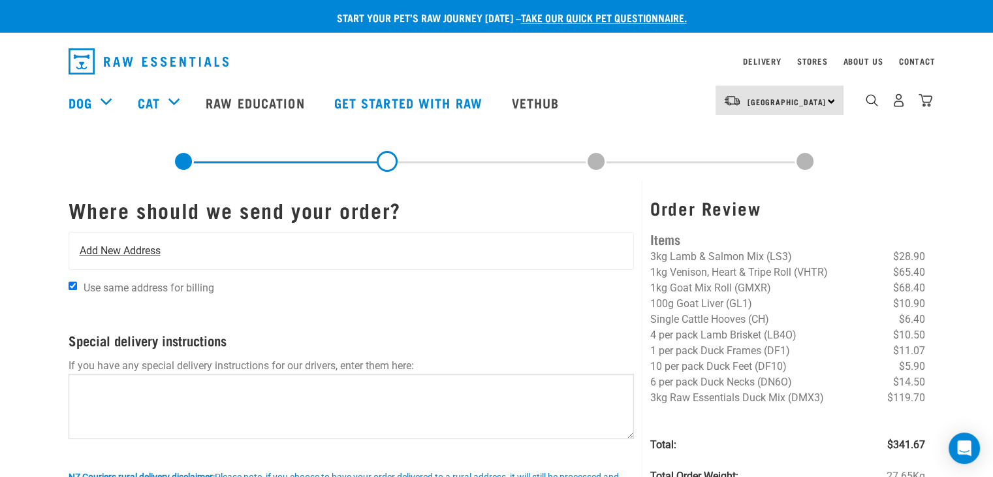
click at [151, 252] on span "Add New Address" at bounding box center [120, 251] width 81 height 16
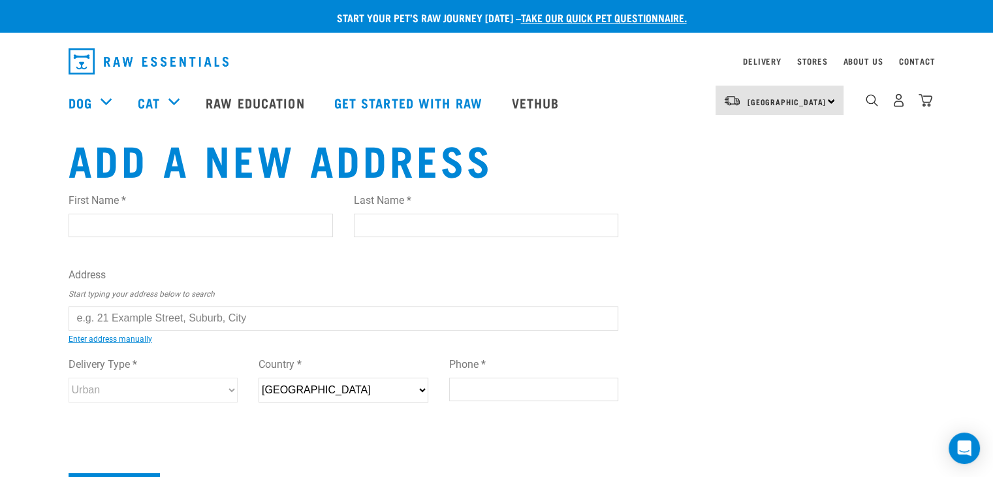
click at [159, 227] on input "First Name *" at bounding box center [201, 226] width 264 height 24
type input "[PERSON_NAME]"
click at [522, 219] on input "Last Name *" at bounding box center [486, 226] width 264 height 24
type input "[PERSON_NAME]"
click at [193, 317] on input "text" at bounding box center [344, 318] width 550 height 24
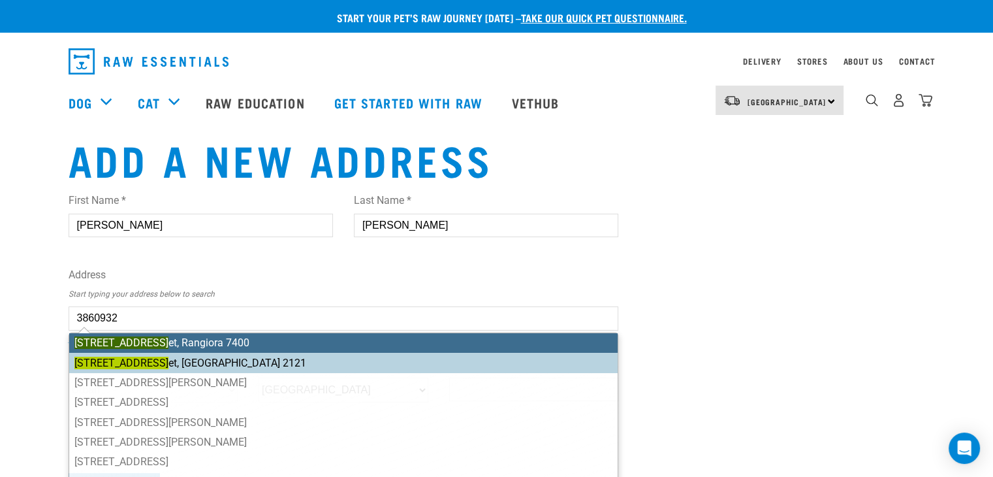
click at [172, 364] on ul "[GEOGRAPHIC_DATA][STREET_ADDRESS] [STREET_ADDRESS][GEOGRAPHIC_DATA][PERSON_NAME…" at bounding box center [344, 432] width 550 height 200
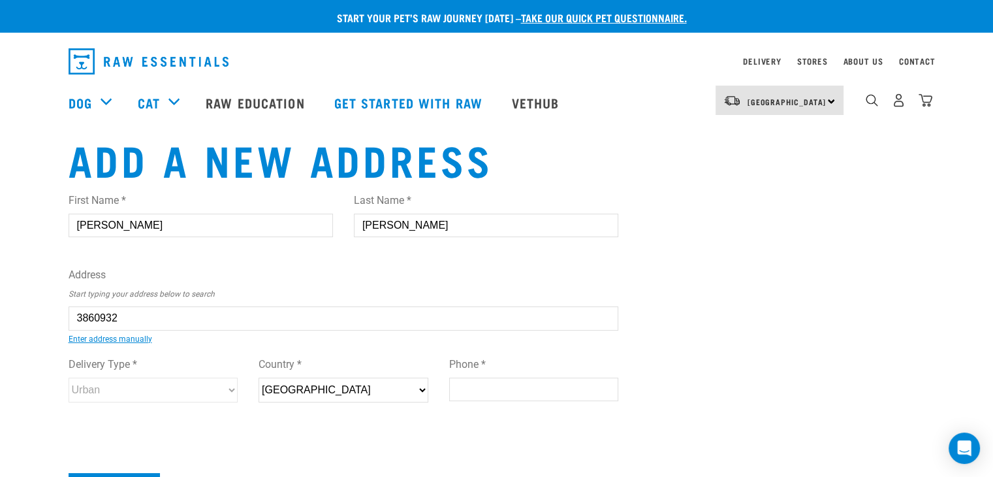
type input "[STREET_ADDRESS]"
type input "[GEOGRAPHIC_DATA]"
select select "WKO"
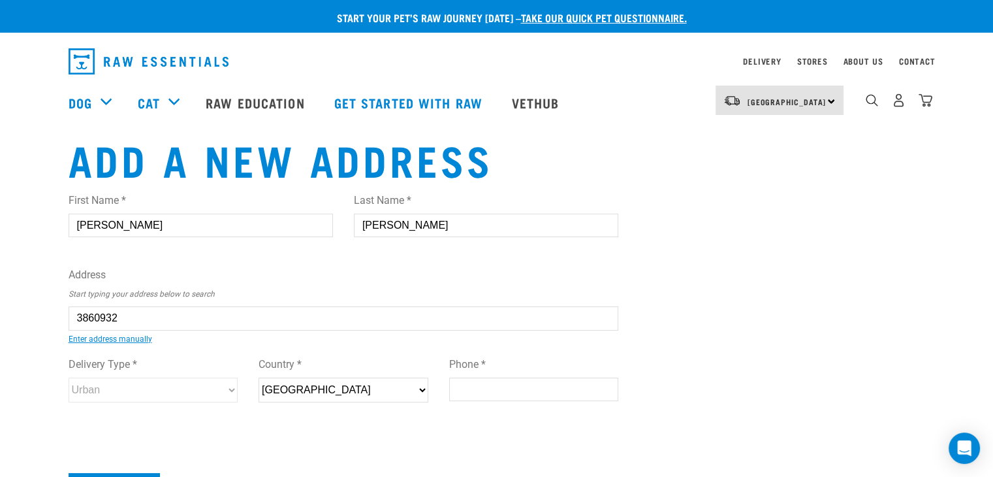
type input "2121"
select select "Urban"
type input "[STREET_ADDRESS]"
click at [240, 349] on div "Delivery Type * Urban Rural Country * [GEOGRAPHIC_DATA] Phone *" at bounding box center [343, 384] width 571 height 76
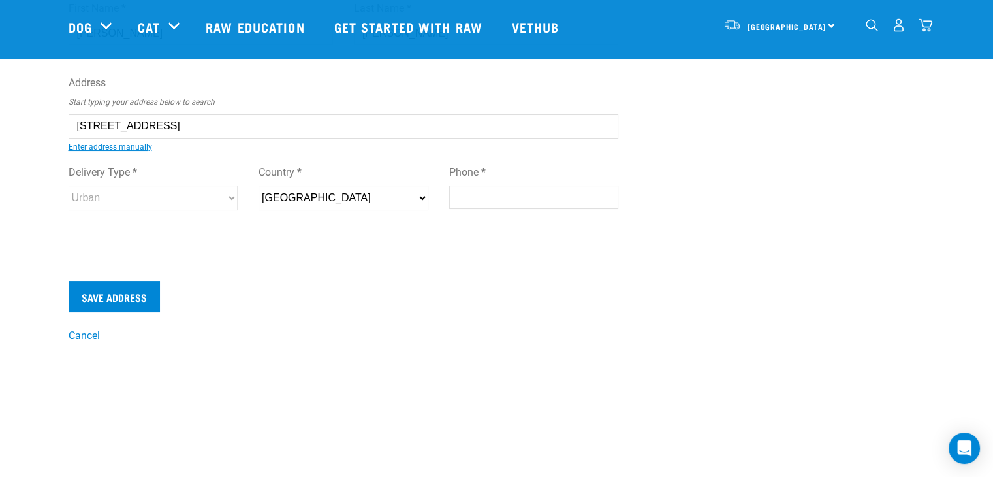
scroll to position [118, 0]
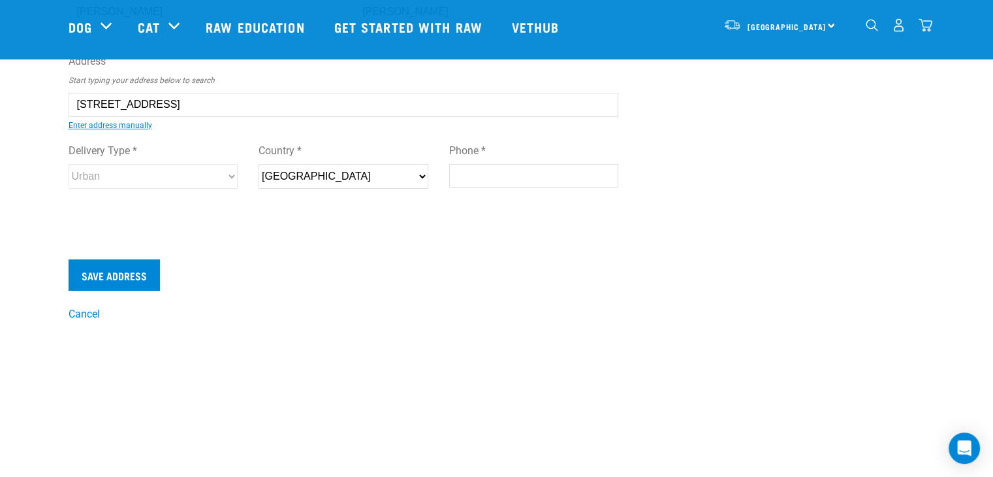
click at [511, 181] on input "Phone *" at bounding box center [534, 176] width 170 height 24
type input "027 864 8002"
click at [226, 155] on label "Delivery Type *" at bounding box center [154, 151] width 170 height 16
click at [283, 98] on input "44B Church Street, Tuakau 2121" at bounding box center [344, 105] width 550 height 24
click at [137, 272] on input "Save Address" at bounding box center [114, 274] width 91 height 31
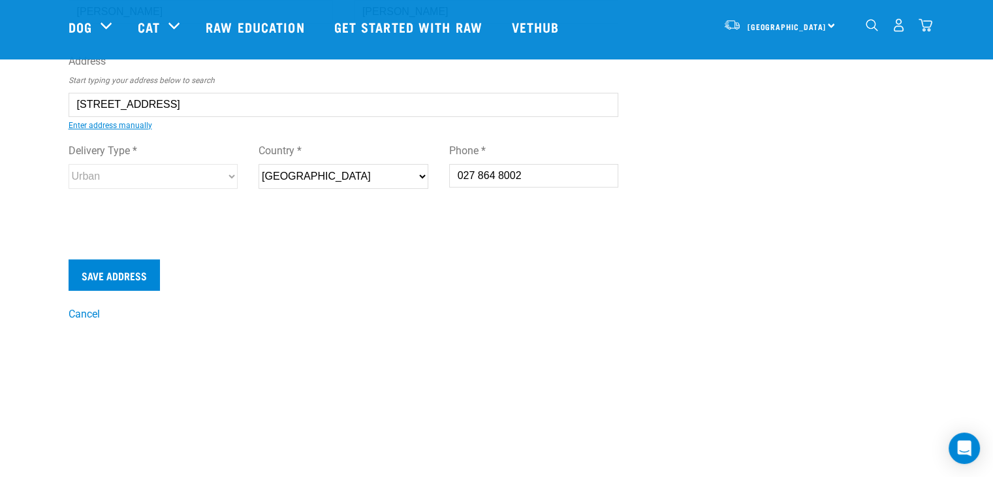
drag, startPoint x: 556, startPoint y: 180, endPoint x: 393, endPoint y: 171, distance: 163.5
click at [393, 171] on div "Delivery Type * Urban Rural Country * New Zealand Phone * 027 864 8002" at bounding box center [343, 171] width 571 height 76
click at [518, 153] on label "Phone *" at bounding box center [534, 151] width 170 height 16
click at [518, 164] on input "Phone *" at bounding box center [534, 176] width 170 height 24
click at [496, 210] on div "First Name * Rhea Last Name * Schmidt Address Start typing your address below t…" at bounding box center [344, 96] width 550 height 255
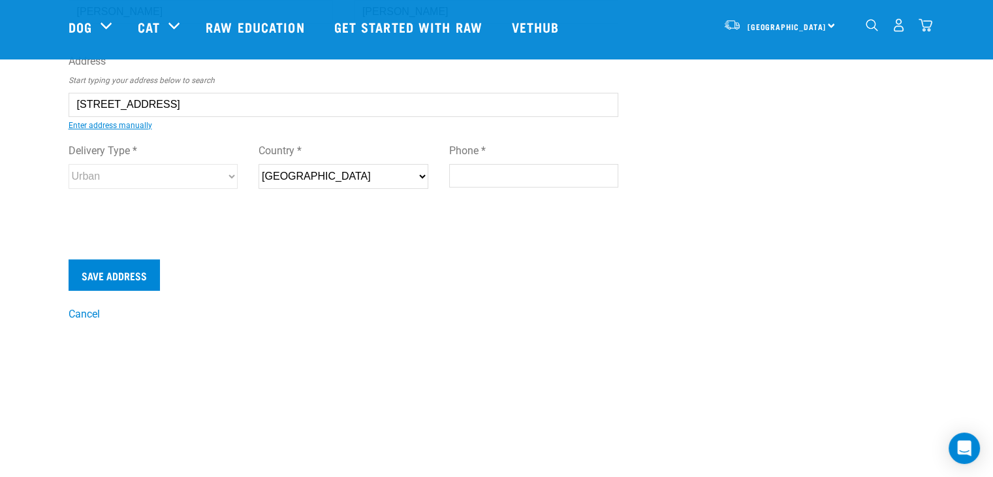
click at [481, 110] on input "44B Church Street, Tuakau 2121" at bounding box center [344, 105] width 550 height 24
click at [483, 170] on input "Phone *" at bounding box center [534, 176] width 170 height 24
click at [517, 184] on input "0278648002" at bounding box center [534, 176] width 170 height 24
type input "0278648002"
click at [488, 239] on div "First Name * Rhea Last Name * Schmidt Address Start typing your address below t…" at bounding box center [343, 106] width 571 height 275
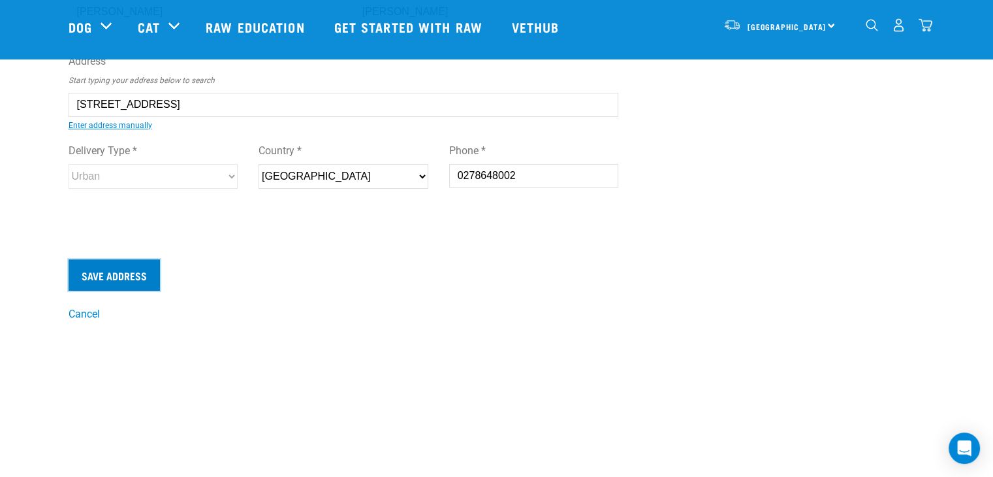
click at [122, 278] on input "Save Address" at bounding box center [114, 274] width 91 height 31
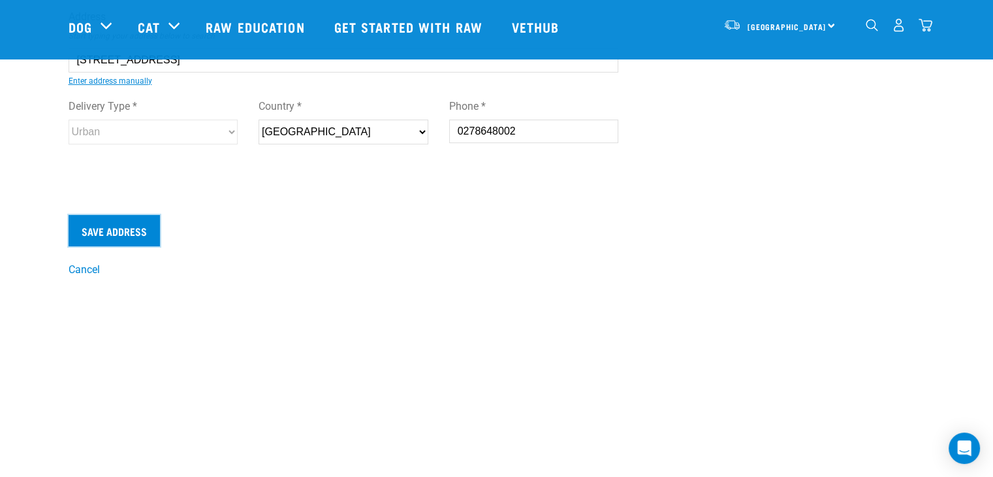
scroll to position [162, 0]
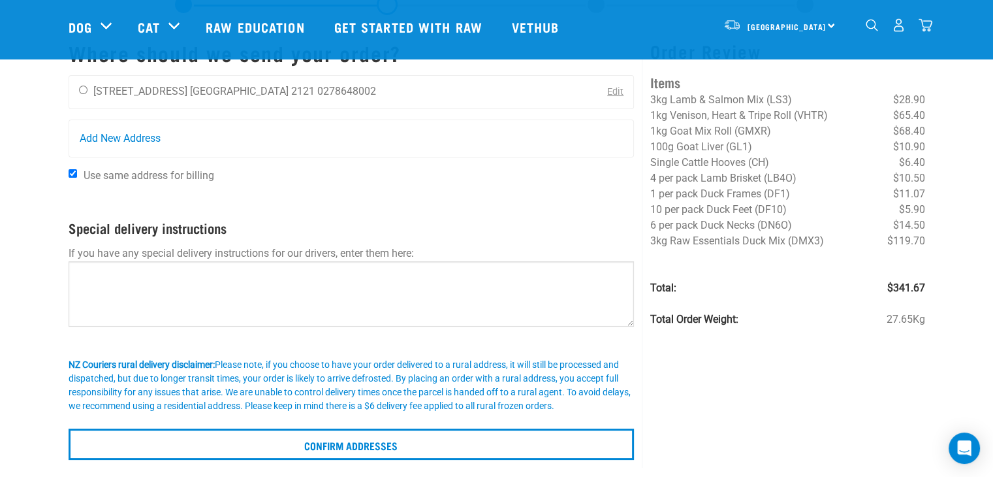
scroll to position [61, 0]
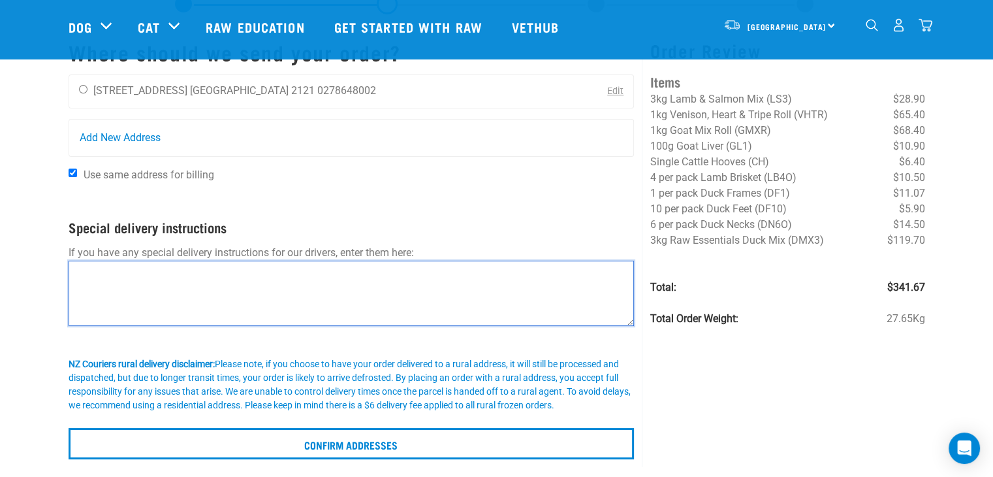
click at [259, 294] on textarea at bounding box center [352, 293] width 566 height 65
type textarea "P"
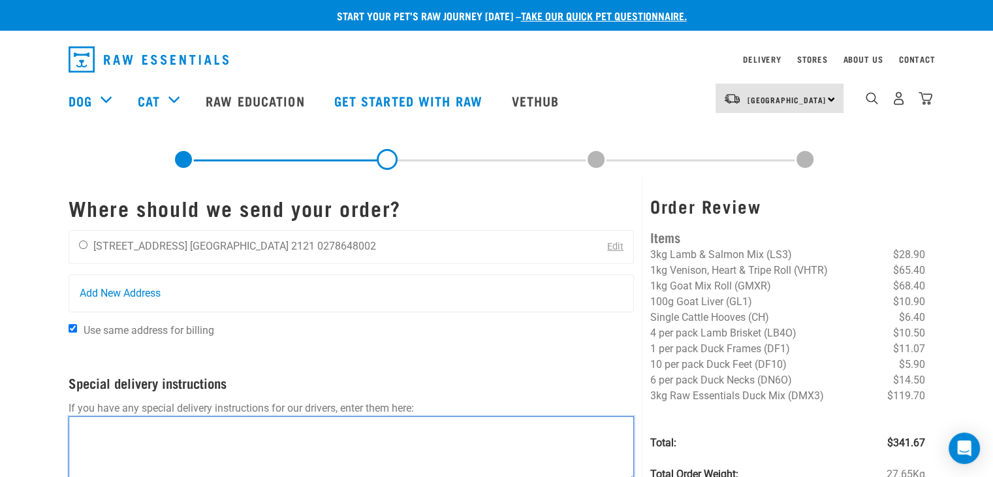
scroll to position [0, 0]
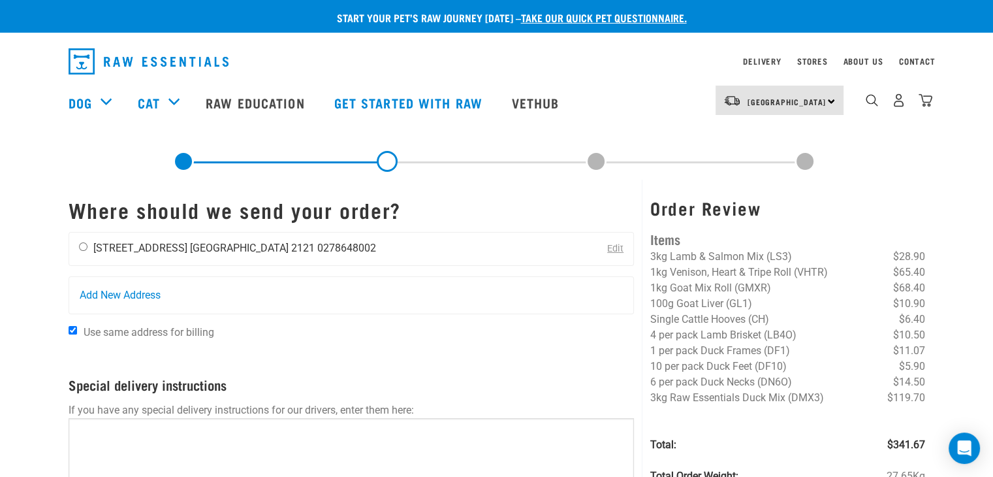
click at [93, 246] on li "[STREET_ADDRESS]" at bounding box center [140, 248] width 94 height 12
click at [131, 250] on li "[STREET_ADDRESS]" at bounding box center [140, 248] width 94 height 12
click at [82, 244] on input "radio" at bounding box center [83, 246] width 8 height 8
radio input "true"
click at [261, 362] on form "Where should we send your order? Rhea Schmidt 44B Church Street Waikato 2121 02…" at bounding box center [352, 407] width 566 height 419
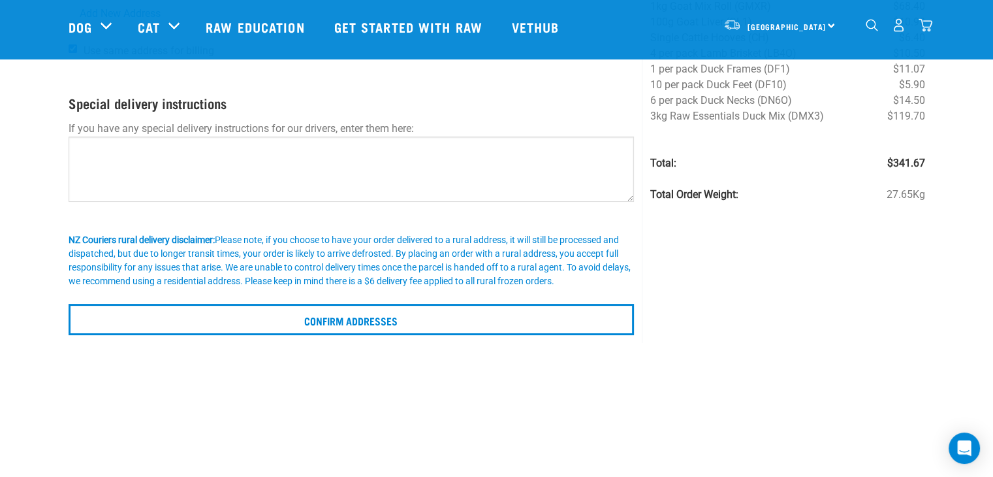
scroll to position [141, 0]
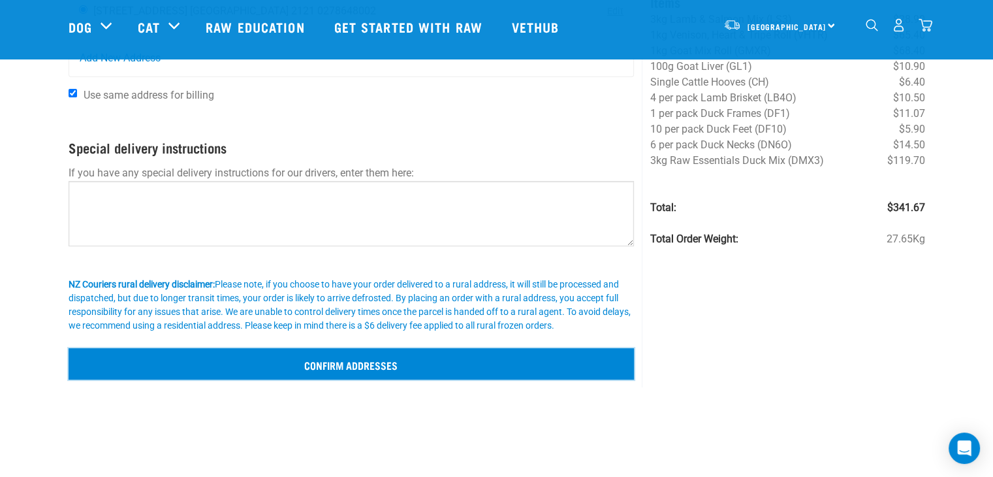
click at [298, 360] on input "Confirm addresses" at bounding box center [352, 363] width 566 height 31
